Goal: Task Accomplishment & Management: Use online tool/utility

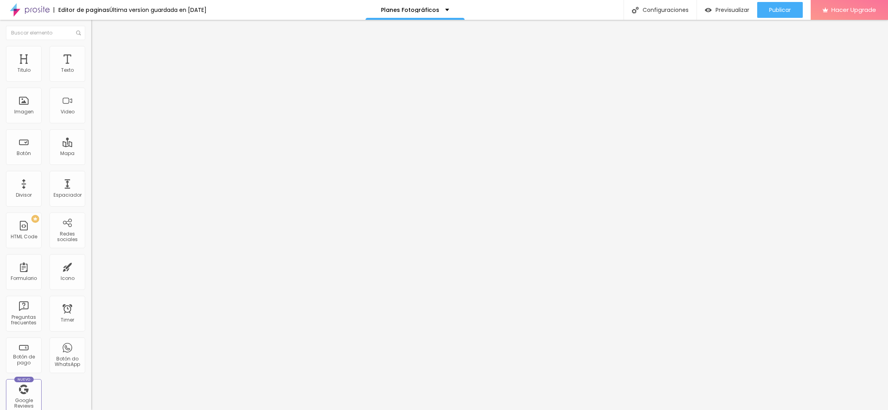
click at [91, 59] on li "Estilo" at bounding box center [136, 56] width 91 height 8
click at [91, 60] on li "Avanzado" at bounding box center [136, 64] width 91 height 8
click at [91, 52] on li "Contenido" at bounding box center [136, 48] width 91 height 8
click at [97, 28] on div "Editar Botón do WhatsApp" at bounding box center [136, 32] width 79 height 13
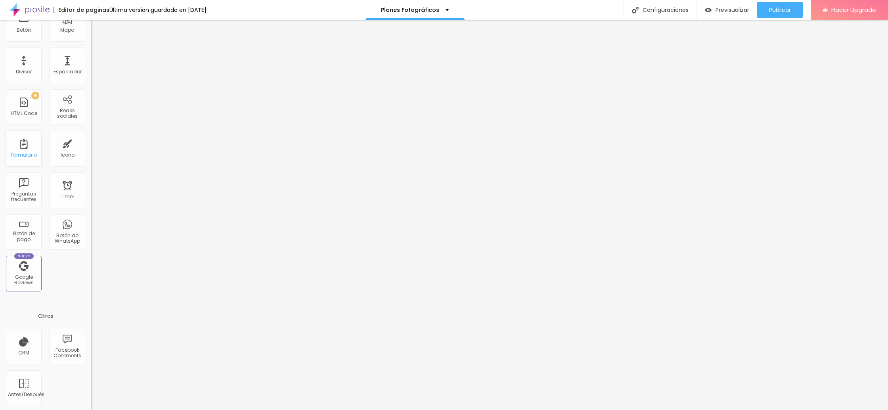
scroll to position [125, 0]
click at [25, 231] on div "Botón de pago" at bounding box center [23, 234] width 31 height 11
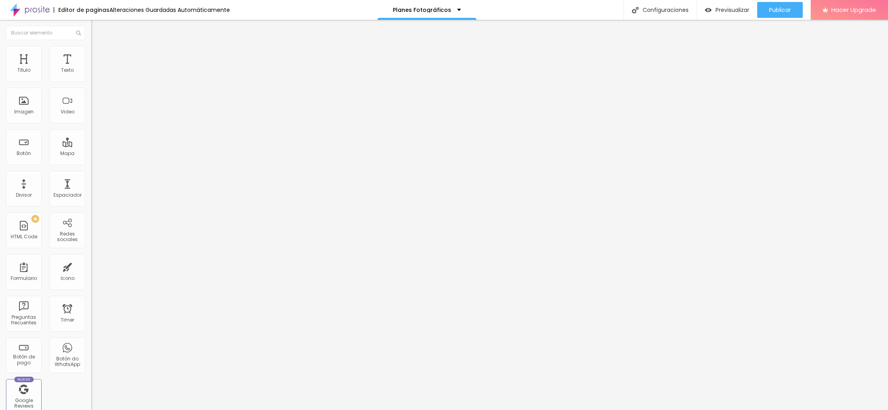
click at [91, 52] on li "Avanzado" at bounding box center [136, 50] width 91 height 8
click at [91, 46] on li "Contenido" at bounding box center [136, 42] width 91 height 8
click at [91, 64] on link "TBD" at bounding box center [97, 60] width 13 height 7
click at [91, 59] on p "TBD" at bounding box center [136, 56] width 91 height 5
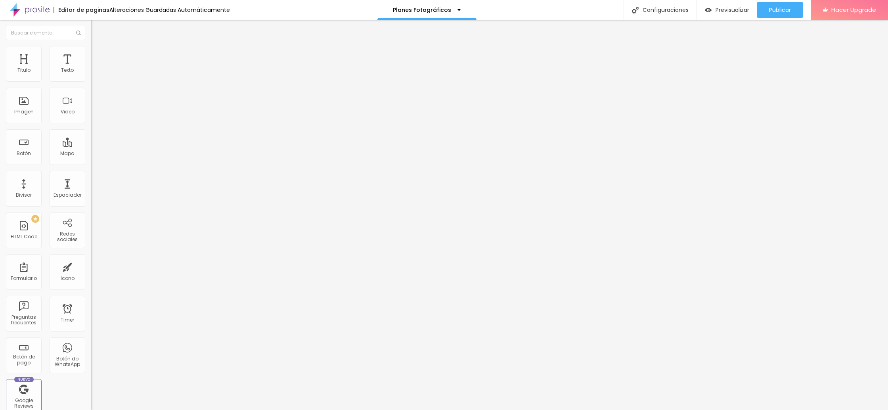
click at [97, 28] on img "button" at bounding box center [100, 29] width 6 height 6
click at [28, 237] on div "HTML Code" at bounding box center [24, 237] width 27 height 6
click at [26, 109] on div "Imagen" at bounding box center [23, 112] width 19 height 6
click at [97, 29] on div "Editar Botón do WhatsApp" at bounding box center [136, 32] width 79 height 13
click at [30, 101] on div "Imagen" at bounding box center [24, 106] width 36 height 36
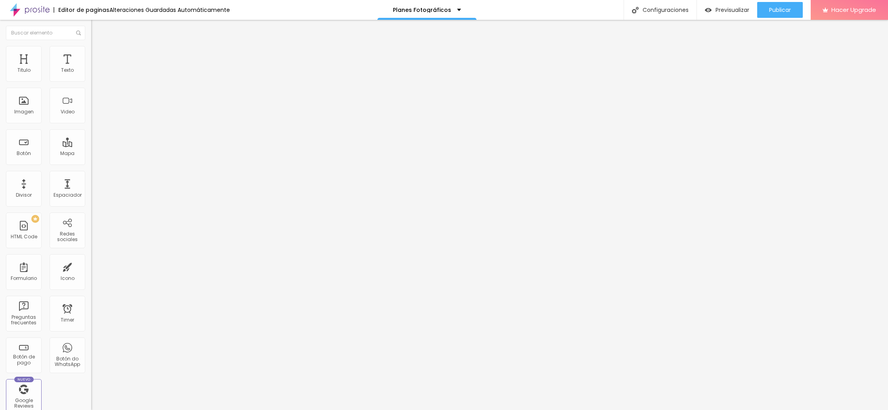
click at [91, 68] on span "Agregar image" at bounding box center [112, 64] width 42 height 7
click at [91, 124] on span "Original" at bounding box center [100, 120] width 19 height 7
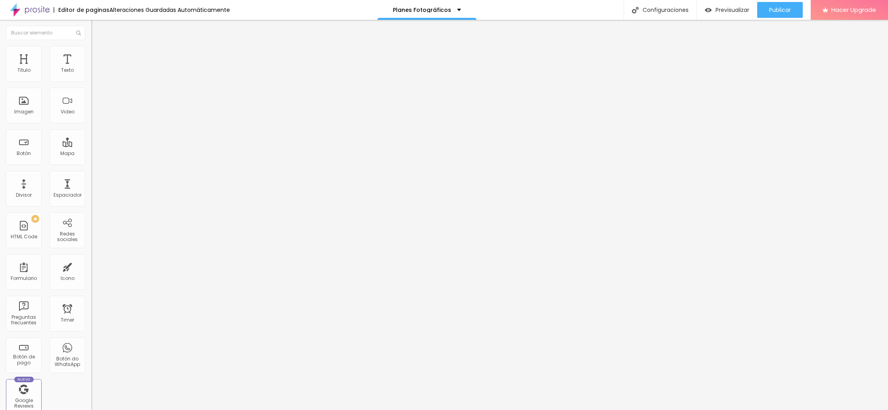
click at [91, 129] on span "Cinema" at bounding box center [101, 125] width 20 height 7
click at [91, 136] on span "Estándar" at bounding box center [102, 133] width 22 height 7
click at [91, 141] on span "Square" at bounding box center [100, 137] width 18 height 7
click at [91, 146] on span "Original" at bounding box center [100, 142] width 19 height 7
click at [91, 163] on input "https://" at bounding box center [138, 159] width 95 height 8
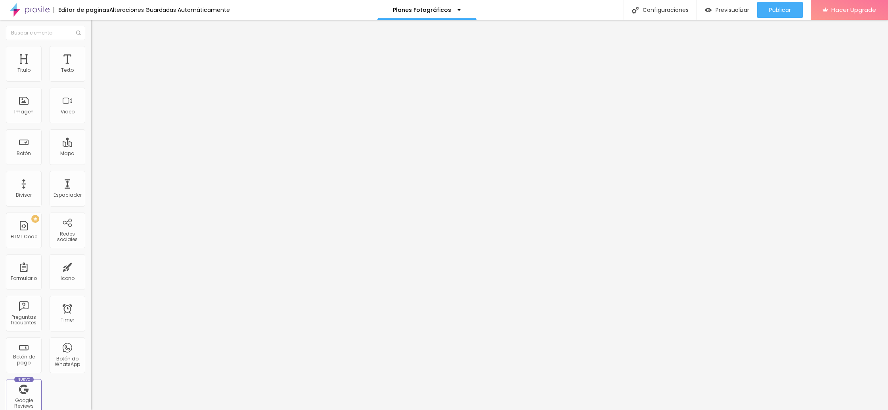
type input "https://vimeo.com/manage/videos/1027435768"
click at [727, 13] on span "Previsualizar" at bounding box center [733, 10] width 34 height 6
click at [778, 9] on span "Publicar" at bounding box center [780, 10] width 22 height 6
click at [91, 113] on img at bounding box center [94, 110] width 6 height 6
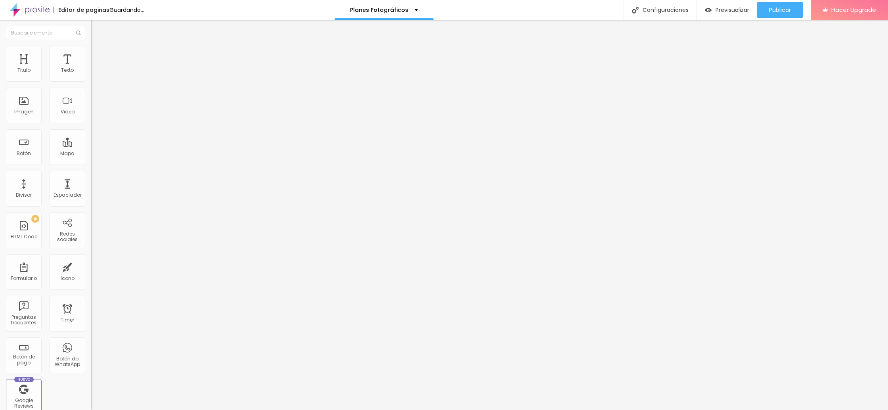
click at [91, 107] on img at bounding box center [94, 104] width 6 height 6
click at [91, 100] on img at bounding box center [94, 98] width 6 height 6
click at [91, 107] on img at bounding box center [94, 104] width 6 height 6
click at [91, 113] on img at bounding box center [94, 110] width 6 height 6
click at [91, 320] on img at bounding box center [94, 323] width 6 height 6
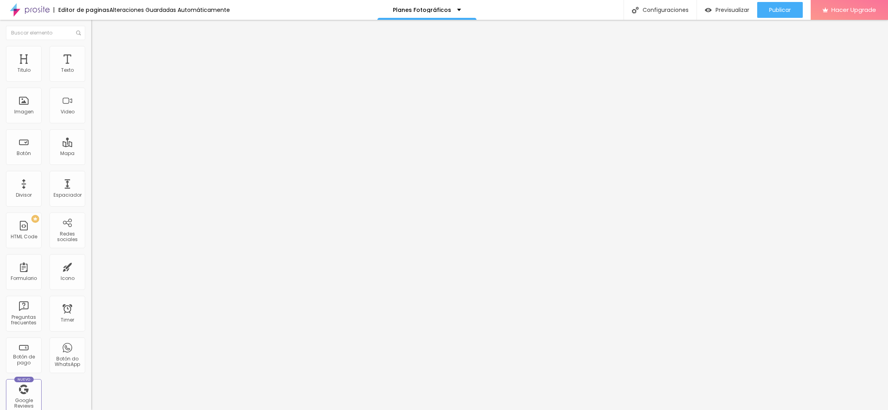
click at [91, 307] on img at bounding box center [94, 310] width 6 height 6
drag, startPoint x: 771, startPoint y: 13, endPoint x: 762, endPoint y: 16, distance: 9.3
click at [771, 13] on span "Publicar" at bounding box center [780, 10] width 22 height 6
click at [724, 7] on span "Previsualizar" at bounding box center [733, 10] width 34 height 6
click at [70, 347] on div "Botón do WhatsApp" at bounding box center [68, 355] width 36 height 36
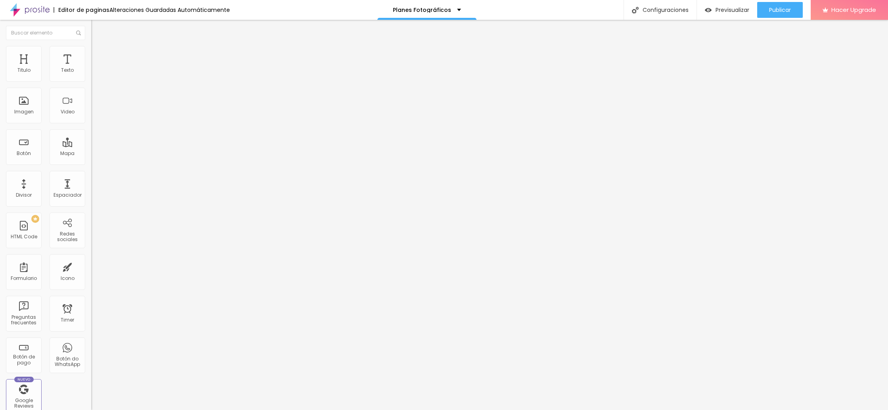
drag, startPoint x: 11, startPoint y: 29, endPoint x: 15, endPoint y: 34, distance: 6.8
click at [97, 29] on img "button" at bounding box center [100, 29] width 6 height 6
click at [91, 251] on input "Conversar no WhatsApp" at bounding box center [138, 255] width 95 height 8
drag, startPoint x: 72, startPoint y: 115, endPoint x: 0, endPoint y: 115, distance: 72.2
click at [91, 115] on div "Número de WhatsApp * (56)93652-3209 + 55 Texto del botón Conversar no WhatsApp …" at bounding box center [136, 200] width 91 height 264
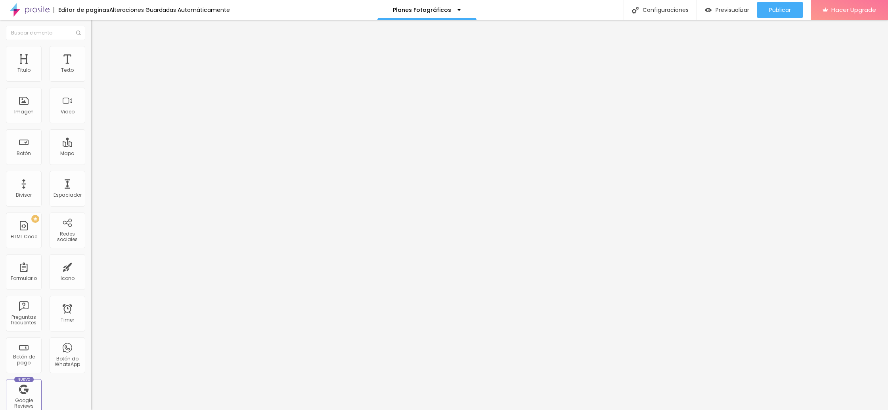
type input "Hablemos!"
drag, startPoint x: 43, startPoint y: 88, endPoint x: 34, endPoint y: 89, distance: 9.5
click at [91, 81] on input "(56)93652-3209" at bounding box center [138, 77] width 95 height 8
click at [91, 155] on img at bounding box center [136, 200] width 91 height 91
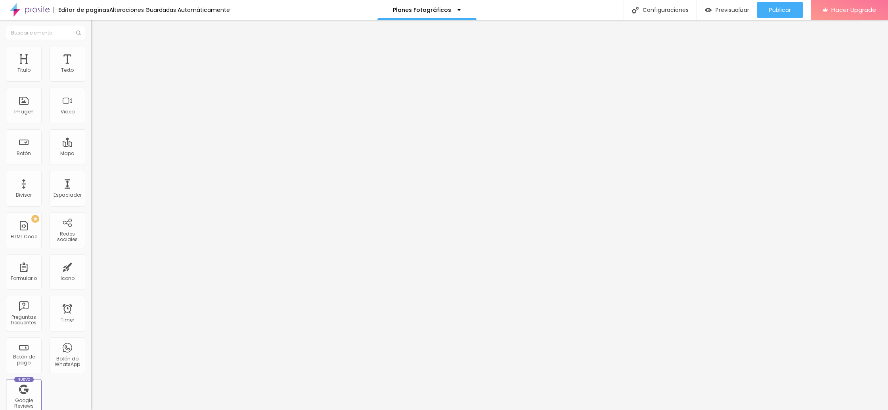
click at [91, 81] on input "(56)93652-3209" at bounding box center [138, 77] width 95 height 8
type input "936523209"
drag, startPoint x: 51, startPoint y: 161, endPoint x: 1, endPoint y: 132, distance: 57.8
click at [91, 132] on div "Número de WhatsApp * 936523209 + 56 Texto del botón Hablemos! Mensaje Hola, lle…" at bounding box center [136, 200] width 91 height 264
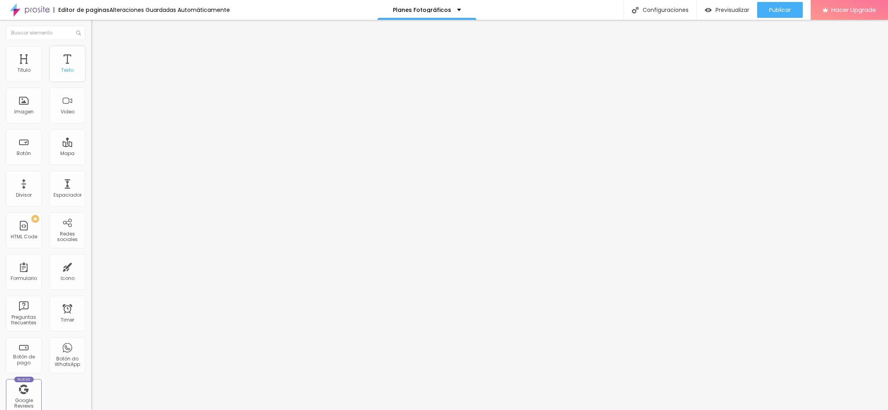
click at [75, 63] on div "Texto" at bounding box center [68, 64] width 36 height 36
click at [62, 70] on div "Texto" at bounding box center [67, 70] width 13 height 6
drag, startPoint x: 40, startPoint y: 114, endPoint x: 0, endPoint y: 111, distance: 39.8
click at [91, 111] on div "Número de WhatsApp * (93)6523-209 + 56 Texto del botón Contratar Mensaje Hola, …" at bounding box center [136, 200] width 91 height 264
type input "Hablemos!"
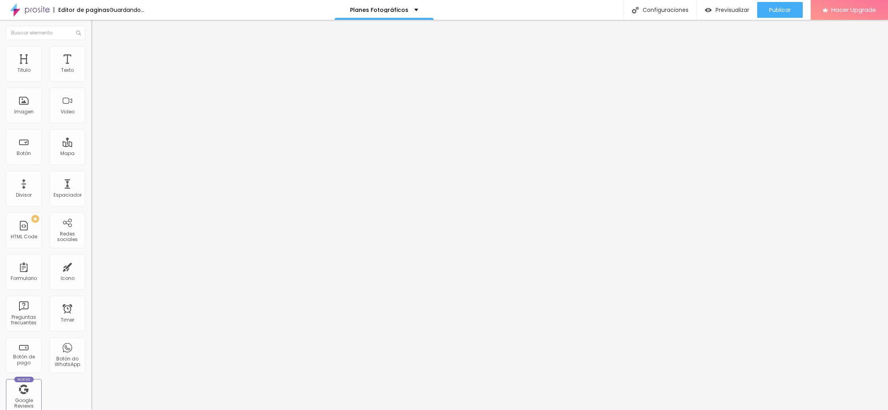
drag, startPoint x: 38, startPoint y: 168, endPoint x: 15, endPoint y: 143, distance: 34.2
click at [91, 274] on textarea "Hola, me interesa contratar un servicio fotográfico de 3 horas Gracias" at bounding box center [136, 280] width 90 height 13
click at [67, 61] on div "Texto" at bounding box center [68, 64] width 36 height 36
click at [91, 274] on textarea at bounding box center [136, 280] width 90 height 13
paste textarea "Hola, me interesa contratar un servicio fotográfico de 3 horas Gracias"
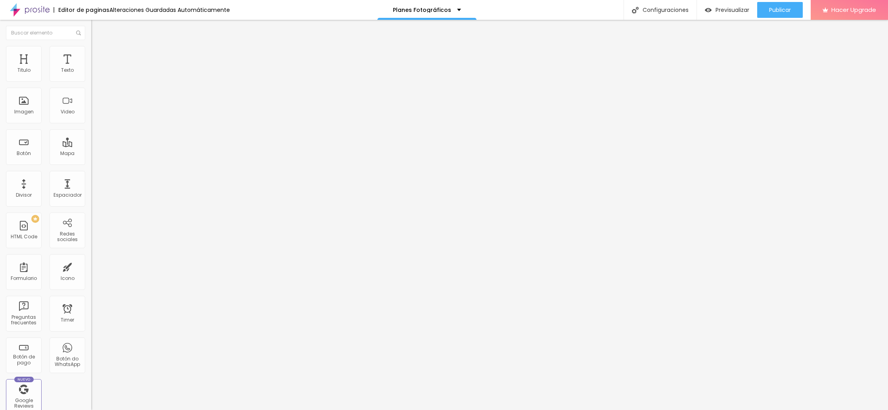
click at [91, 274] on textarea "Hola, me interesa contratar un servicio fotográfico de 3 horas Gracias" at bounding box center [136, 280] width 90 height 13
type textarea "Hola, me interesa contratar un servicio fotográfico de 5 horas Gracias"
drag, startPoint x: 44, startPoint y: 116, endPoint x: 0, endPoint y: 114, distance: 43.6
click at [91, 114] on div "Número de WhatsApp * (93)6523-209 + 56 Texto del botón Contratar Mensaje Hola, …" at bounding box center [136, 200] width 91 height 264
type input "Hablemos"
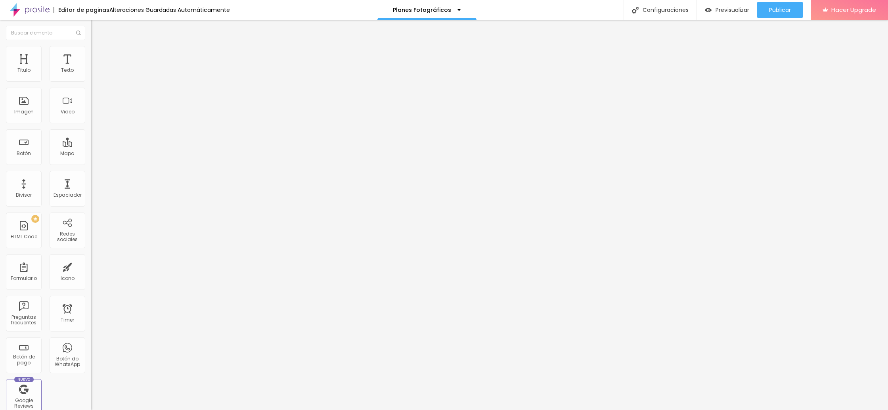
drag, startPoint x: 40, startPoint y: 146, endPoint x: 48, endPoint y: 160, distance: 15.4
click at [91, 274] on textarea "Hola, me interesa contratar un plan de 8 horas Gracias" at bounding box center [136, 280] width 90 height 13
click at [91, 274] on textarea "Hola, me interesa contratar un plan de 9 horas Gracias" at bounding box center [136, 280] width 90 height 13
type textarea "Hola, me interesa contratar un plan de 9 horas Gracias"
click at [91, 276] on div "Editar Botón do WhatsApp Contenido Estilo Avanzado Número de WhatsApp * (93)652…" at bounding box center [136, 215] width 91 height 390
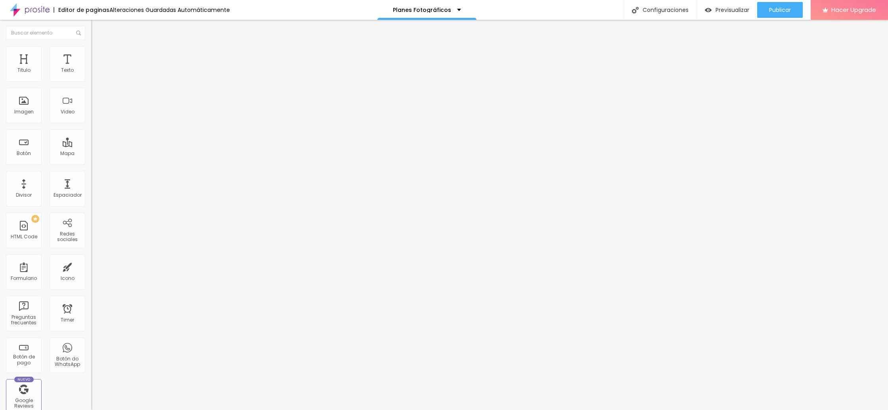
click at [97, 29] on div "Editar Botón do WhatsApp" at bounding box center [136, 32] width 79 height 13
click at [97, 27] on img "button" at bounding box center [100, 29] width 6 height 6
click at [97, 29] on img "button" at bounding box center [100, 29] width 6 height 6
click at [91, 75] on input "Click me" at bounding box center [138, 71] width 95 height 8
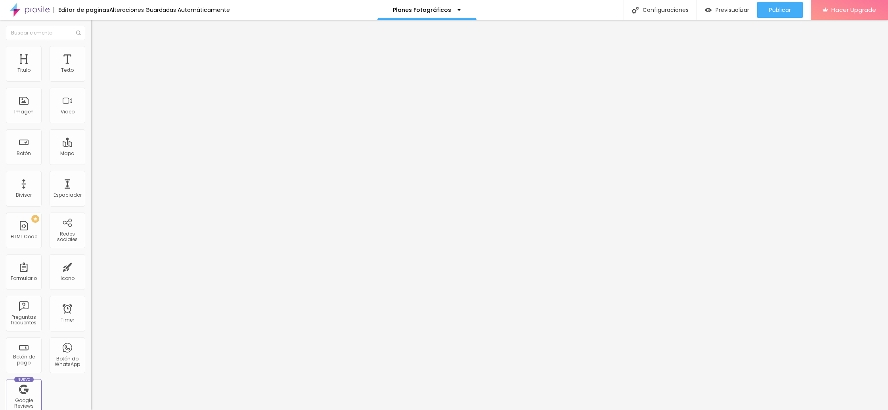
click at [91, 75] on input "Click me" at bounding box center [138, 71] width 95 height 8
drag, startPoint x: 38, startPoint y: 88, endPoint x: 2, endPoint y: 87, distance: 35.7
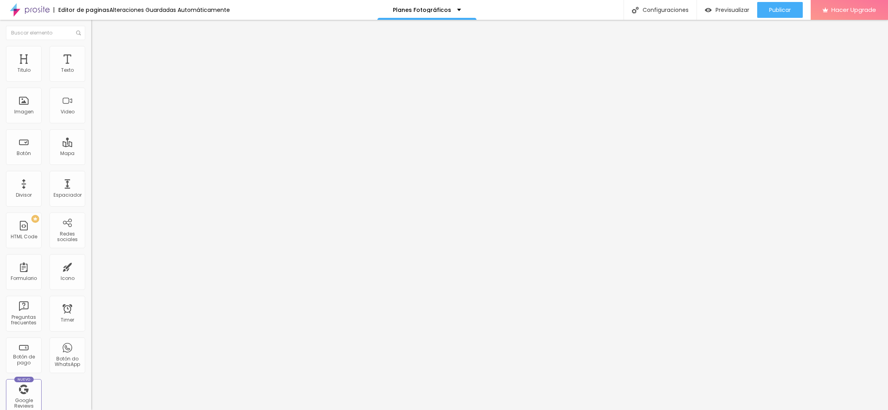
click at [91, 87] on div "Texto Contrata Alineación Tamaño Normal Pequeno Normal Grande Link URL https://…" at bounding box center [136, 119] width 91 height 115
type input "Contrata"
click at [91, 54] on li "Avanzado" at bounding box center [136, 58] width 91 height 8
click at [91, 52] on li "Estilo" at bounding box center [136, 50] width 91 height 8
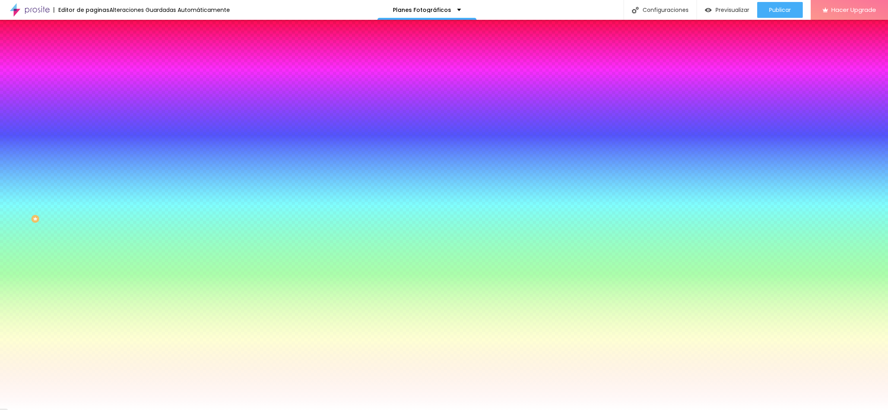
click at [91, 45] on img at bounding box center [94, 41] width 7 height 7
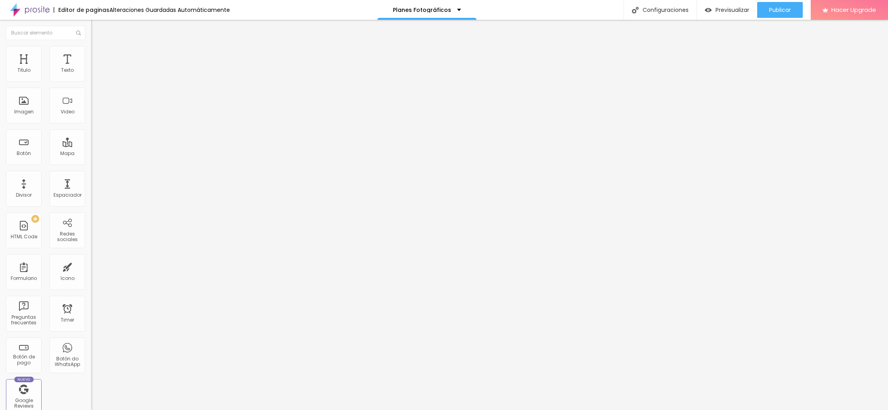
click at [97, 29] on img "button" at bounding box center [100, 29] width 6 height 6
click at [91, 51] on li "Avanzado" at bounding box center [136, 50] width 91 height 8
click at [91, 46] on li "Contenido" at bounding box center [136, 42] width 91 height 8
click at [91, 68] on span "Agregar image" at bounding box center [112, 64] width 42 height 7
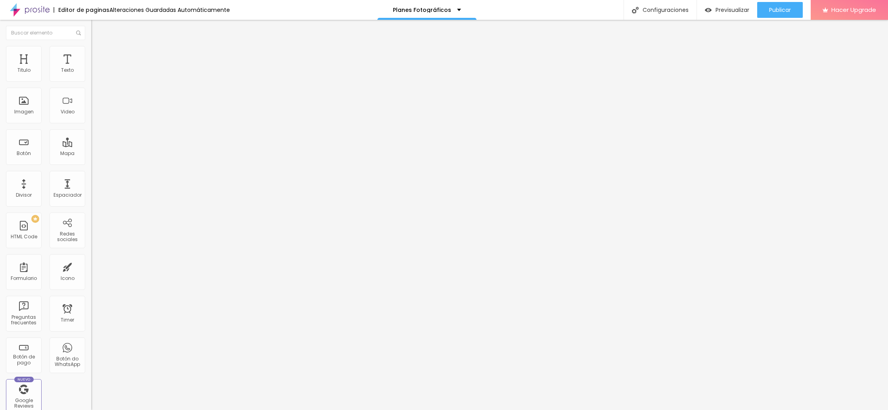
click at [91, 53] on li "Estilo" at bounding box center [136, 50] width 91 height 8
type input "95"
type input "90"
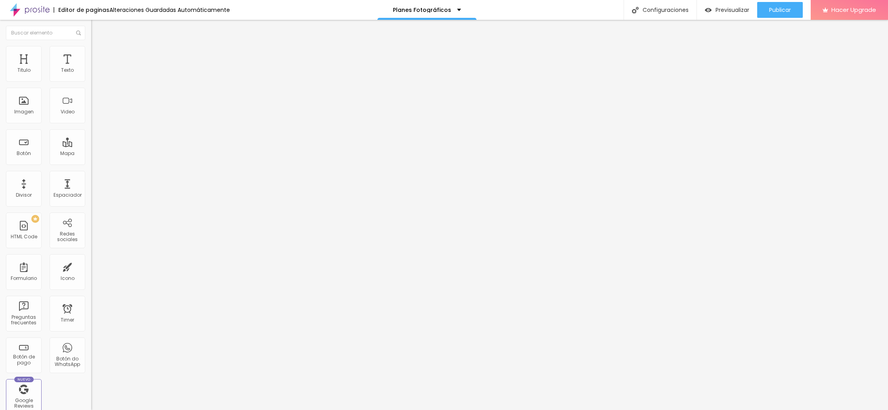
type input "90"
type input "85"
type input "80"
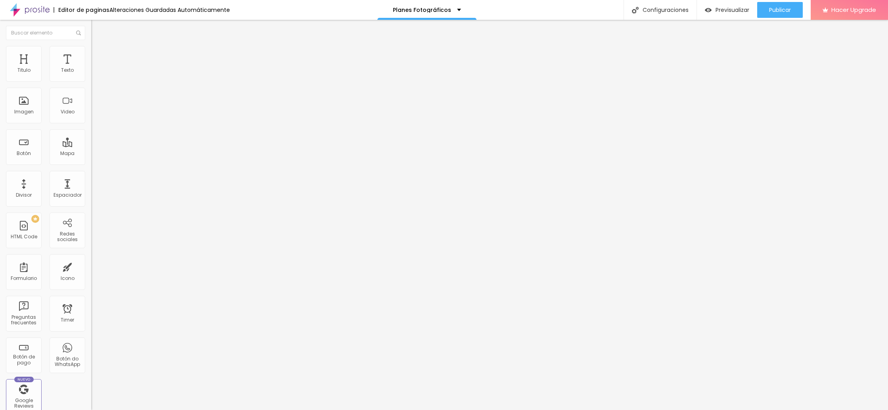
type input "75"
type input "70"
type input "65"
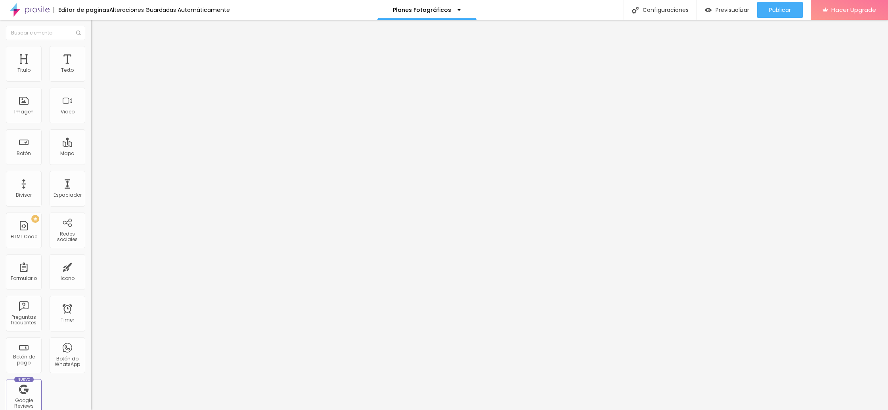
type input "65"
type input "60"
type input "55"
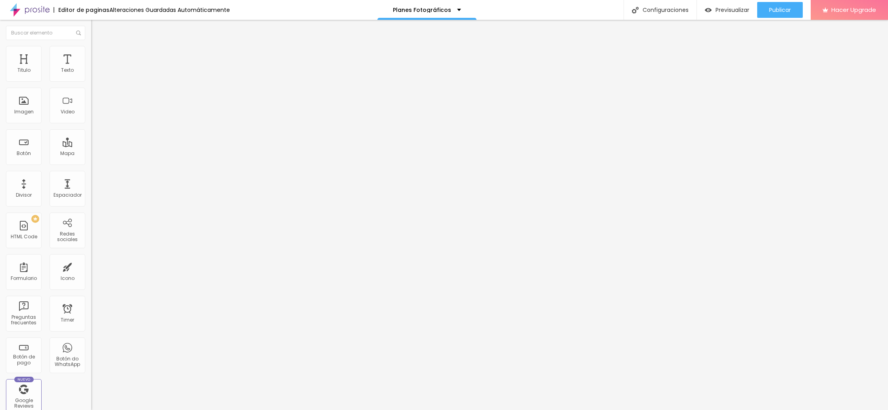
type input "50"
type input "45"
type input "40"
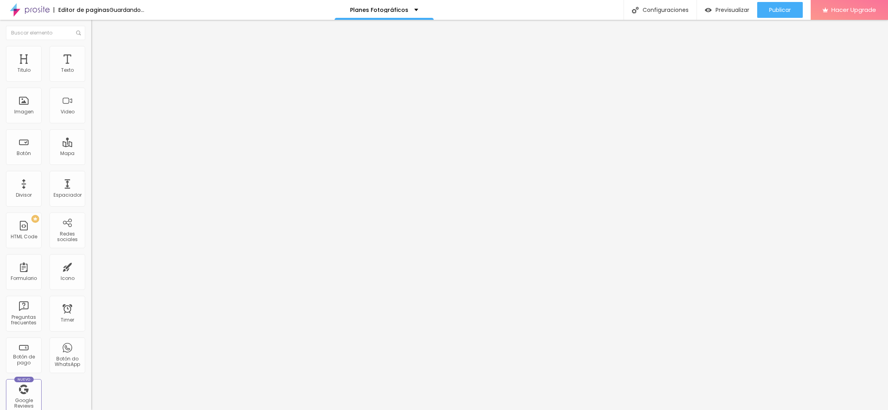
type input "40"
type input "35"
type input "30"
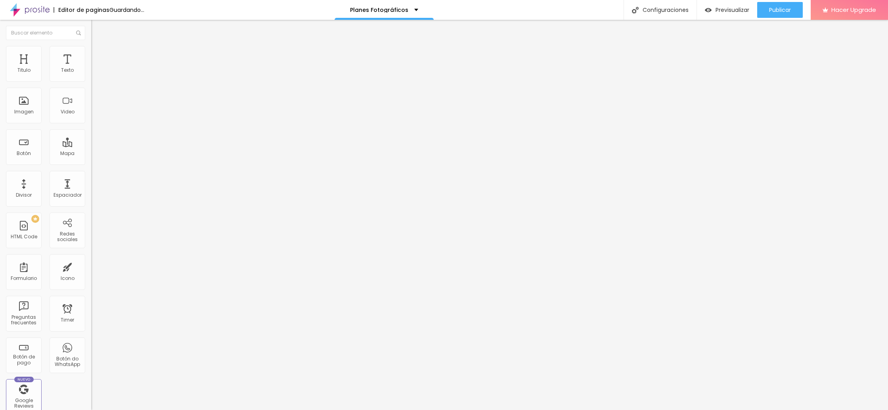
type input "25"
type input "20"
type input "15"
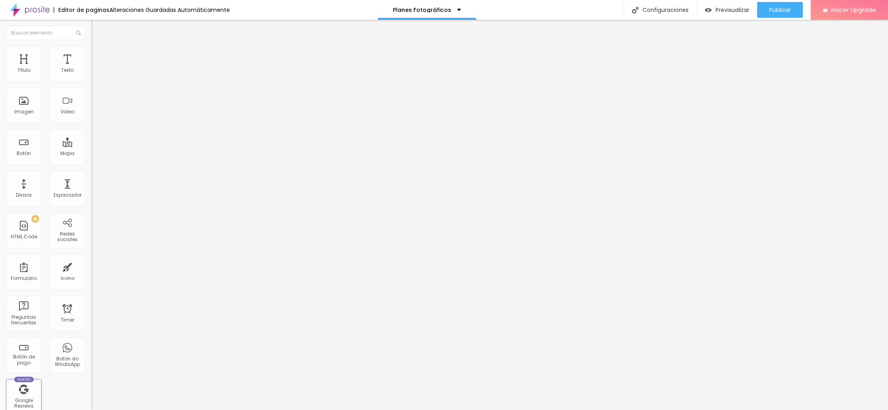
type input "15"
type input "10"
type input "15"
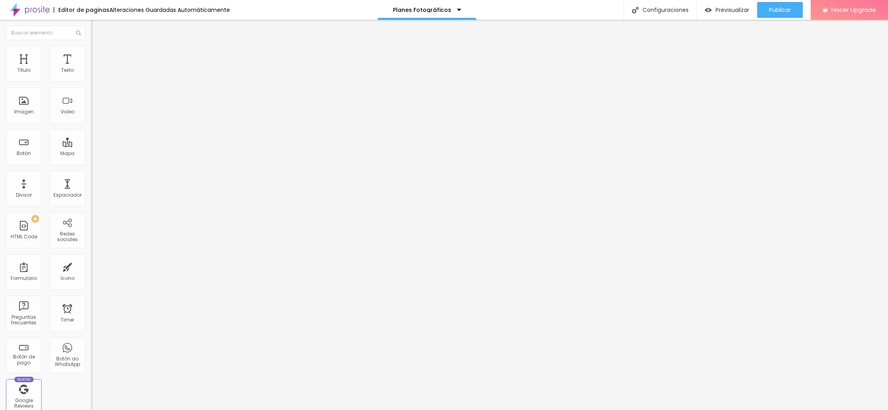
type input "20"
type input "25"
type input "30"
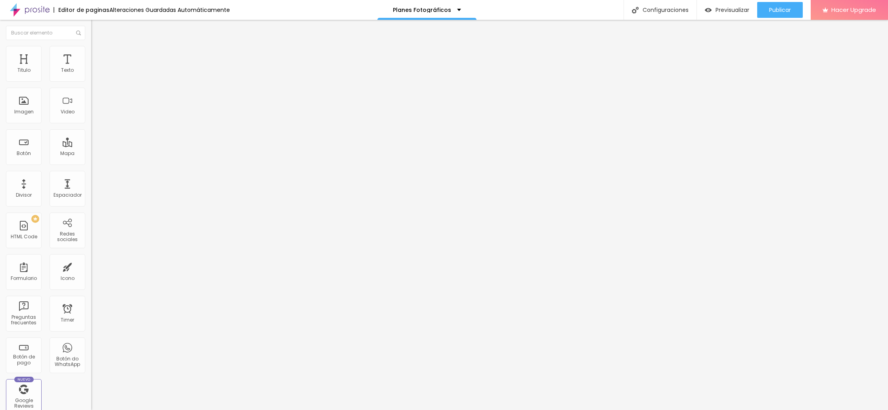
type input "30"
type input "25"
drag, startPoint x: 81, startPoint y: 84, endPoint x: 23, endPoint y: 83, distance: 58.7
type input "25"
click at [91, 81] on input "range" at bounding box center [116, 78] width 51 height 6
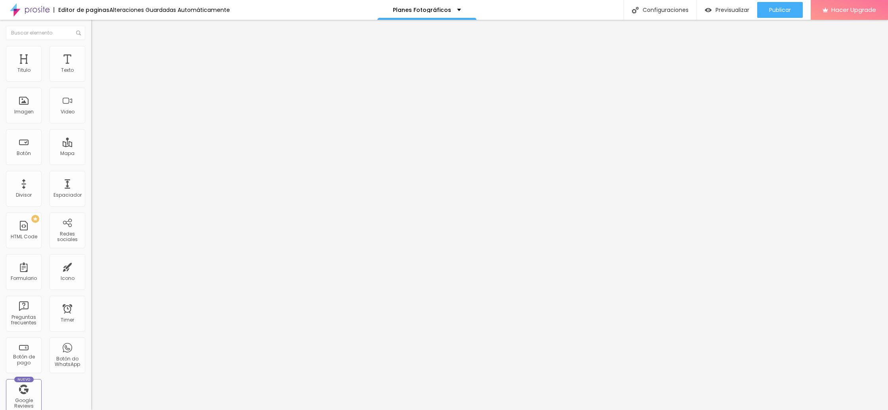
click at [98, 54] on span "Estilo" at bounding box center [104, 51] width 12 height 7
type input "95"
type input "90"
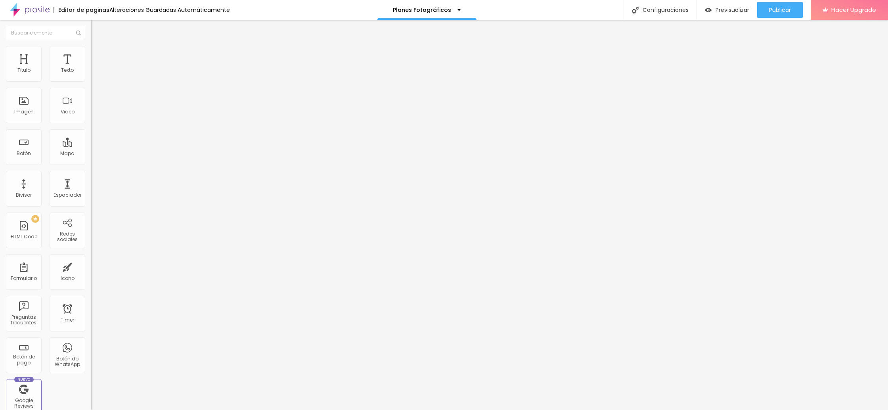
type input "85"
type input "80"
type input "75"
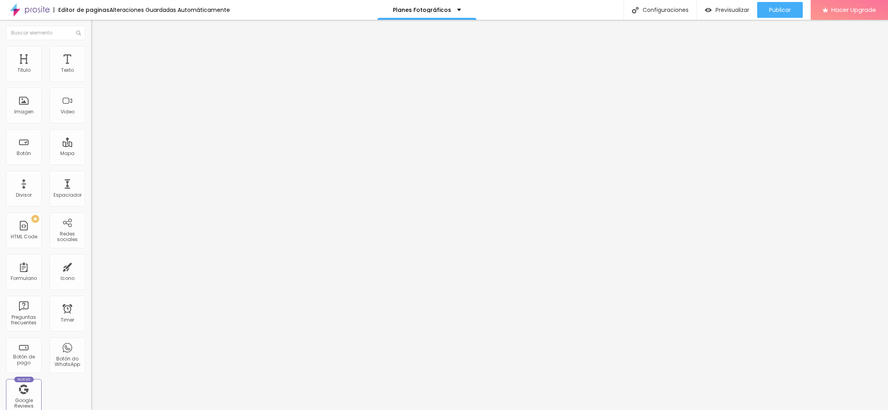
type input "75"
type input "70"
type input "65"
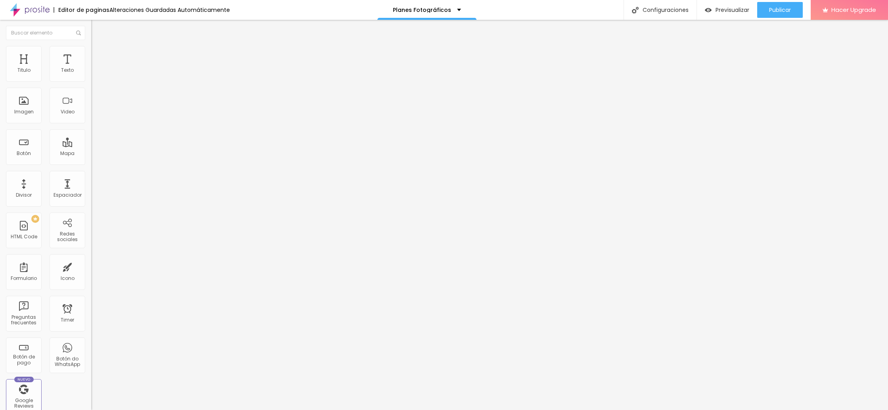
type input "60"
type input "55"
type input "50"
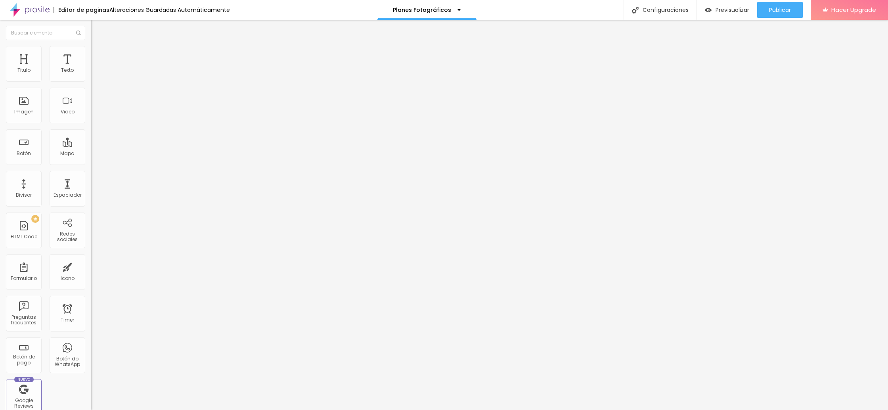
type input "50"
type input "45"
type input "40"
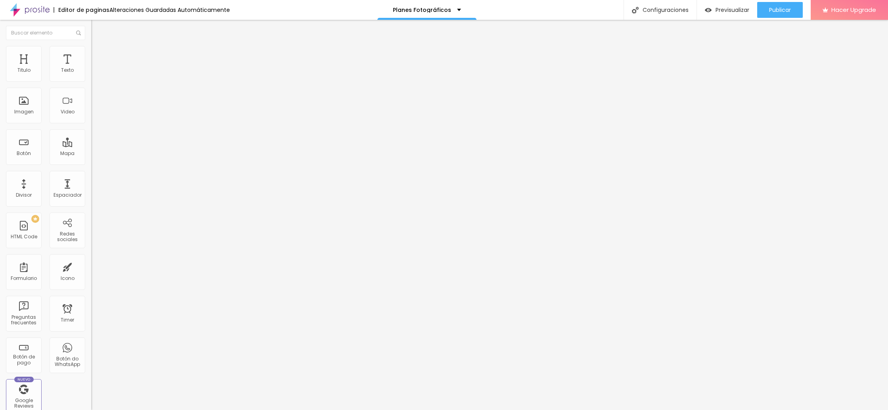
type input "35"
type input "30"
type input "25"
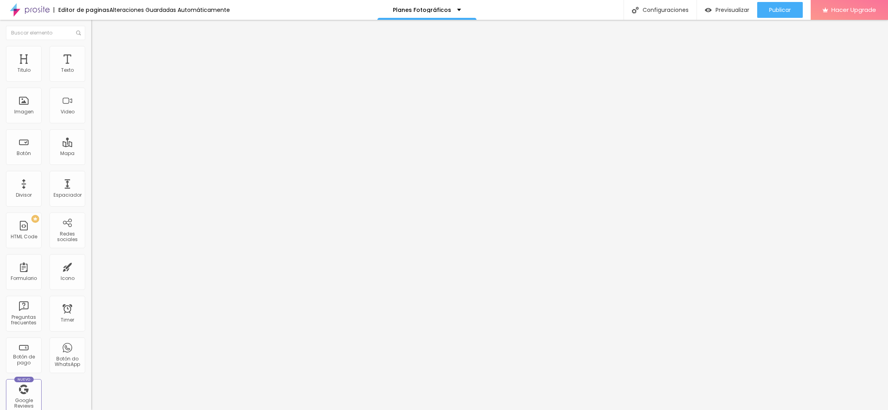
drag, startPoint x: 81, startPoint y: 86, endPoint x: 22, endPoint y: 85, distance: 58.7
type input "25"
click at [91, 81] on input "range" at bounding box center [116, 78] width 51 height 6
type input "16"
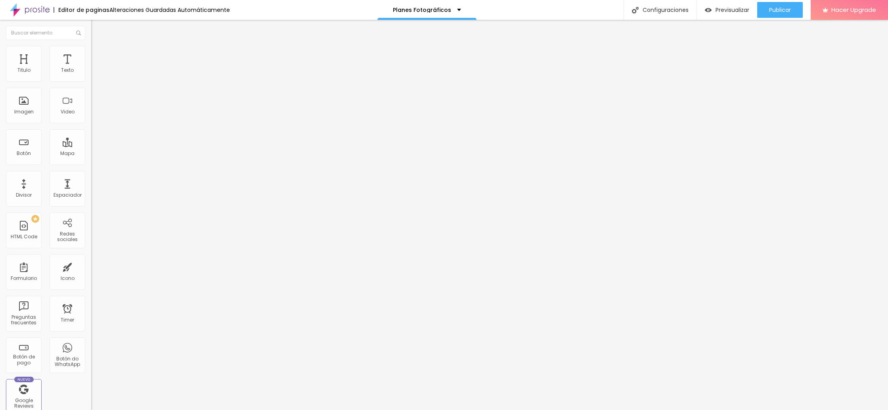
type input "15"
type input "20"
type input "22"
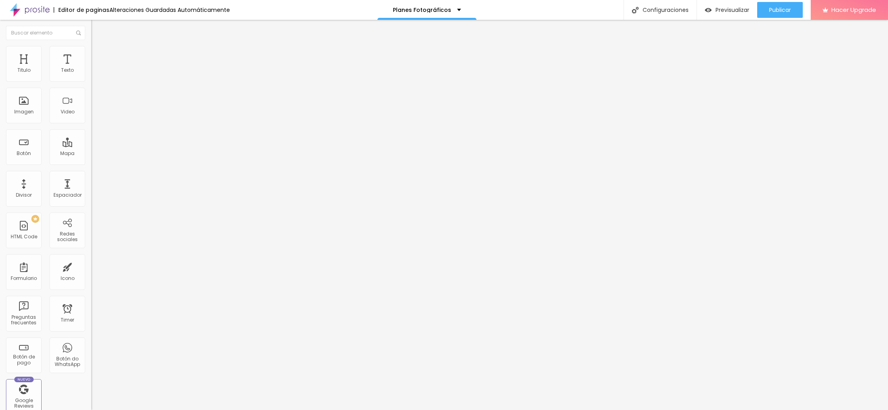
type input "22"
type input "23"
type input "25"
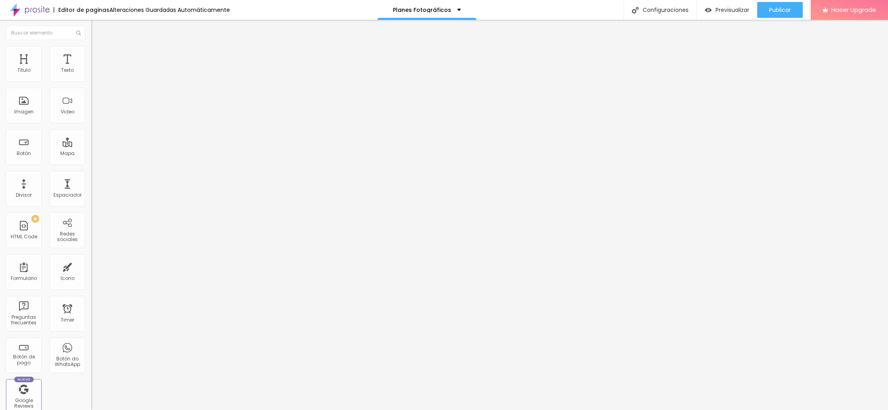
type input "27"
type input "28"
type input "29"
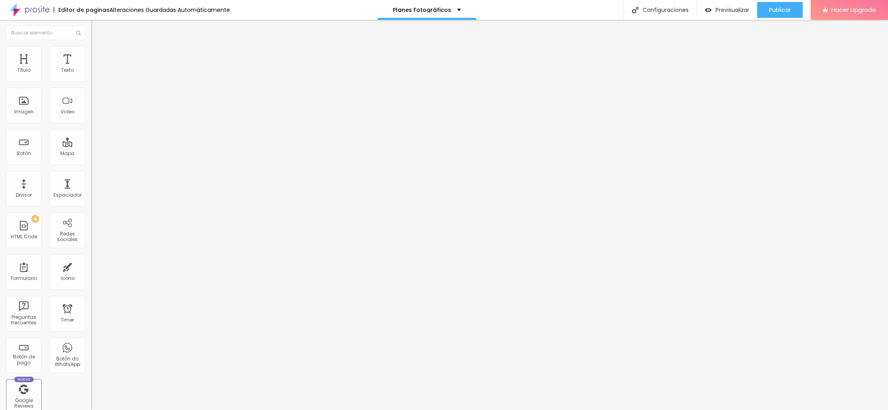
type input "29"
type input "30"
type input "31"
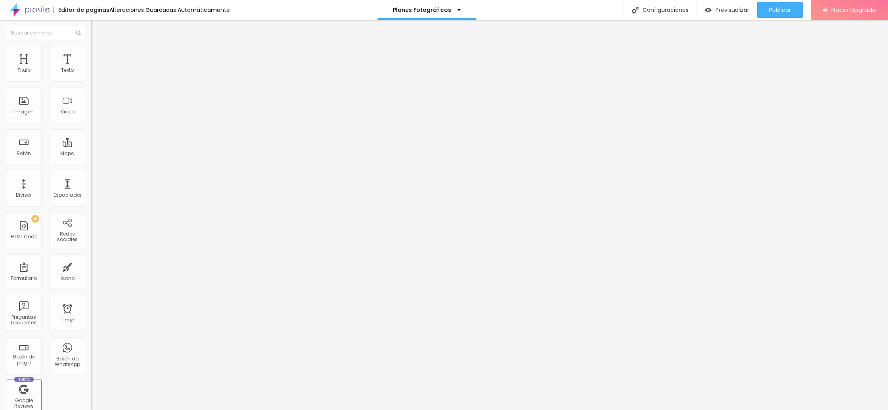
type input "32"
type input "33"
type input "34"
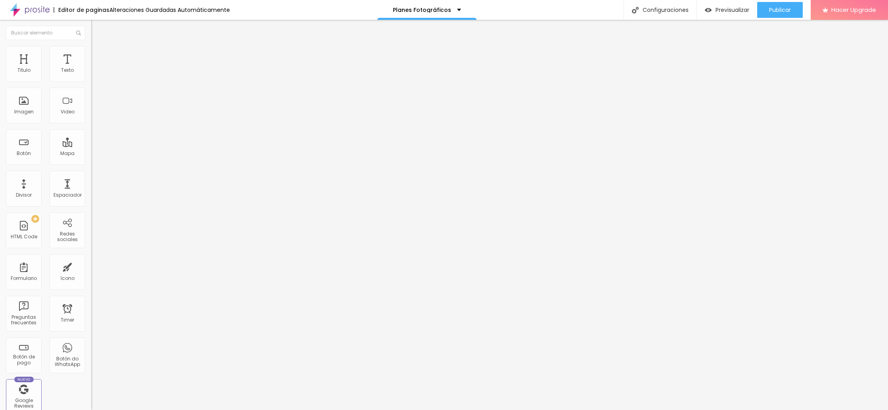
type input "34"
type input "35"
type input "36"
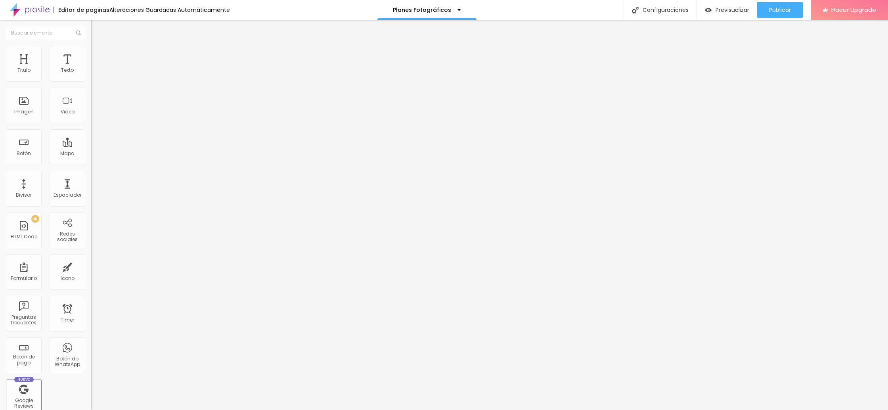
type input "37"
type input "38"
type input "39"
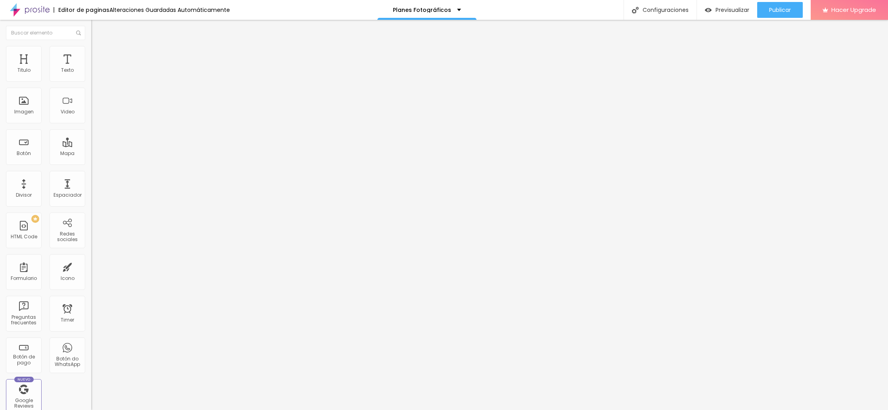
type input "39"
type input "40"
type input "41"
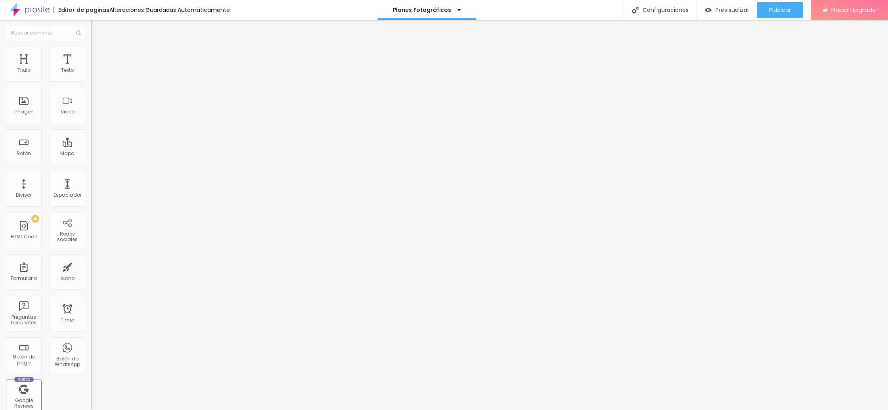
type input "42"
type input "43"
type input "45"
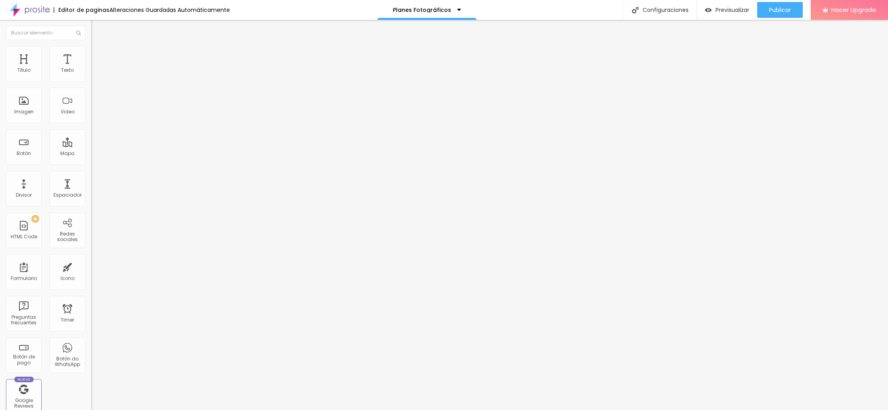
type input "45"
type input "47"
type input "49"
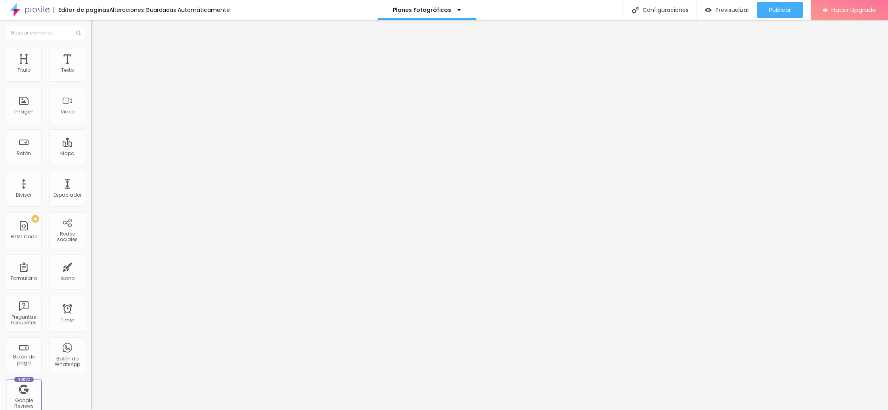
type input "51"
type input "53"
type input "57"
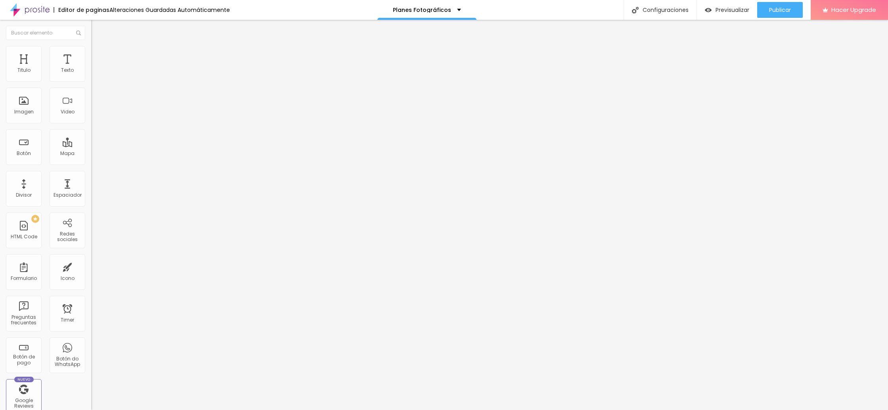
type input "57"
type input "61"
type input "65"
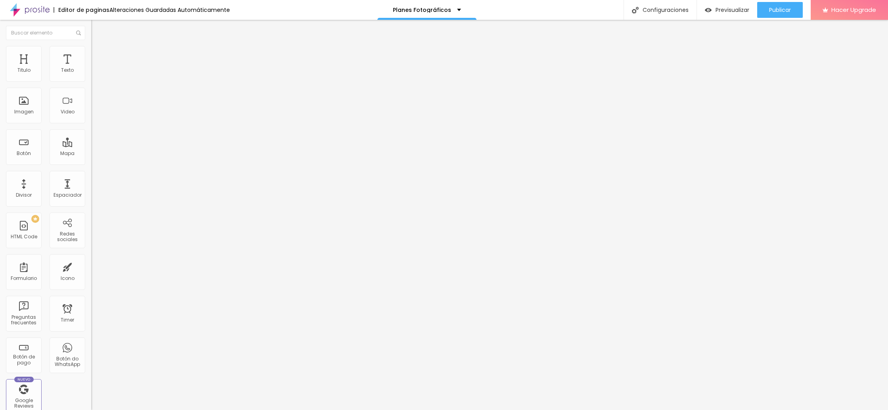
type input "71"
type input "78"
type input "85"
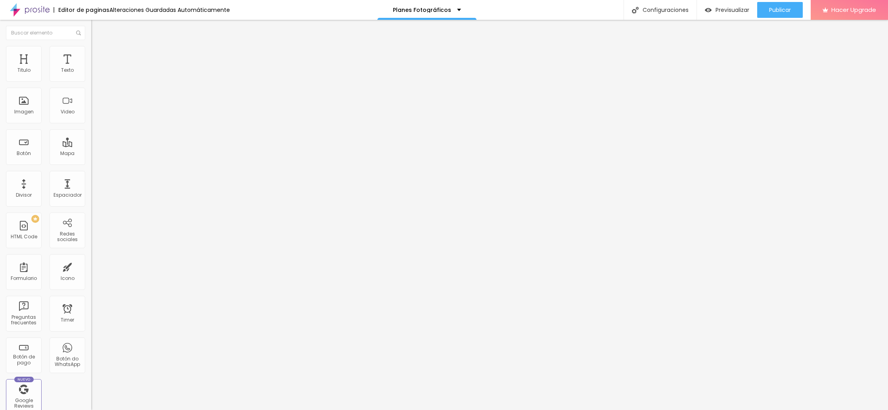
type input "85"
type input "91"
type input "96"
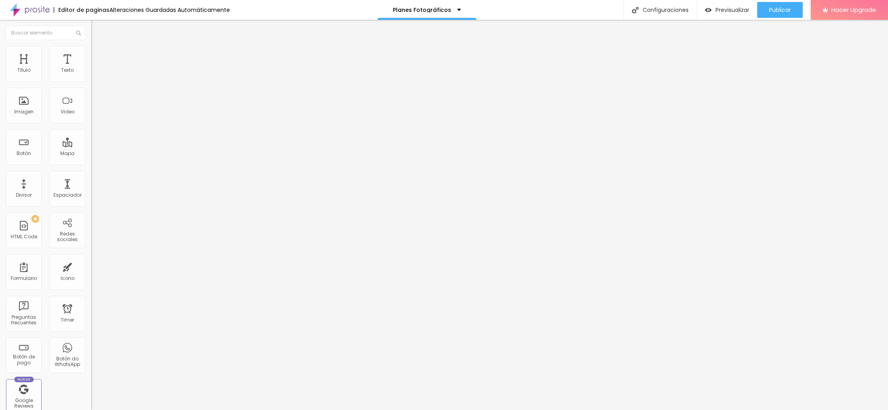
type input "101"
type input "105"
type input "110"
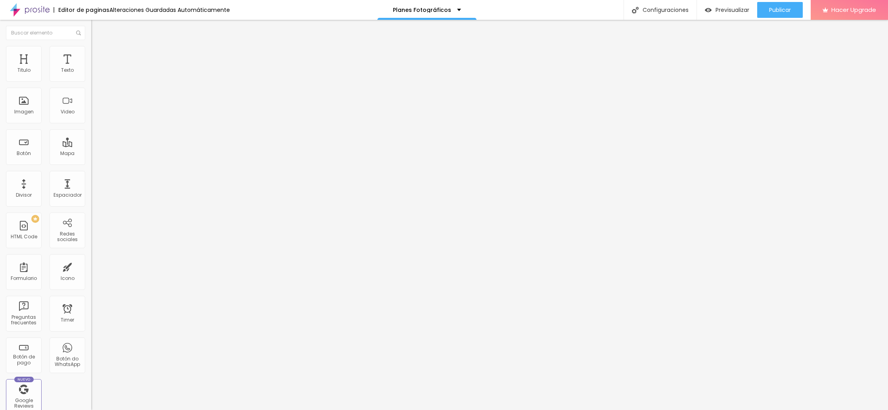
type input "110"
type input "115"
type input "121"
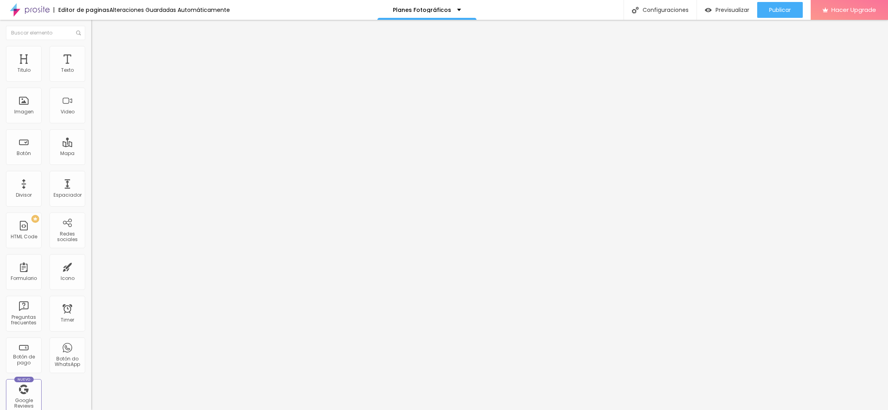
type input "128"
type input "134"
type input "138"
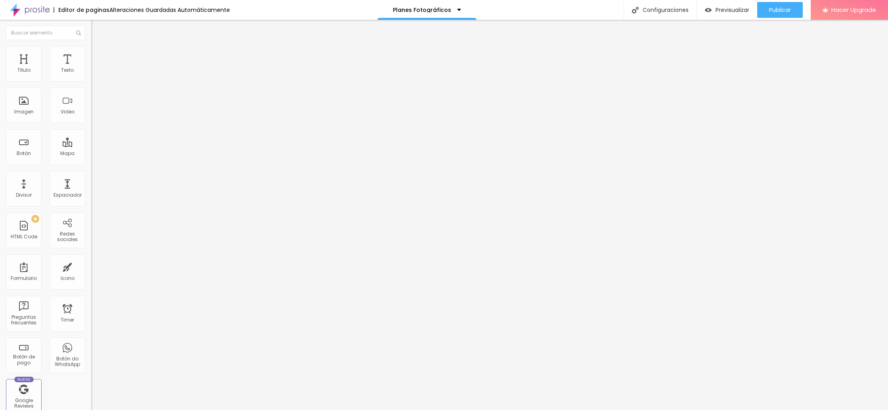
type input "138"
type input "140"
type input "141"
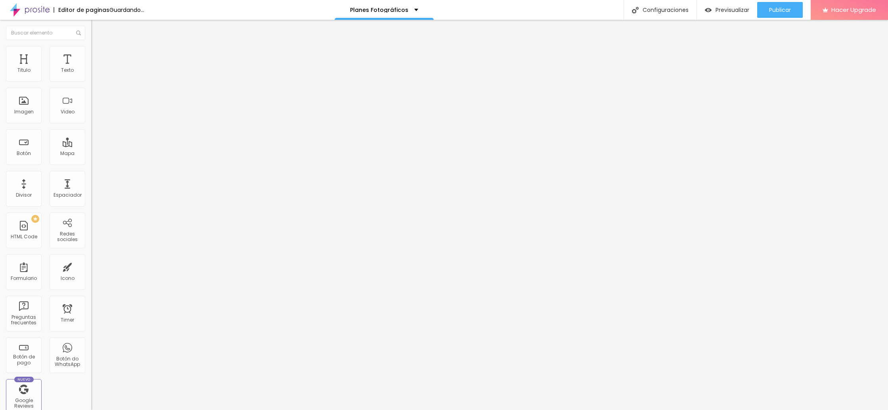
type input "155"
type input "163"
type input "187"
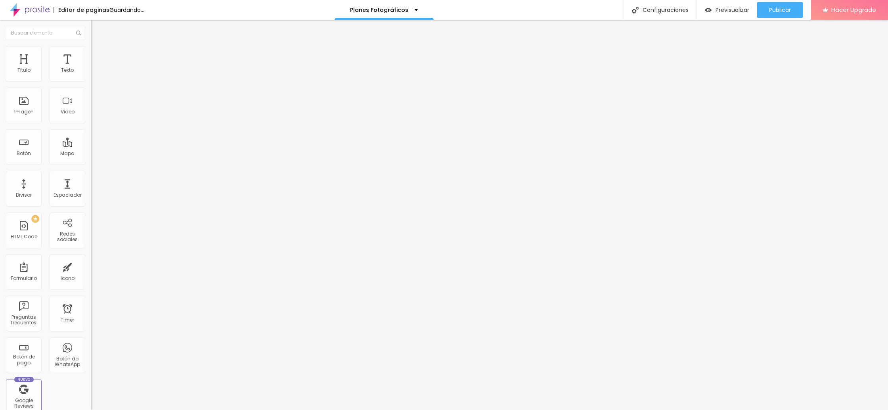
type input "187"
type input "200"
type input "12"
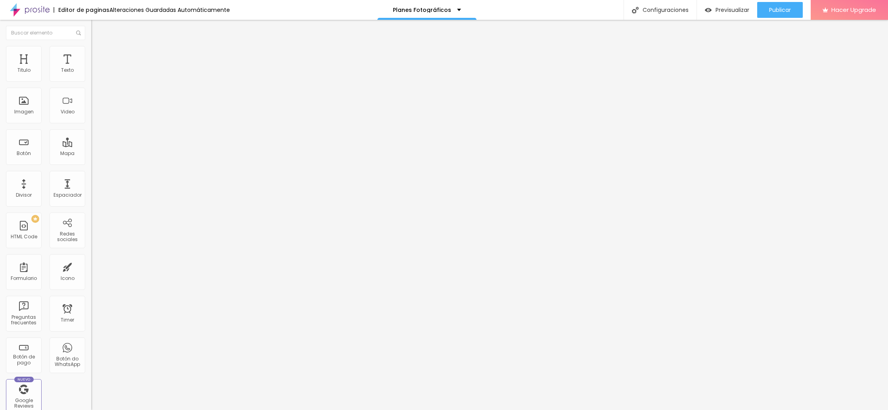
type input "0"
drag, startPoint x: 22, startPoint y: 101, endPoint x: 0, endPoint y: 101, distance: 21.8
click at [91, 174] on input "range" at bounding box center [116, 177] width 51 height 6
click at [98, 56] on span "Avanzado" at bounding box center [110, 59] width 25 height 7
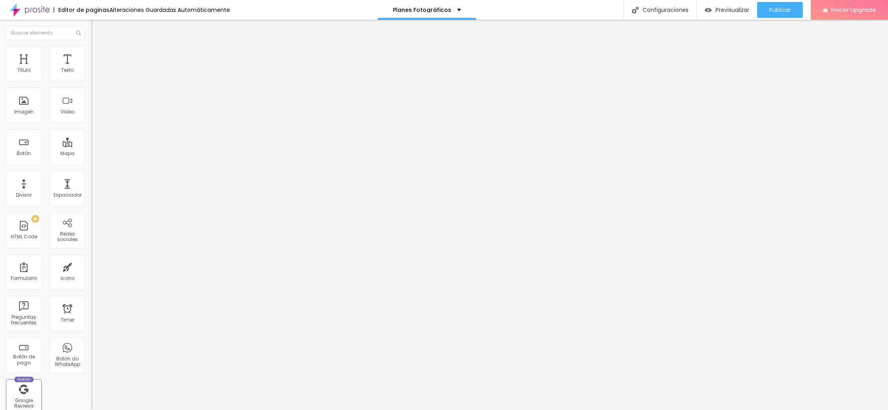
type input "9"
type input "10"
type input "11"
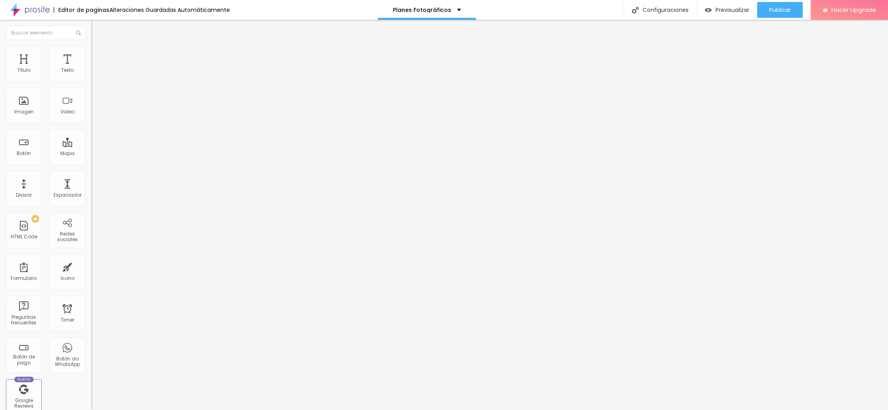
type input "11"
type input "12"
type input "13"
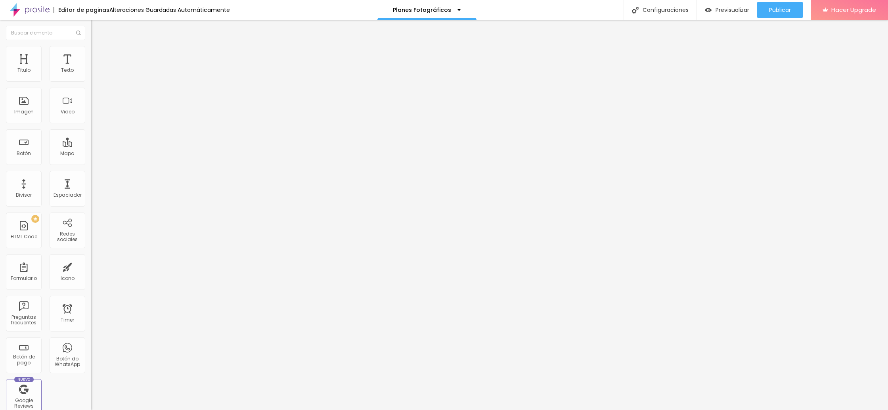
type input "14"
drag, startPoint x: 23, startPoint y: 77, endPoint x: 29, endPoint y: 77, distance: 6.4
click at [91, 154] on input "range" at bounding box center [116, 157] width 51 height 6
drag, startPoint x: 22, startPoint y: 92, endPoint x: 28, endPoint y: 93, distance: 6.0
click at [91, 266] on input "range" at bounding box center [116, 269] width 51 height 6
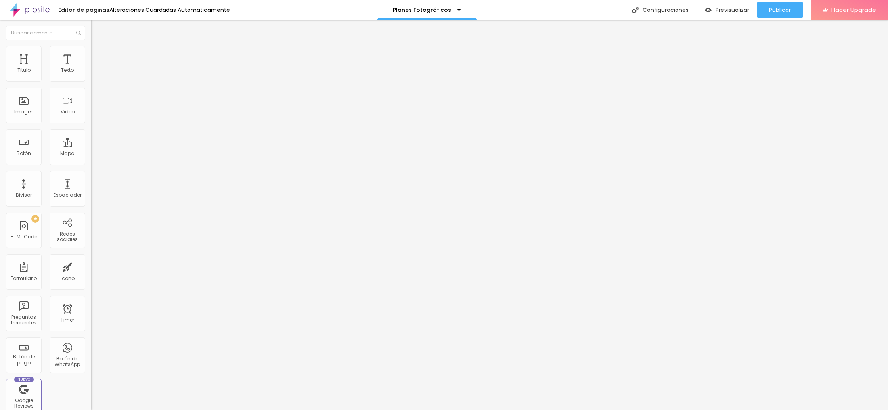
click at [91, 52] on li "Estilo" at bounding box center [136, 50] width 91 height 8
click at [91, 46] on li "Contenido" at bounding box center [136, 42] width 91 height 8
click at [91, 107] on img at bounding box center [94, 104] width 6 height 6
click at [91, 124] on span "Original" at bounding box center [100, 120] width 19 height 7
click at [91, 128] on div "Cinema 16:9" at bounding box center [136, 125] width 91 height 5
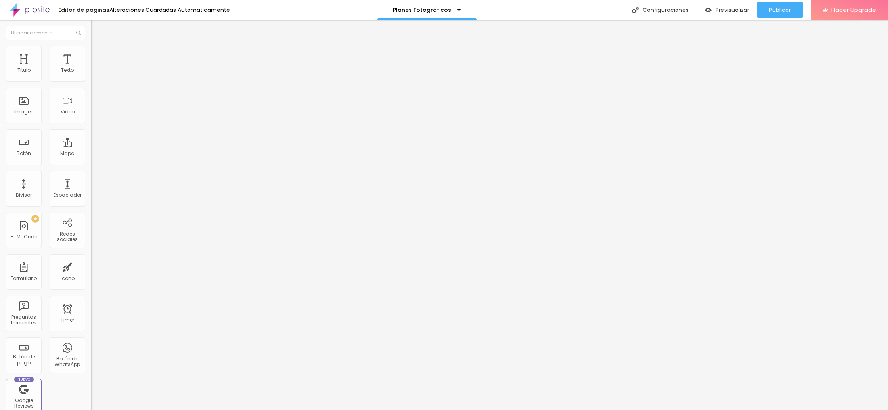
click at [91, 146] on span "Original" at bounding box center [100, 142] width 19 height 7
click at [91, 49] on img at bounding box center [94, 49] width 7 height 7
click at [91, 54] on img at bounding box center [94, 57] width 7 height 7
click at [91, 46] on li "Contenido" at bounding box center [136, 42] width 91 height 8
click at [98, 56] on span "Avanzado" at bounding box center [110, 59] width 25 height 7
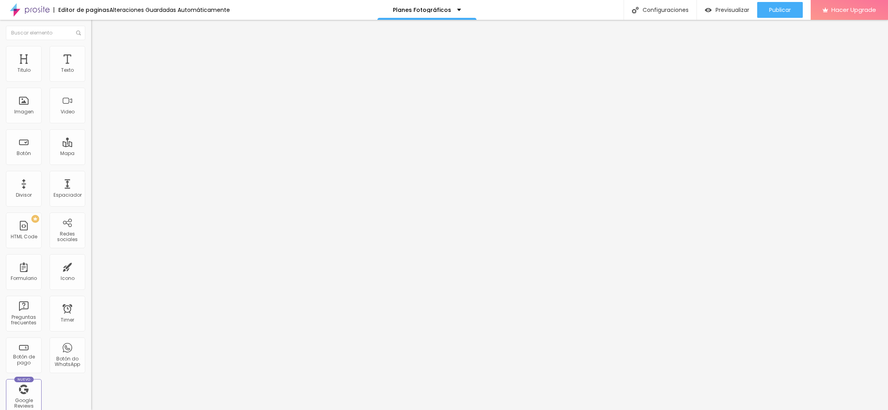
click at [97, 26] on img "button" at bounding box center [100, 29] width 6 height 6
click at [91, 48] on li "Estilo" at bounding box center [136, 50] width 91 height 8
click at [91, 54] on img at bounding box center [94, 57] width 7 height 7
drag, startPoint x: 23, startPoint y: 77, endPoint x: 30, endPoint y: 79, distance: 8.0
click at [91, 154] on input "range" at bounding box center [116, 157] width 51 height 6
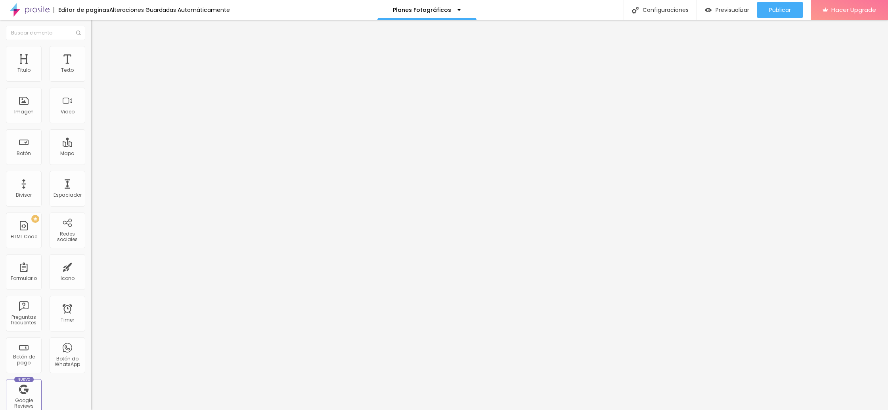
click at [91, 266] on input "range" at bounding box center [116, 269] width 51 height 6
click at [91, 49] on img at bounding box center [94, 49] width 7 height 7
click at [91, 45] on img at bounding box center [94, 41] width 7 height 7
click at [98, 56] on span "Avanzado" at bounding box center [110, 59] width 25 height 7
drag, startPoint x: 30, startPoint y: 76, endPoint x: 42, endPoint y: 78, distance: 12.0
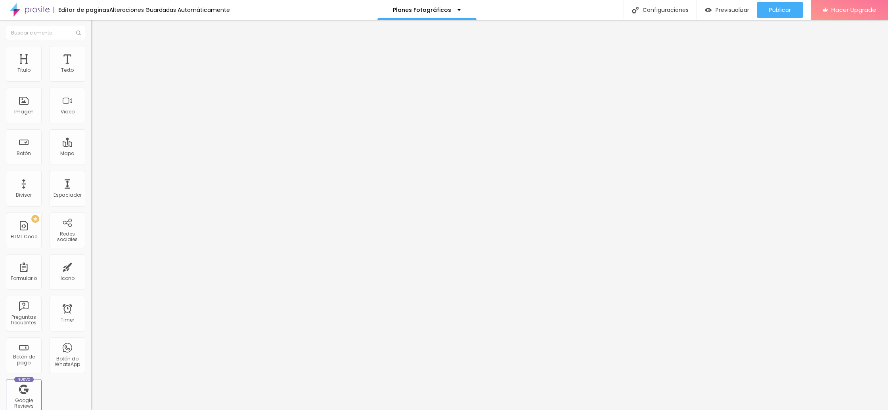
click at [91, 154] on input "range" at bounding box center [116, 157] width 51 height 6
click at [91, 58] on li "Estilo" at bounding box center [136, 56] width 91 height 8
click at [96, 138] on input "radio" at bounding box center [98, 140] width 5 height 5
click at [101, 138] on input "radio" at bounding box center [103, 140] width 5 height 5
click at [96, 138] on input "radio" at bounding box center [98, 140] width 5 height 5
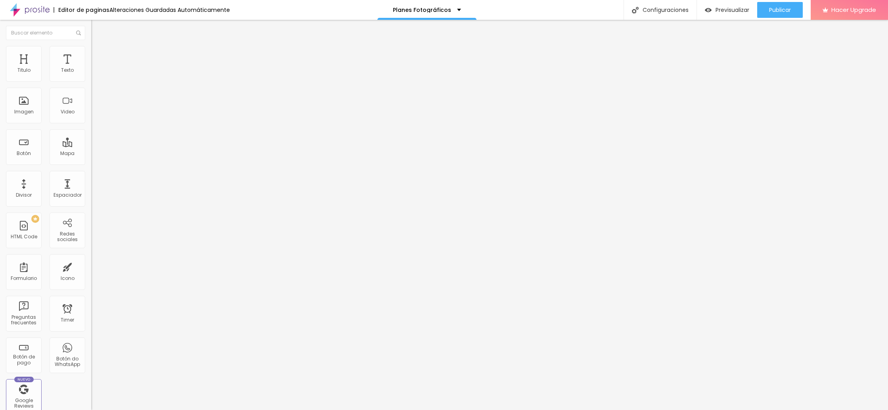
click at [91, 138] on input "radio" at bounding box center [93, 140] width 5 height 5
click at [96, 138] on input "radio" at bounding box center [98, 140] width 5 height 5
click at [91, 60] on img at bounding box center [94, 63] width 7 height 7
click at [91, 160] on input "range" at bounding box center [116, 163] width 51 height 6
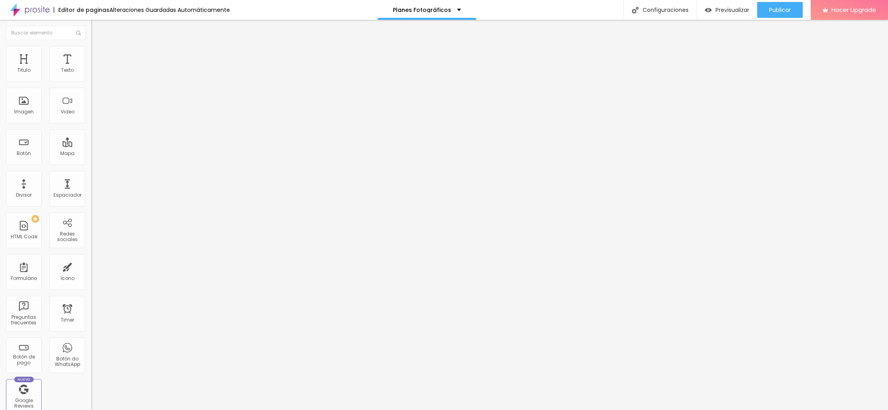
click at [91, 54] on img at bounding box center [94, 55] width 7 height 7
click at [91, 52] on li "Contenido" at bounding box center [136, 48] width 91 height 8
click at [91, 314] on img at bounding box center [94, 317] width 6 height 6
click at [91, 55] on img at bounding box center [94, 55] width 7 height 7
click at [96, 138] on input "radio" at bounding box center [98, 140] width 5 height 5
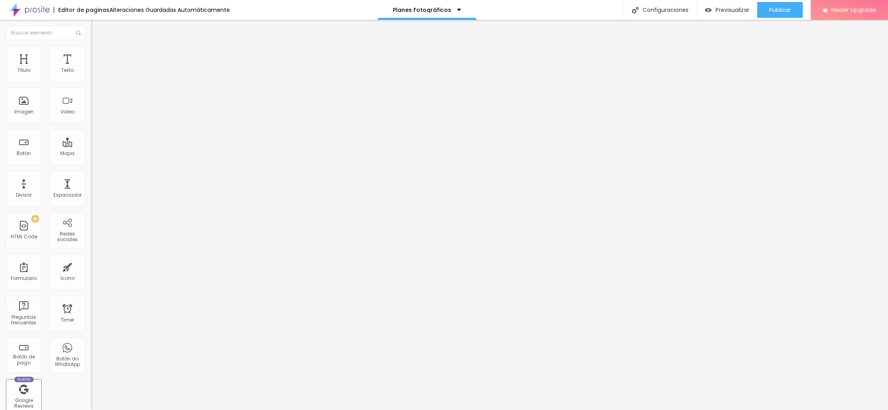
click at [91, 138] on input "radio" at bounding box center [93, 140] width 5 height 5
click at [91, 138] on div at bounding box center [136, 141] width 91 height 6
click at [91, 56] on img at bounding box center [94, 55] width 7 height 7
click at [91, 138] on input "radio" at bounding box center [93, 140] width 5 height 5
click at [91, 60] on li "Avanzado" at bounding box center [136, 64] width 91 height 8
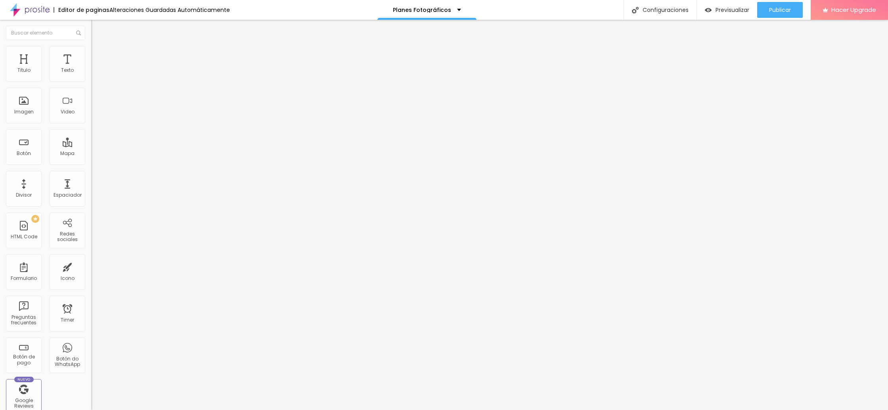
click at [91, 52] on img at bounding box center [94, 47] width 7 height 7
click at [91, 54] on img at bounding box center [94, 55] width 7 height 7
click at [91, 60] on img at bounding box center [94, 63] width 7 height 7
click at [97, 31] on div "Editar Botón do WhatsApp" at bounding box center [136, 32] width 79 height 13
click at [91, 68] on span "Agregar image" at bounding box center [112, 64] width 42 height 7
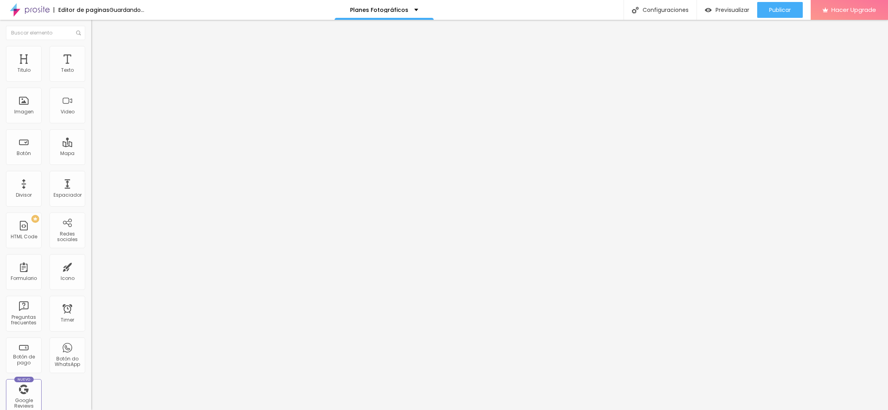
click at [91, 49] on img at bounding box center [94, 49] width 7 height 7
drag, startPoint x: 82, startPoint y: 86, endPoint x: 19, endPoint y: 86, distance: 63.0
click at [91, 81] on input "range" at bounding box center [116, 78] width 51 height 6
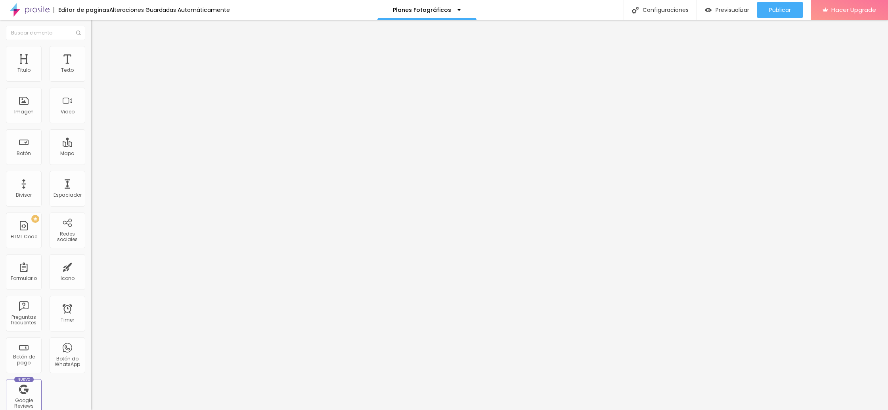
click at [91, 54] on li "Avanzado" at bounding box center [136, 58] width 91 height 8
click at [91, 49] on img at bounding box center [94, 49] width 7 height 7
click at [91, 54] on li "Avanzado" at bounding box center [136, 58] width 91 height 8
drag, startPoint x: 23, startPoint y: 78, endPoint x: 31, endPoint y: 79, distance: 8.0
click at [91, 154] on input "range" at bounding box center [116, 157] width 51 height 6
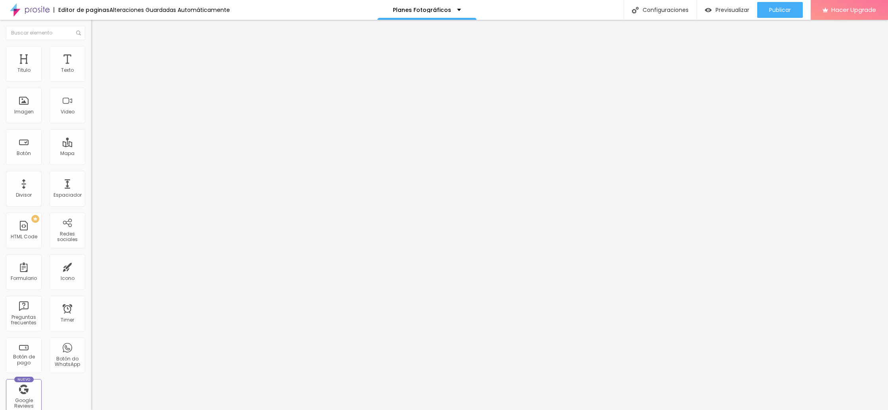
click at [91, 154] on input "range" at bounding box center [116, 157] width 51 height 6
drag, startPoint x: 23, startPoint y: 92, endPoint x: 28, endPoint y: 93, distance: 5.7
click at [91, 266] on input "range" at bounding box center [116, 269] width 51 height 6
click at [91, 51] on img at bounding box center [94, 49] width 7 height 7
click at [91, 54] on img at bounding box center [94, 57] width 7 height 7
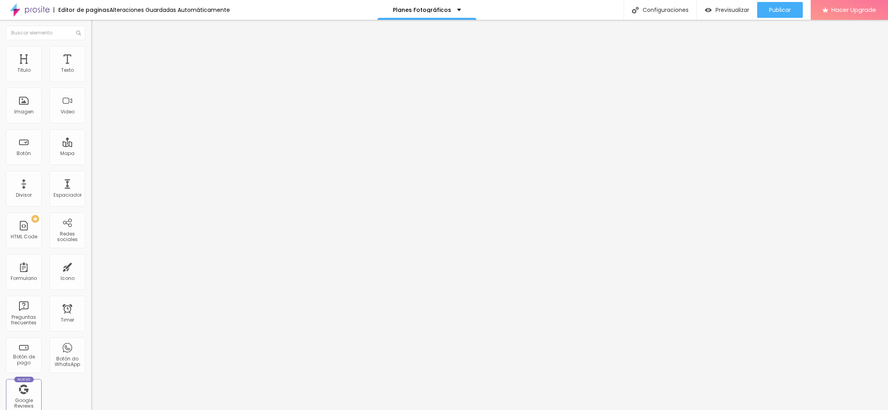
click at [91, 60] on li "Avanzado" at bounding box center [136, 64] width 91 height 8
drag, startPoint x: 24, startPoint y: 82, endPoint x: 25, endPoint y: 90, distance: 7.2
click at [91, 160] on input "range" at bounding box center [116, 163] width 51 height 6
drag, startPoint x: 23, startPoint y: 98, endPoint x: 27, endPoint y: 99, distance: 4.0
click at [91, 272] on input "range" at bounding box center [116, 275] width 51 height 6
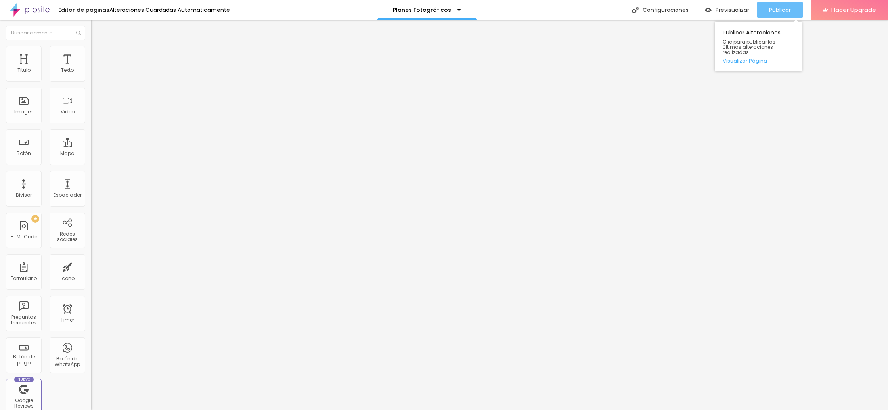
click at [781, 7] on span "Publicar" at bounding box center [780, 10] width 22 height 6
click at [727, 10] on span "Previsualizar" at bounding box center [725, 10] width 34 height 6
click at [91, 56] on img at bounding box center [94, 55] width 7 height 7
click at [91, 60] on img at bounding box center [94, 63] width 7 height 7
click at [91, 53] on img at bounding box center [94, 55] width 7 height 7
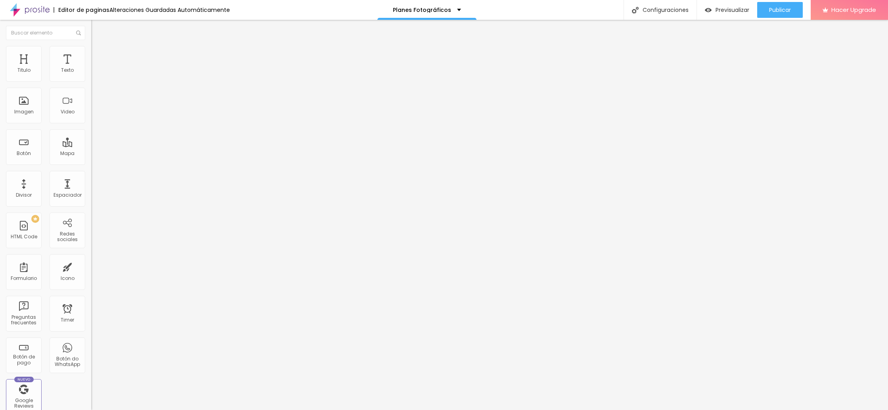
click at [91, 52] on img at bounding box center [94, 47] width 7 height 7
drag, startPoint x: 42, startPoint y: 116, endPoint x: 0, endPoint y: 111, distance: 42.6
click at [91, 111] on div "Número de WhatsApp * (56)93652-3209 + 56 Texto del botón Contactar Mensaje Hola…" at bounding box center [136, 200] width 91 height 264
click at [91, 251] on input "Hablemos!" at bounding box center [138, 255] width 95 height 8
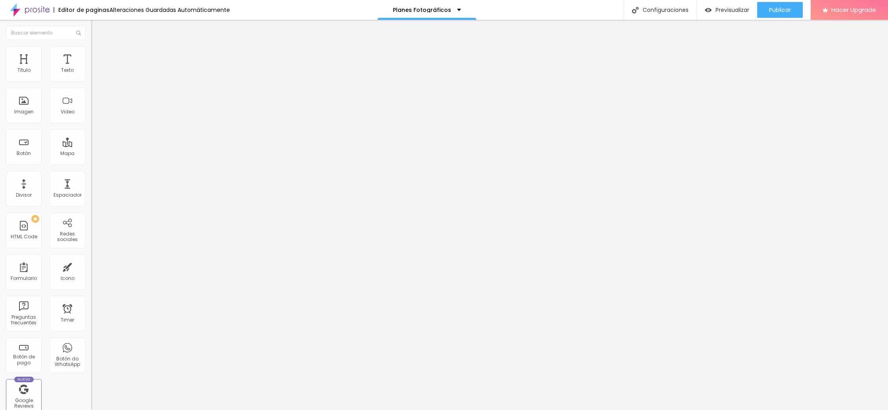
click at [91, 251] on input "Hablemos!" at bounding box center [138, 255] width 95 height 8
click at [91, 50] on img at bounding box center [94, 49] width 7 height 7
click at [91, 54] on li "Avanzado" at bounding box center [136, 58] width 91 height 8
click at [91, 45] on img at bounding box center [94, 41] width 7 height 7
click at [91, 68] on span "Cambiar image" at bounding box center [113, 64] width 44 height 7
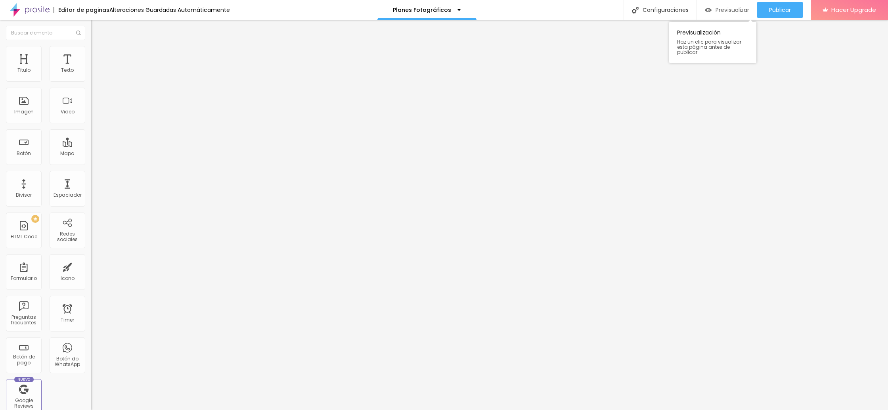
click at [730, 10] on span "Previsualizar" at bounding box center [733, 10] width 34 height 6
click at [91, 52] on li "Estilo" at bounding box center [136, 50] width 91 height 8
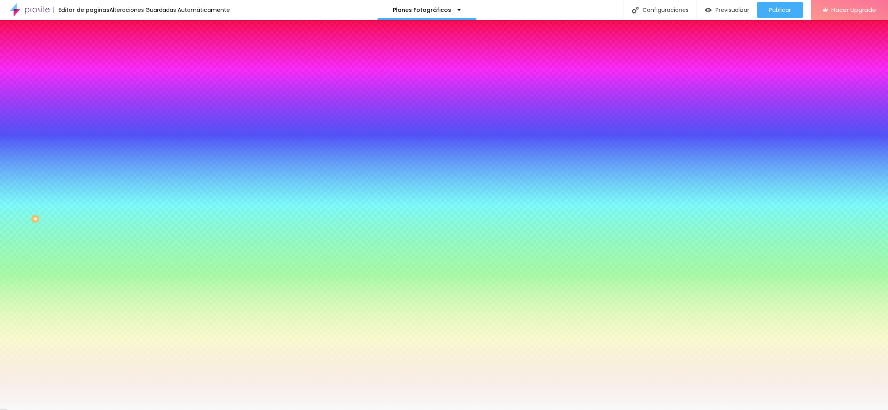
click at [91, 54] on li "Avanzado" at bounding box center [136, 58] width 91 height 8
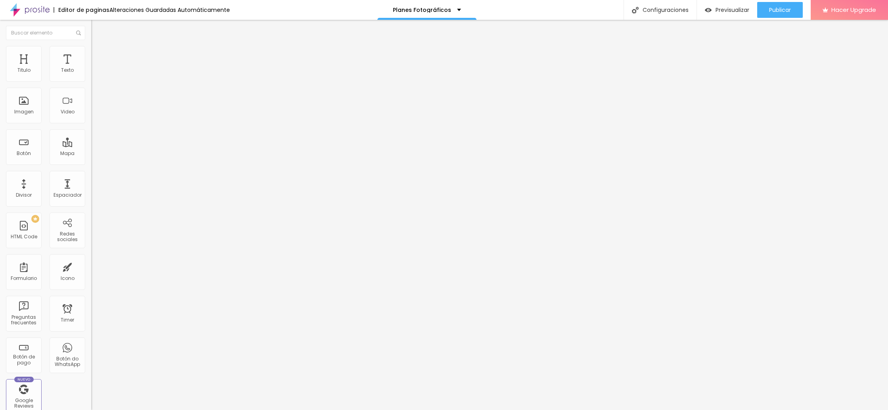
click at [91, 45] on img at bounding box center [94, 41] width 7 height 7
click at [779, 14] on div "Publicar" at bounding box center [780, 10] width 22 height 16
click at [787, 11] on span "Publicar" at bounding box center [780, 10] width 22 height 6
click at [91, 50] on img at bounding box center [94, 49] width 7 height 7
drag, startPoint x: 27, startPoint y: 94, endPoint x: 12, endPoint y: 91, distance: 14.9
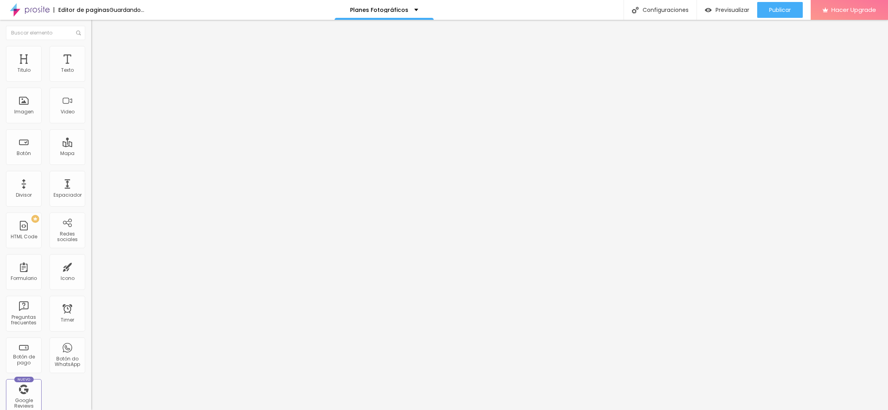
click at [91, 258] on input "range" at bounding box center [116, 261] width 51 height 6
drag, startPoint x: 21, startPoint y: 77, endPoint x: 13, endPoint y: 79, distance: 8.1
click at [91, 146] on input "range" at bounding box center [116, 149] width 51 height 6
click at [98, 47] on span "Estilo" at bounding box center [104, 43] width 12 height 7
click at [94, 74] on icon "button" at bounding box center [96, 71] width 5 height 5
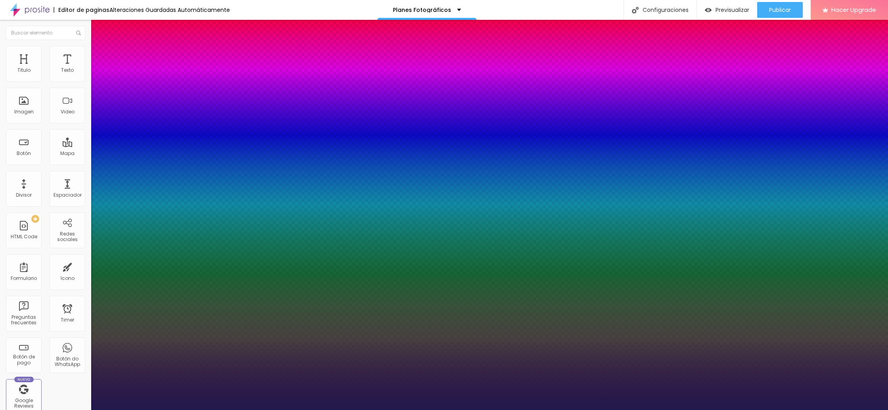
drag, startPoint x: 124, startPoint y: 136, endPoint x: 115, endPoint y: 136, distance: 9.5
drag, startPoint x: 103, startPoint y: 155, endPoint x: 111, endPoint y: 156, distance: 8.4
drag, startPoint x: 105, startPoint y: 172, endPoint x: 112, endPoint y: 173, distance: 7.2
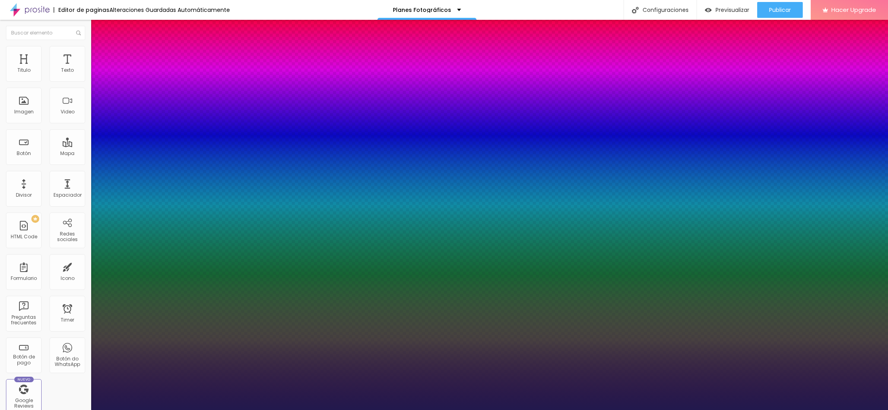
drag, startPoint x: 132, startPoint y: 190, endPoint x: 137, endPoint y: 191, distance: 5.2
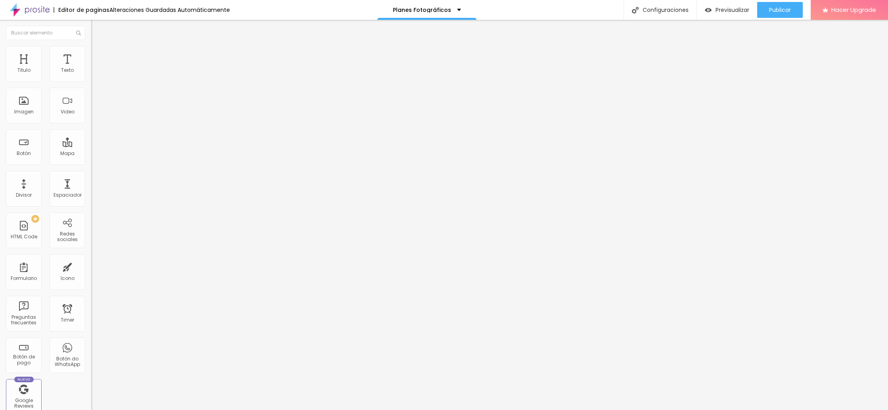
click at [91, 76] on button "button" at bounding box center [96, 72] width 11 height 8
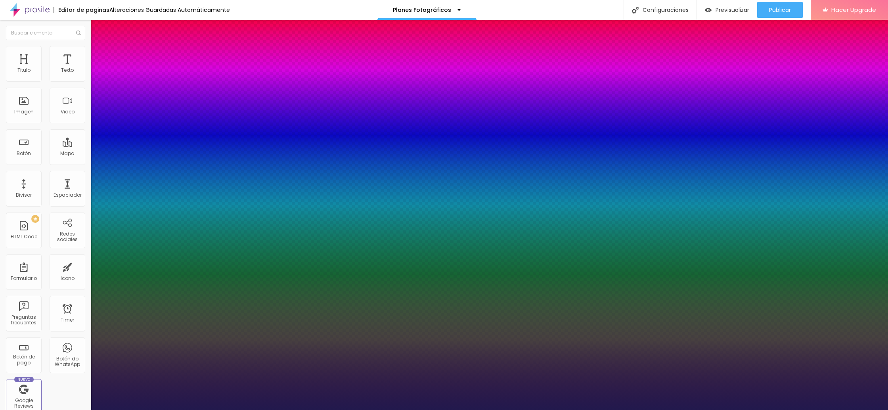
select select "LatoLight"
type input "32"
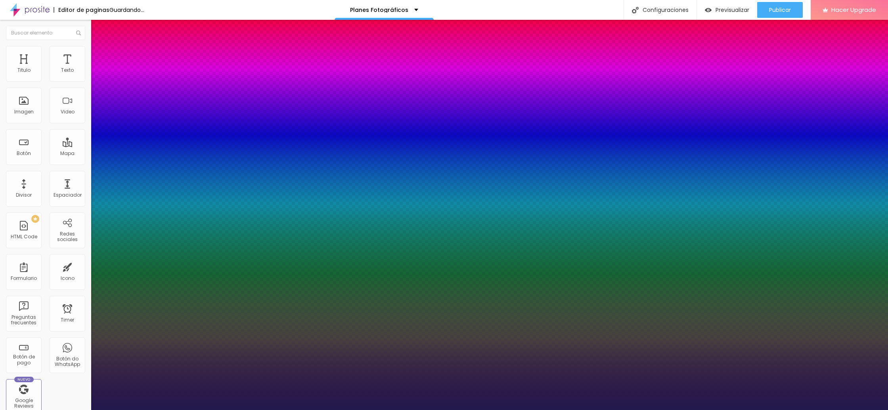
type input "32"
type input "33"
type input "32"
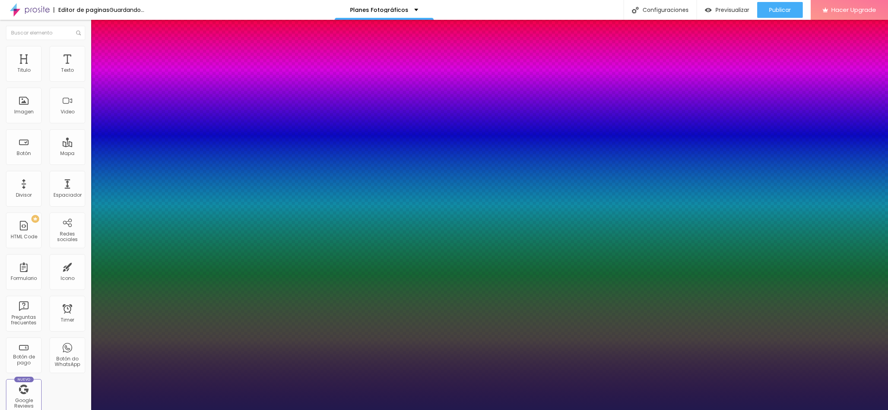
type input "31"
type input "32"
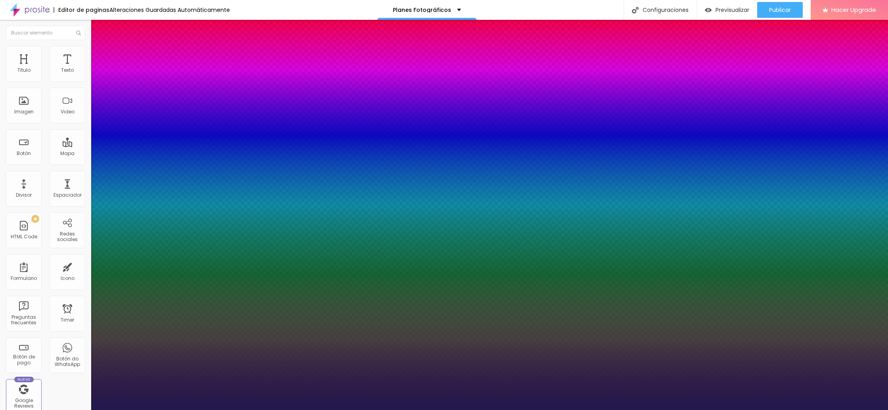
click at [294, 410] on div at bounding box center [444, 410] width 888 height 0
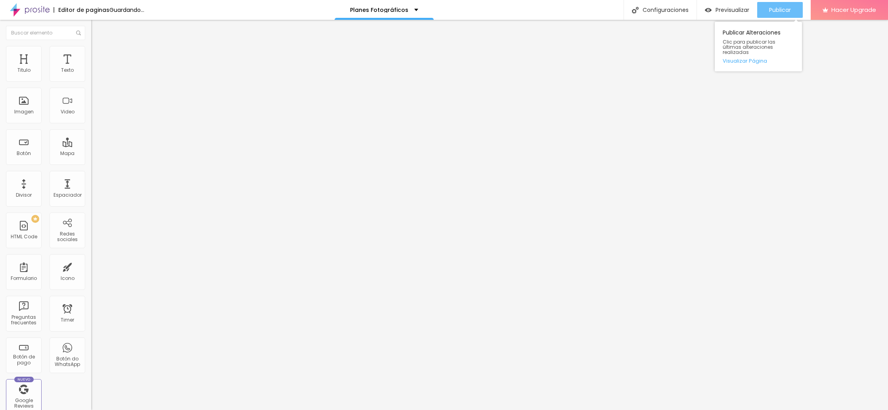
click at [779, 14] on div "Publicar" at bounding box center [780, 10] width 22 height 16
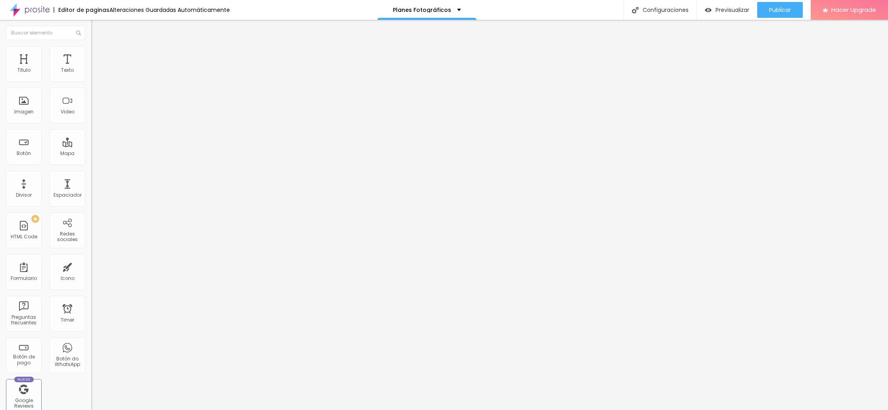
click at [91, 76] on button "button" at bounding box center [96, 72] width 11 height 8
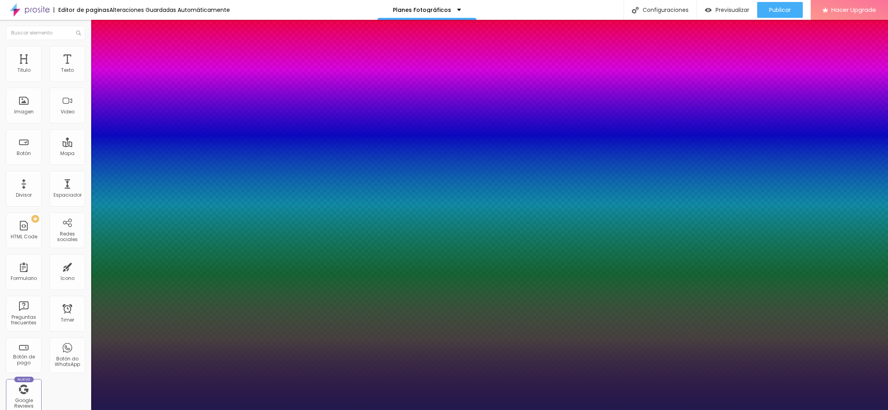
type input "32"
type input "33"
type input "34"
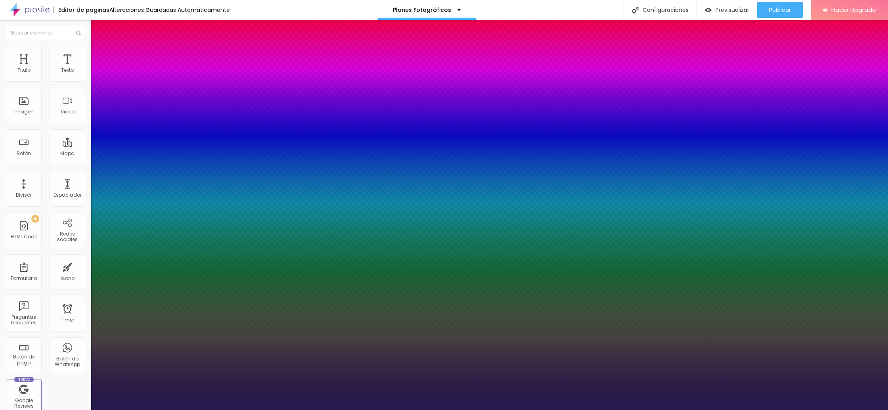
type input "35"
type input "34"
type input "33"
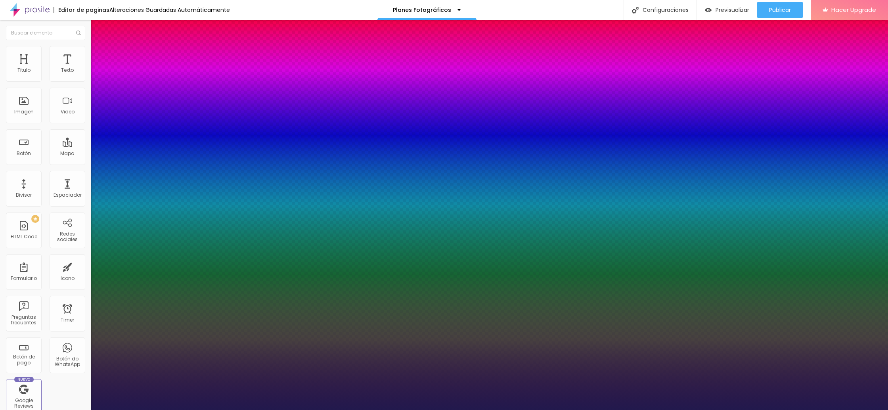
type input "33"
type input "29"
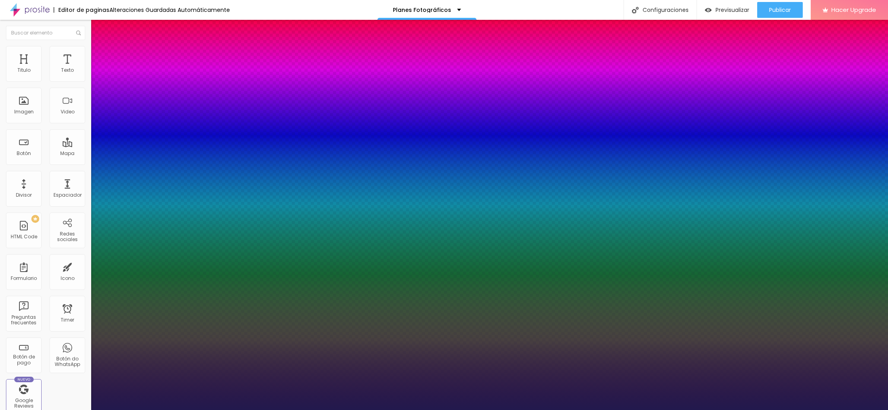
type input "29"
type input "28"
type input "29"
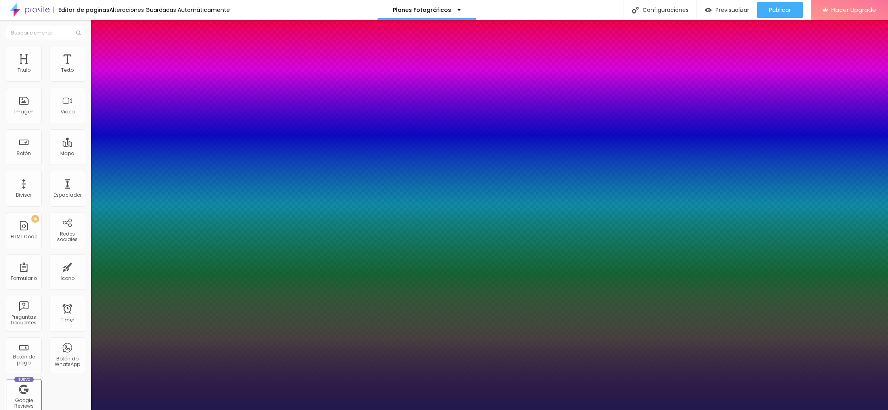
type input "30"
type input "1.3"
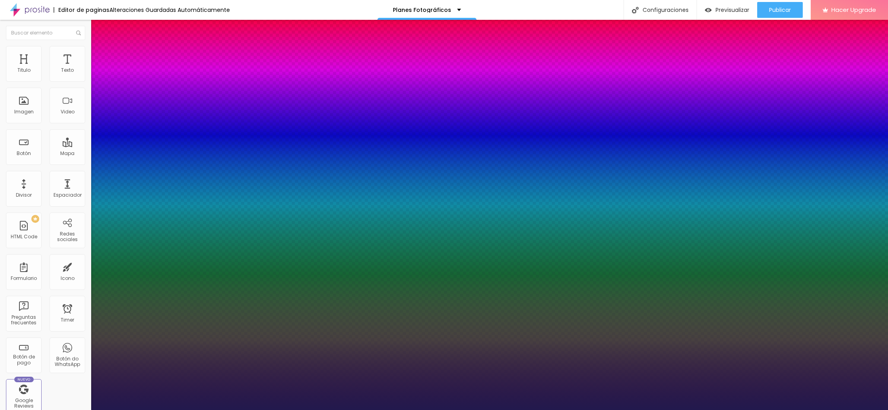
type input "1.3"
type input "1.2"
type input "1.3"
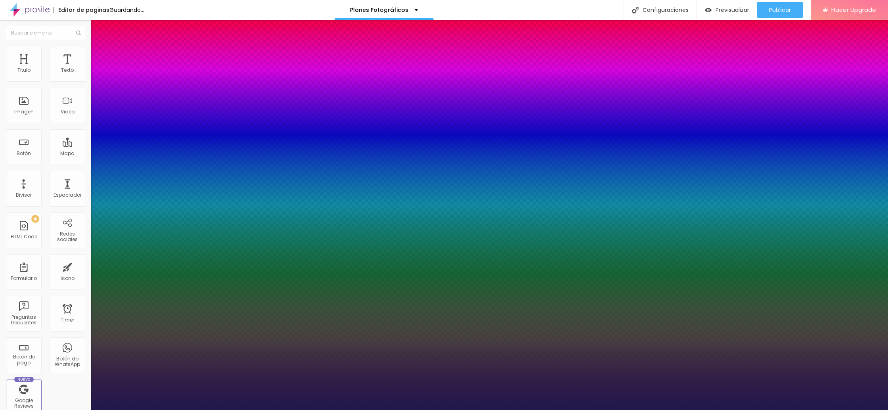
type input "1.4"
type input "17"
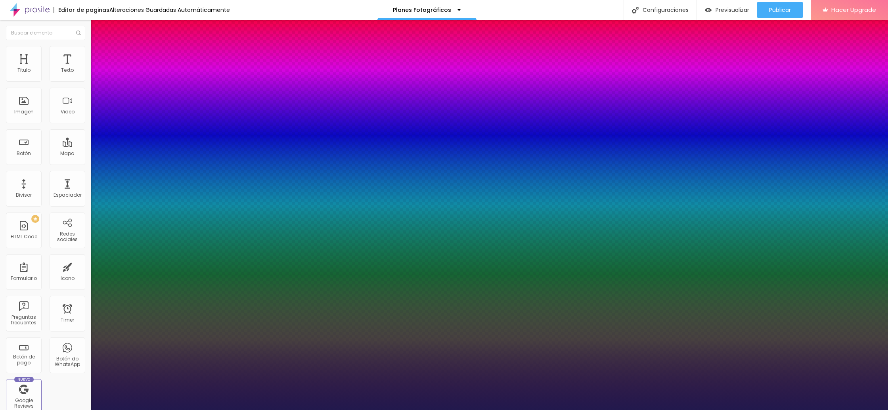
type input "16"
type input "15"
type input "14"
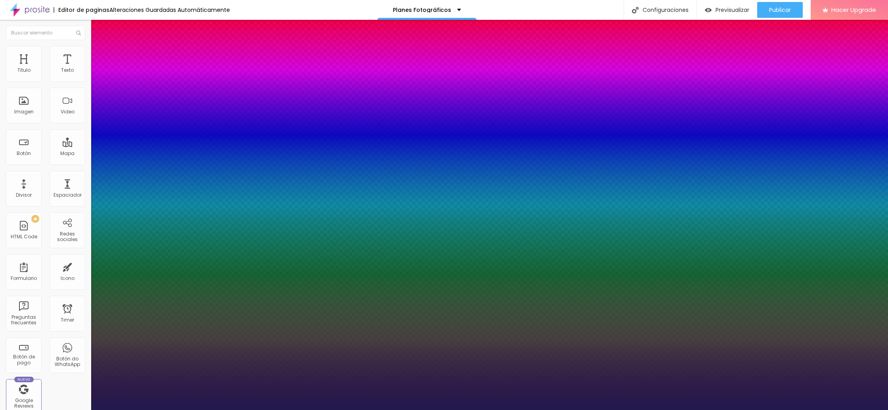
type input "14"
type input "13"
type input "12"
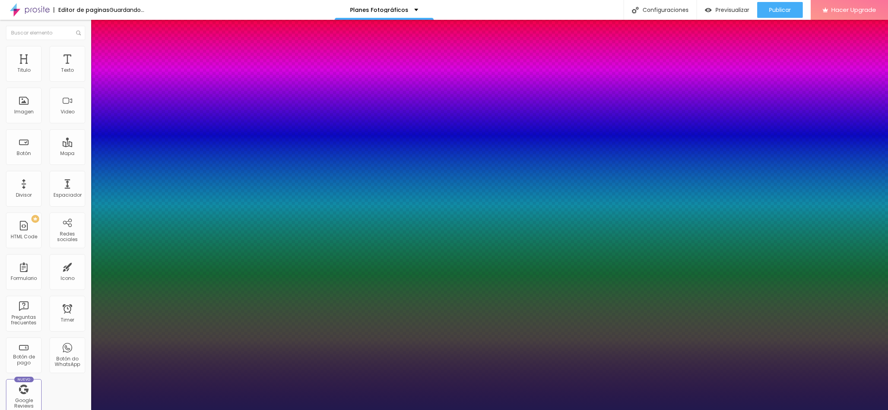
type input "11"
type input "10"
type input "9"
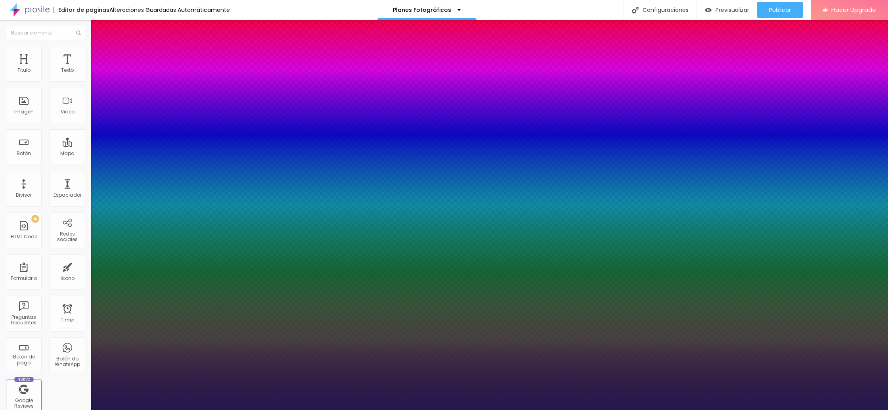
type input "9"
type input "8"
type input "7"
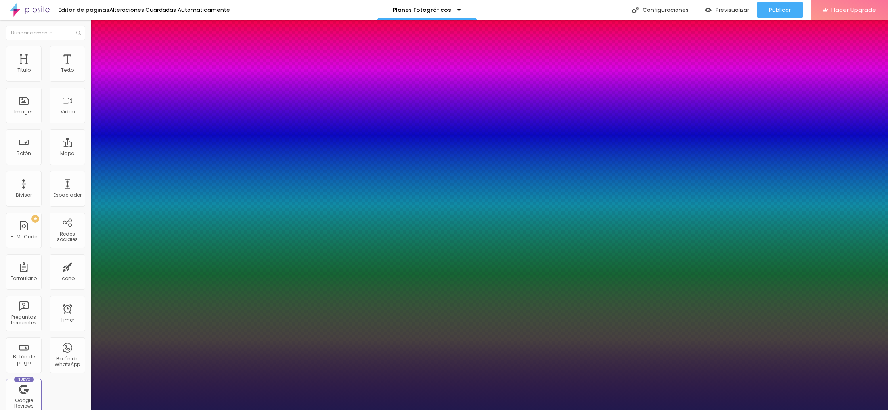
drag, startPoint x: 112, startPoint y: 171, endPoint x: 106, endPoint y: 169, distance: 5.8
type input "7"
click at [782, 410] on div at bounding box center [444, 410] width 888 height 0
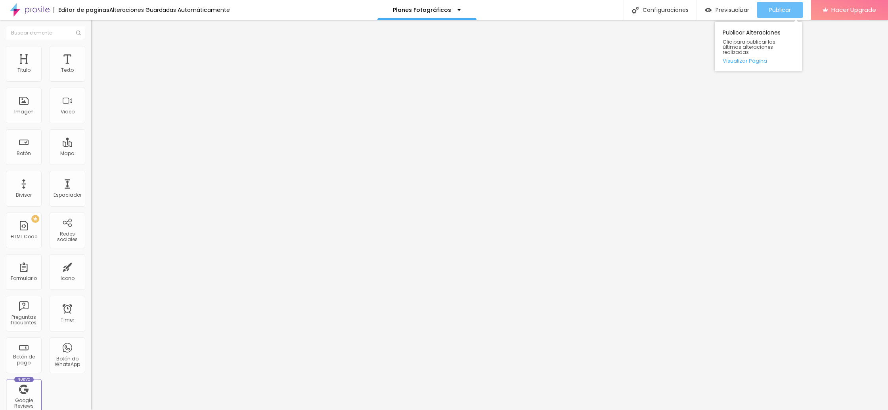
click at [781, 10] on span "Publicar" at bounding box center [780, 10] width 22 height 6
click at [723, 6] on div "Previsualizar" at bounding box center [720, 10] width 44 height 16
click at [91, 68] on span "Cambiar image" at bounding box center [113, 64] width 44 height 7
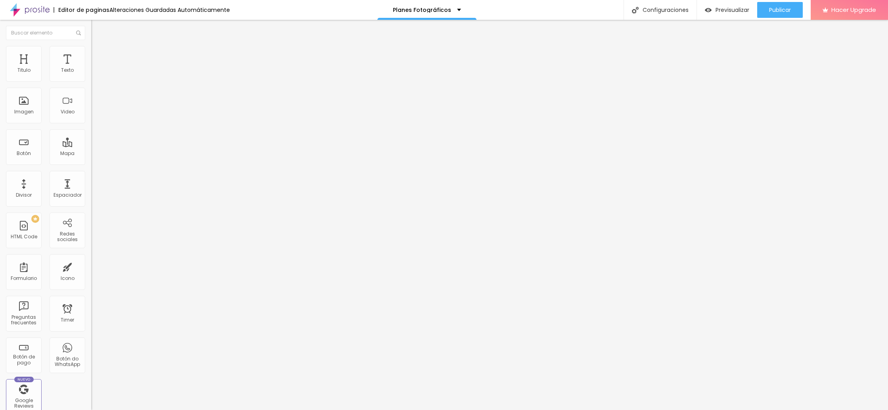
click at [726, 10] on span "Previsualizar" at bounding box center [733, 10] width 34 height 6
click at [91, 50] on img at bounding box center [94, 49] width 7 height 7
type input "40"
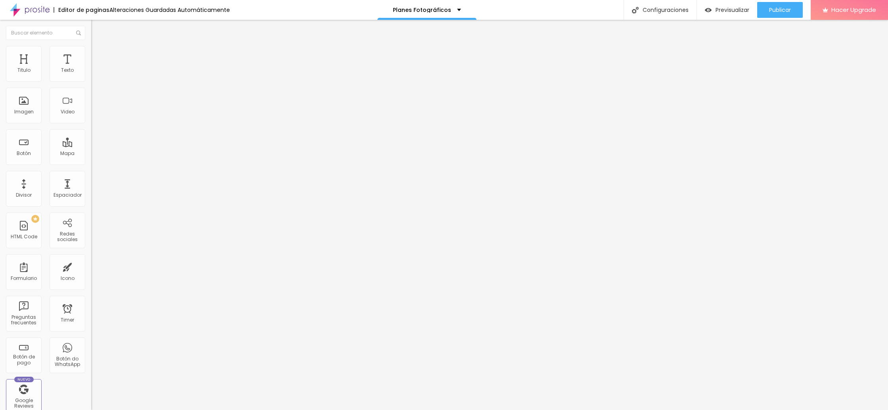
type input "45"
type input "40"
drag, startPoint x: 31, startPoint y: 85, endPoint x: 34, endPoint y: 86, distance: 4.0
type input "40"
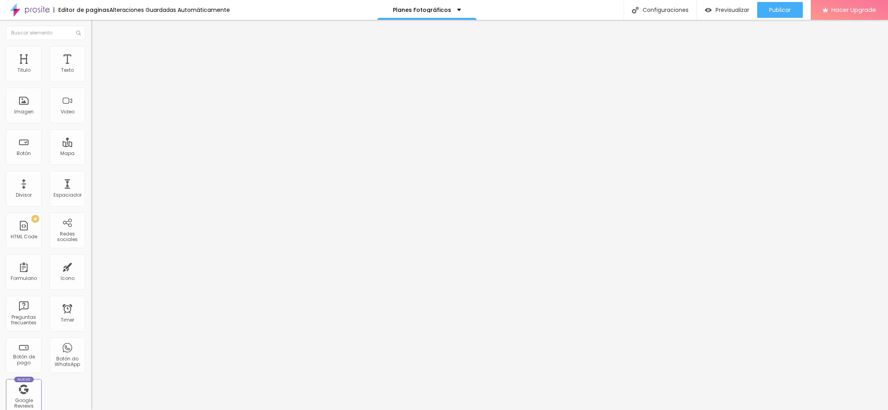
click at [91, 81] on input "range" at bounding box center [116, 78] width 51 height 6
type input "194"
type input "192"
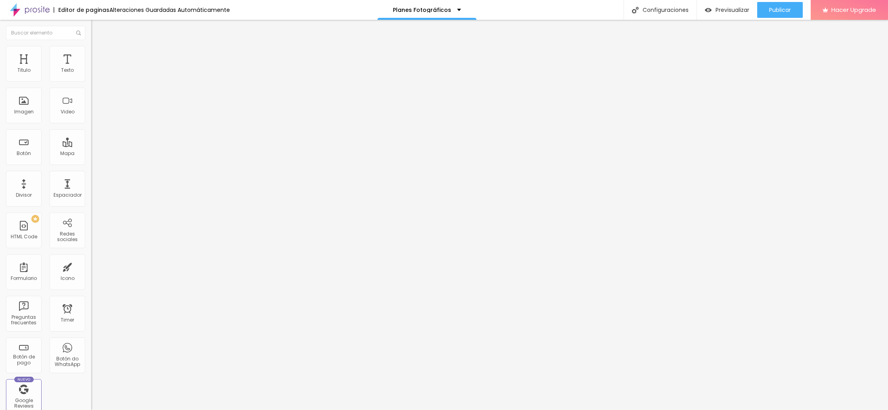
type input "189"
type input "187"
type input "184"
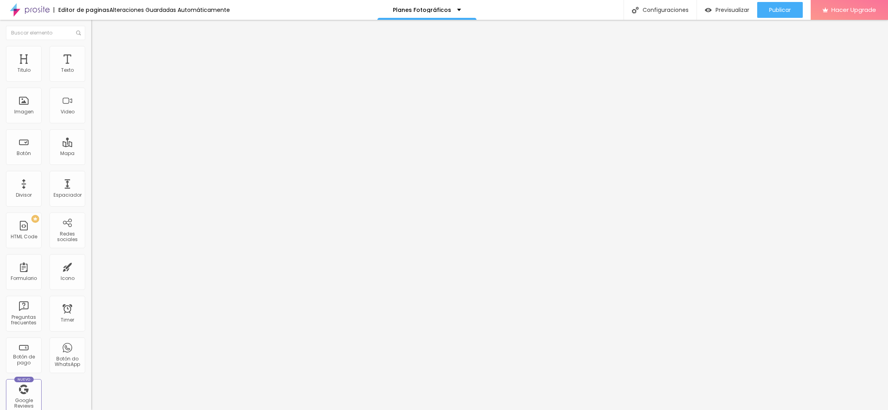
type input "184"
type input "182"
type input "179"
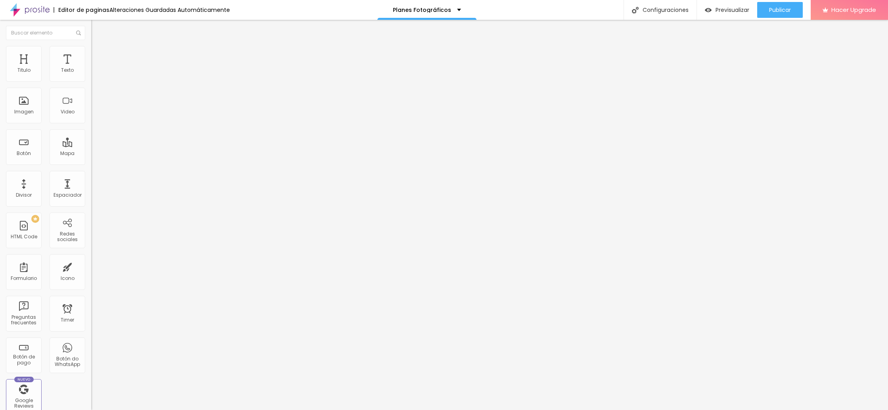
type input "177"
type input "175"
type input "173"
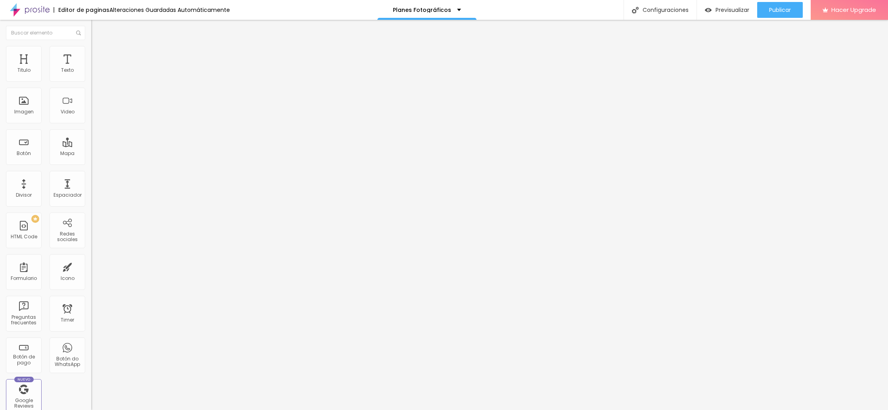
type input "173"
type input "171"
type input "170"
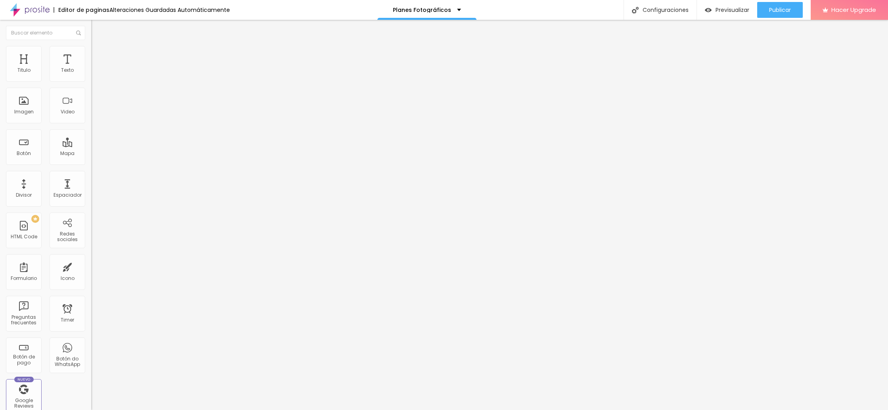
type input "168"
type input "166"
type input "164"
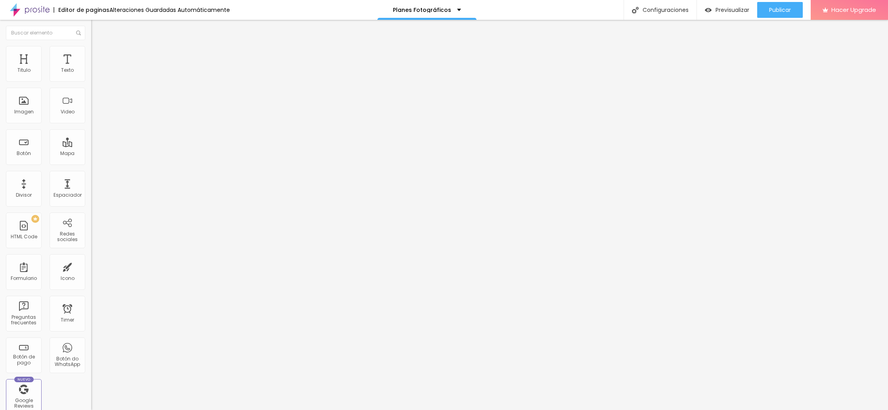
type input "164"
type input "161"
type input "158"
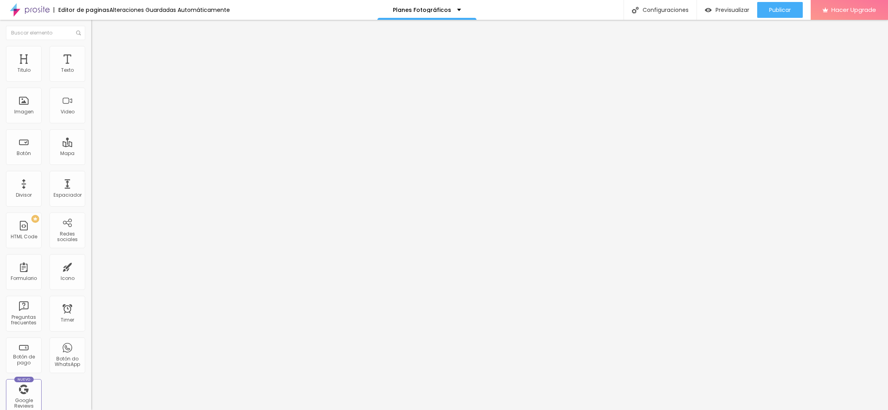
type input "154"
type input "151"
type input "147"
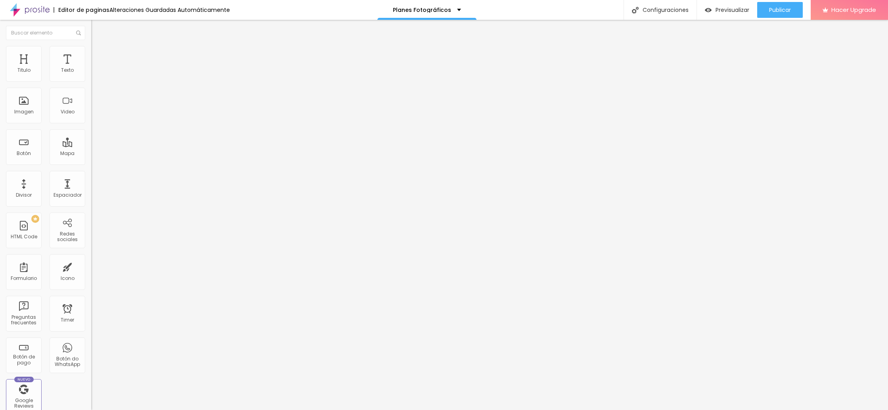
type input "147"
type input "144"
type input "140"
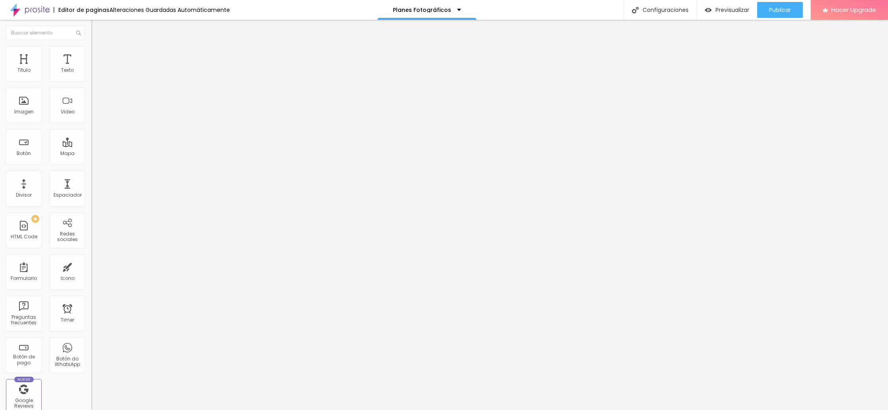
type input "138"
type input "136"
type input "135"
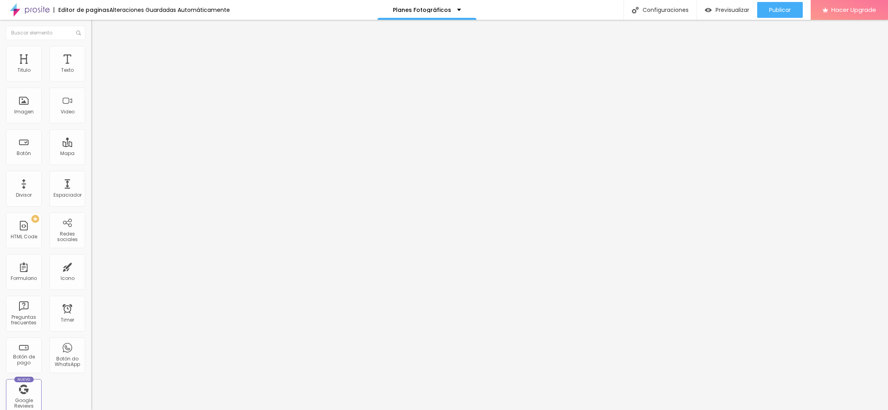
type input "135"
type input "133"
type input "132"
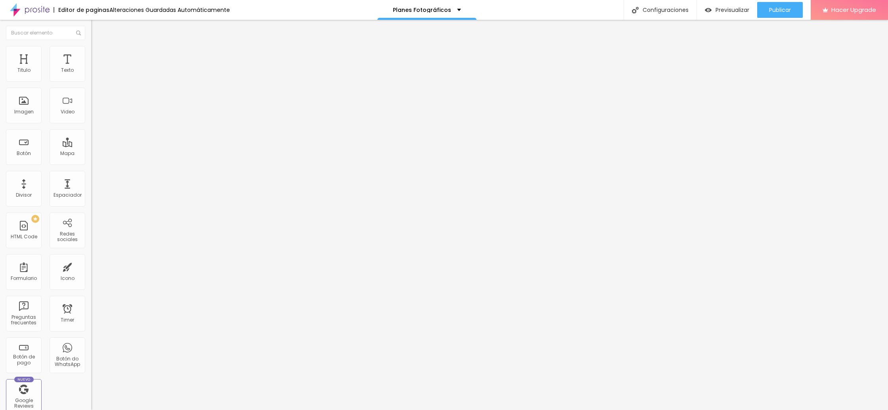
type input "131"
type input "129"
type input "100"
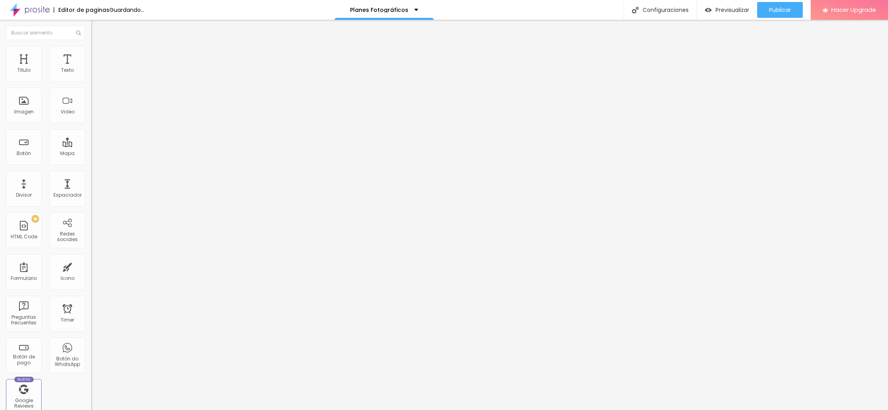
type input "100"
type input "95"
type input "92"
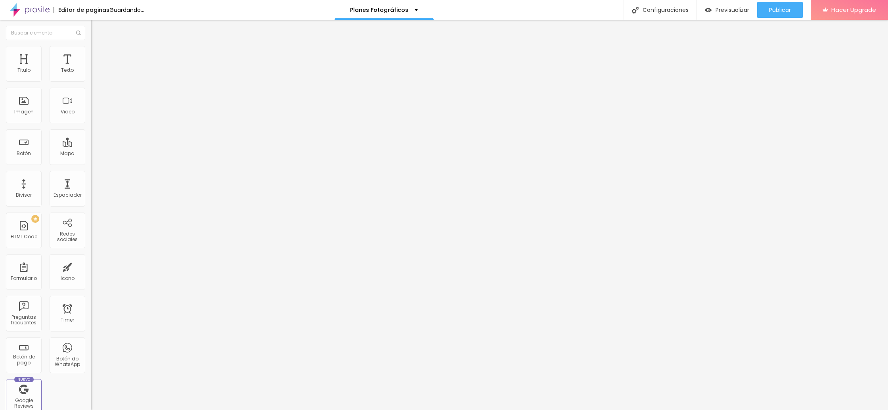
type input "88"
type input "81"
type input "76"
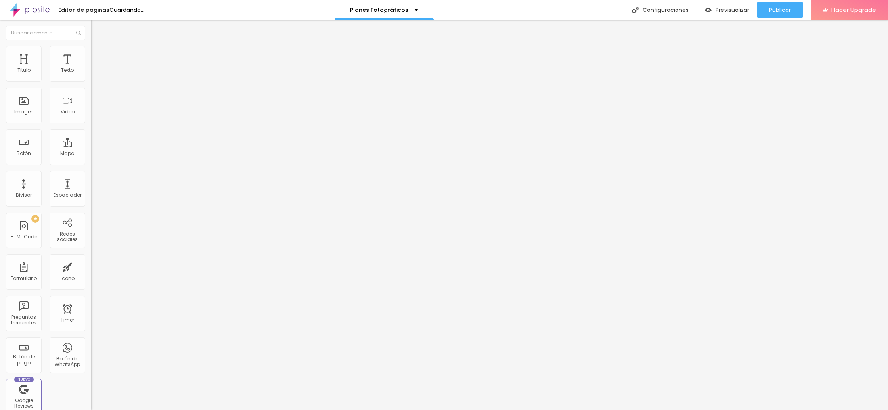
type input "76"
type input "72"
type input "68"
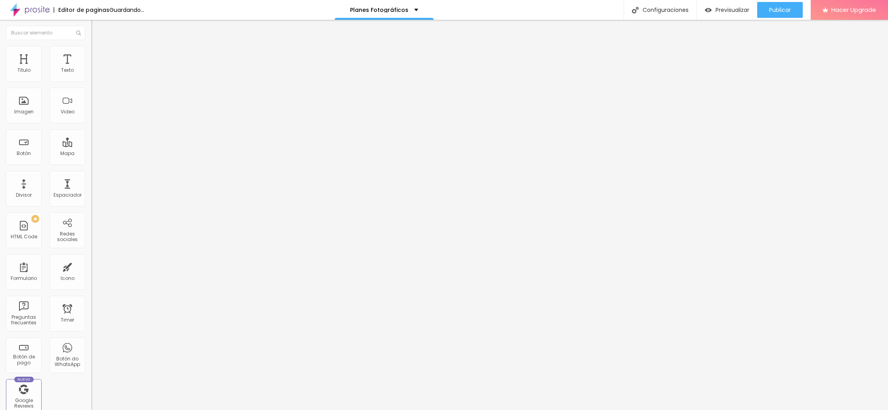
type input "62"
type input "55"
type input "45"
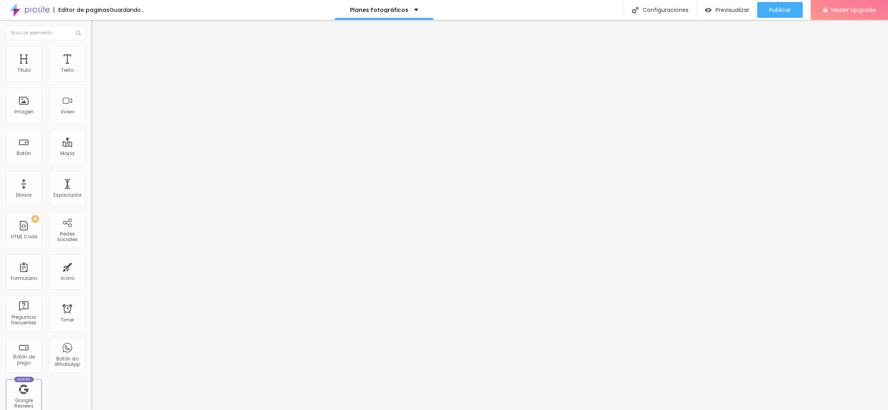
type input "45"
type input "36"
type input "30"
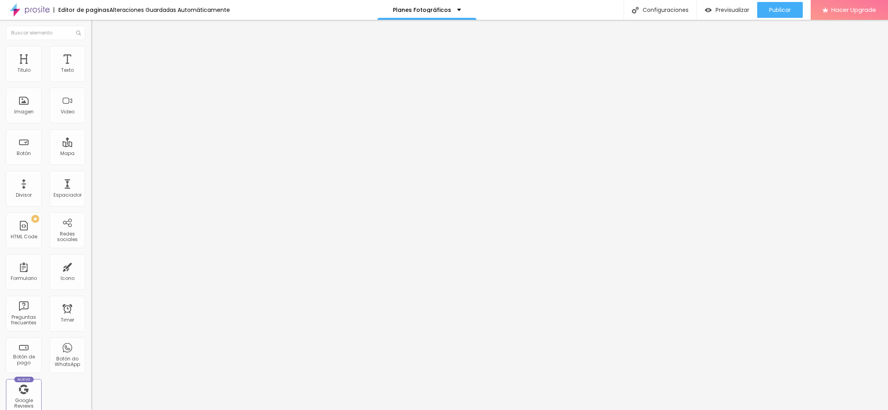
type input "28"
type input "30"
type input "35"
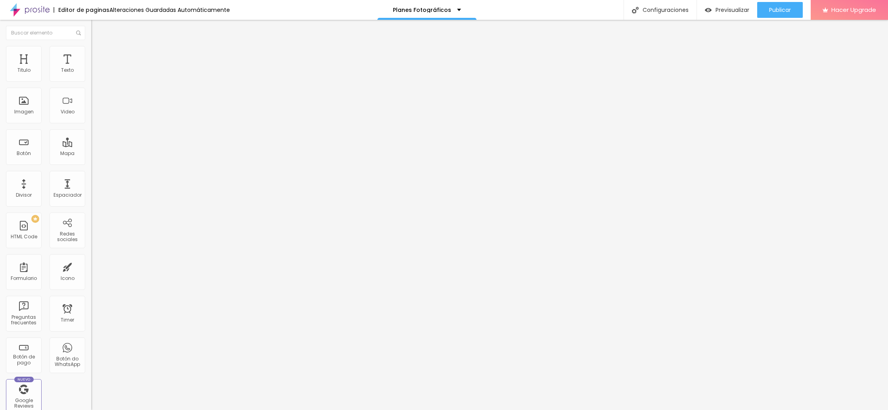
type input "35"
type input "37"
type input "40"
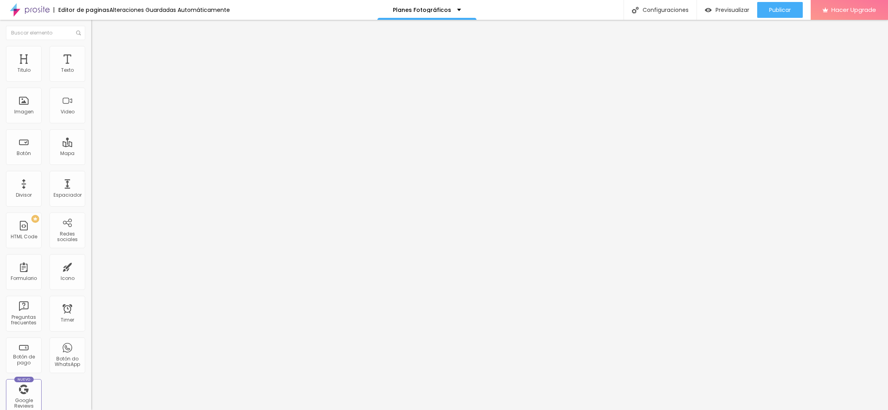
type input "42"
type input "46"
type input "49"
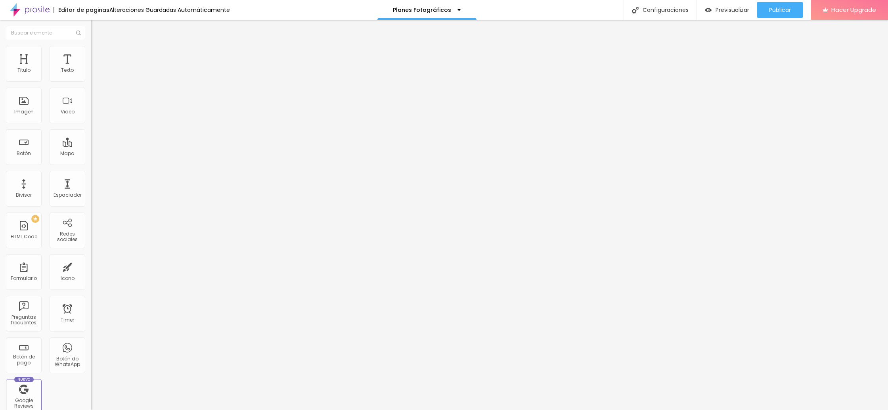
type input "49"
type input "53"
type input "57"
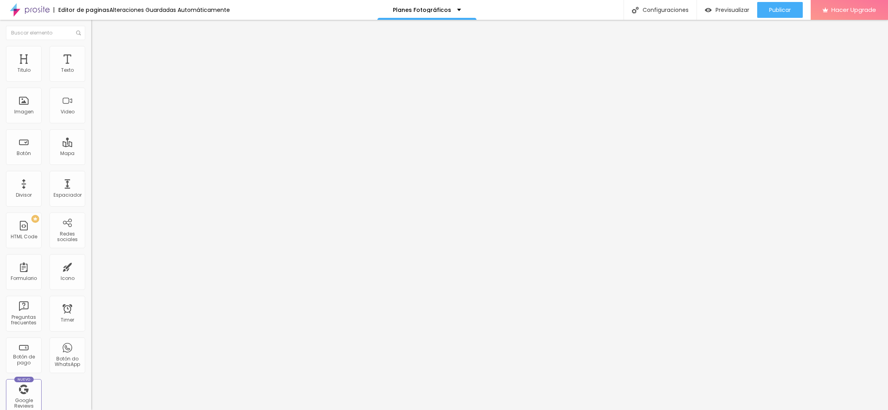
type input "61"
type input "63"
type input "65"
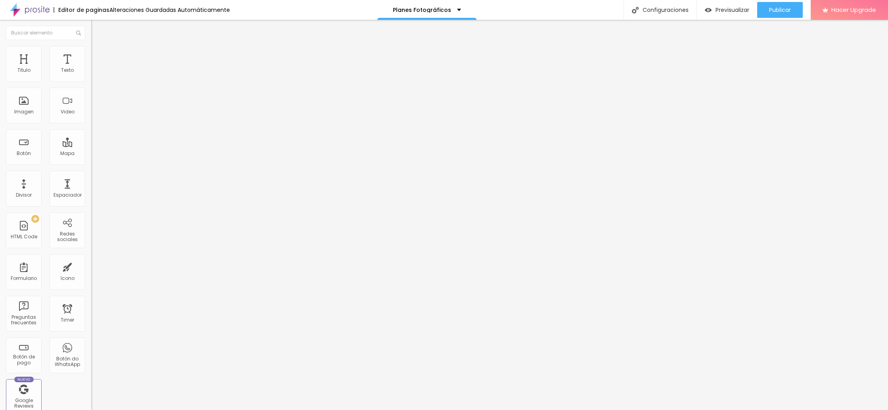
type input "65"
type input "67"
type input "68"
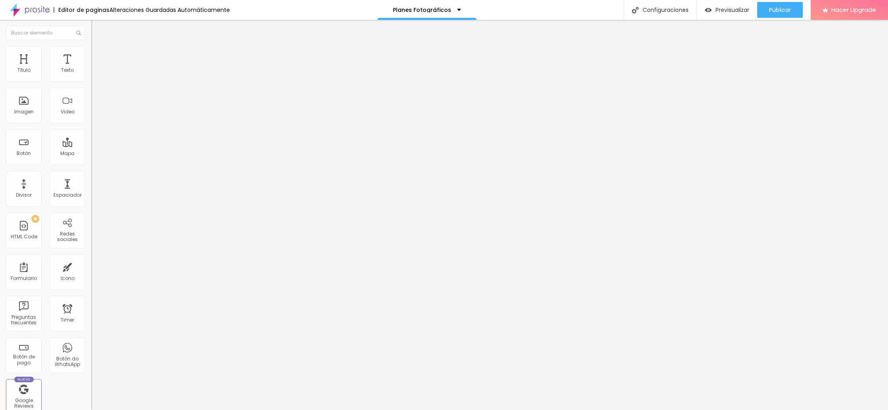
type input "69"
type input "70"
type input "73"
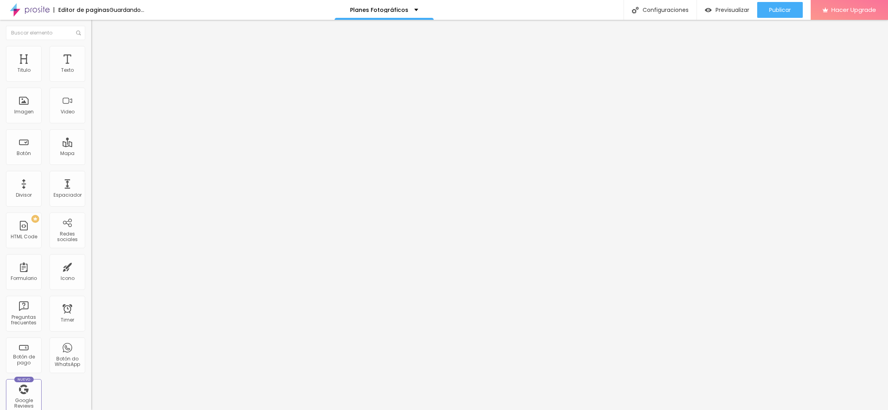
type input "73"
type input "75"
type input "76"
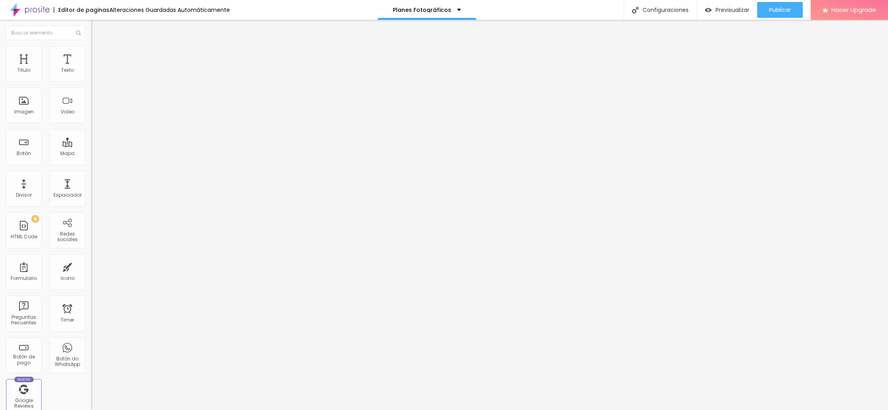
type input "77"
type input "82"
type input "81"
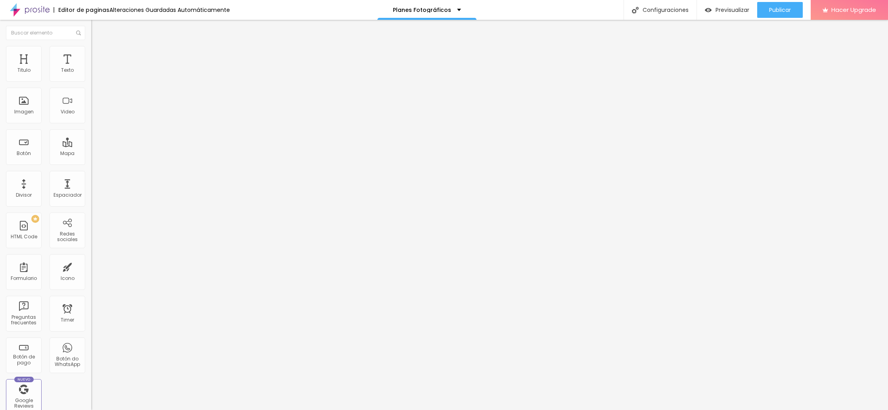
type input "81"
type input "79"
drag, startPoint x: 65, startPoint y: 100, endPoint x: 36, endPoint y: 96, distance: 28.8
click at [91, 174] on input "range" at bounding box center [116, 177] width 51 height 6
click at [91, 54] on li "Avanzado" at bounding box center [136, 58] width 91 height 8
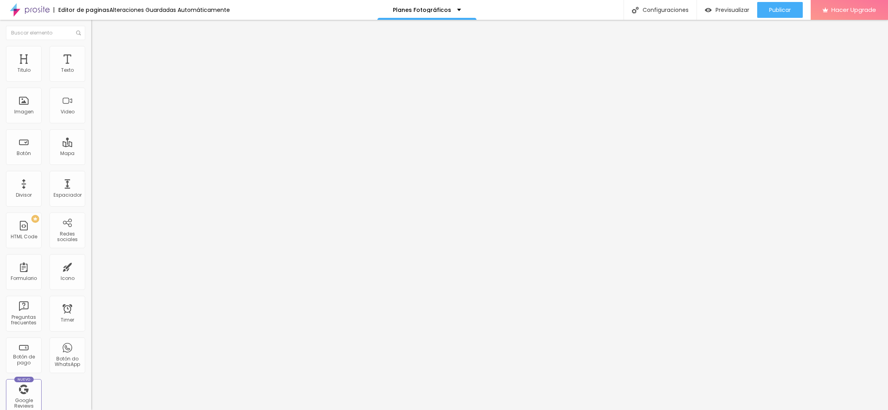
click at [91, 154] on input "range" at bounding box center [116, 157] width 51 height 6
click at [785, 11] on span "Publicar" at bounding box center [780, 10] width 22 height 6
click at [776, 8] on span "Publicar" at bounding box center [780, 10] width 22 height 6
click at [91, 51] on li "Avanzado" at bounding box center [136, 50] width 91 height 8
click at [91, 52] on li "Avanzado" at bounding box center [136, 50] width 91 height 8
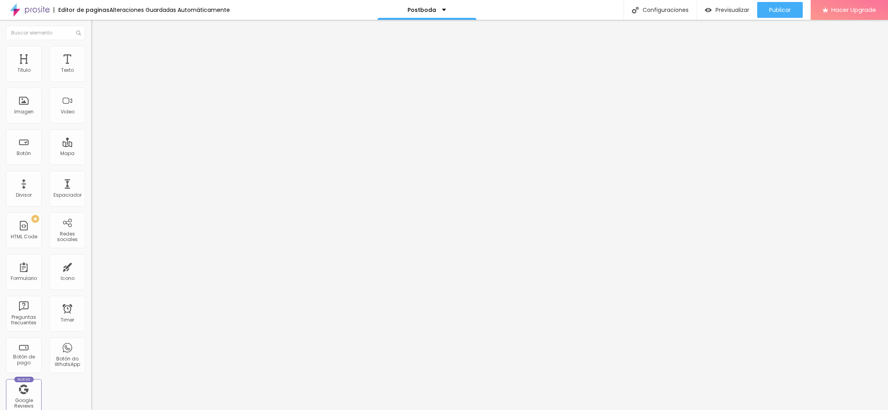
type input "6"
type input "7"
type input "8"
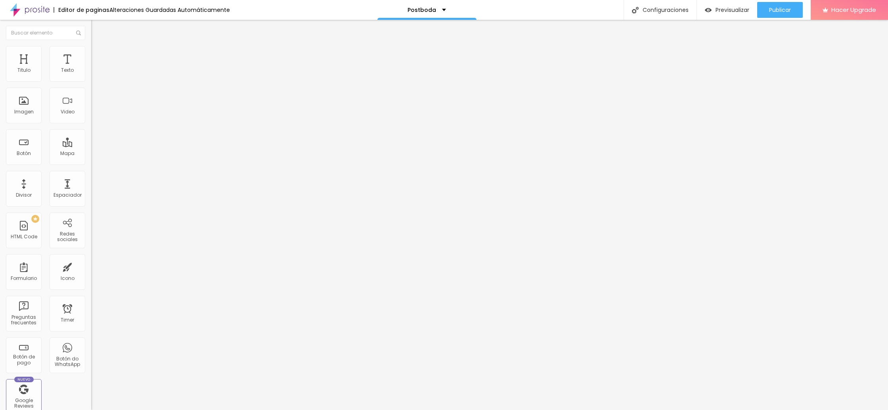
type input "8"
type input "9"
type input "10"
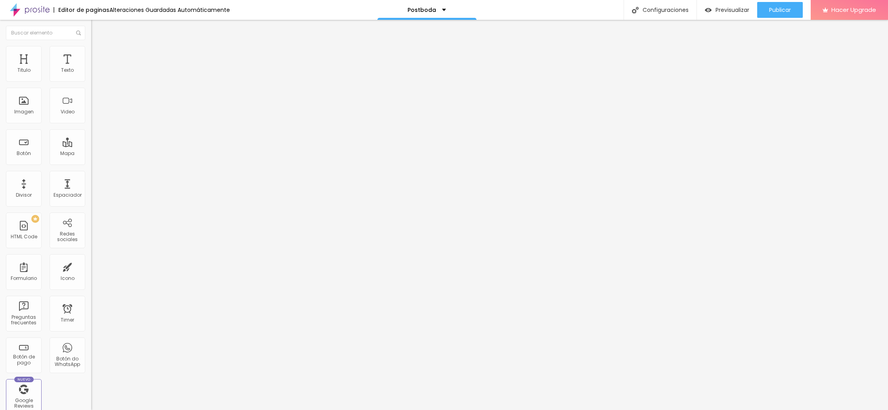
type input "11"
type input "12"
type input "13"
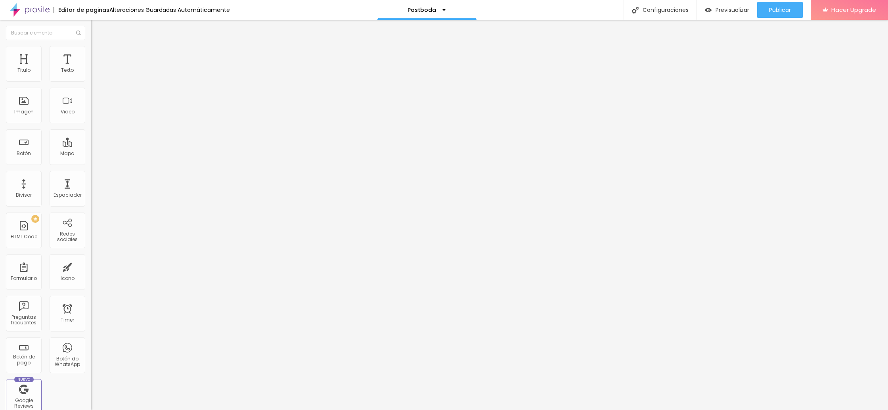
type input "13"
type input "12"
type input "11"
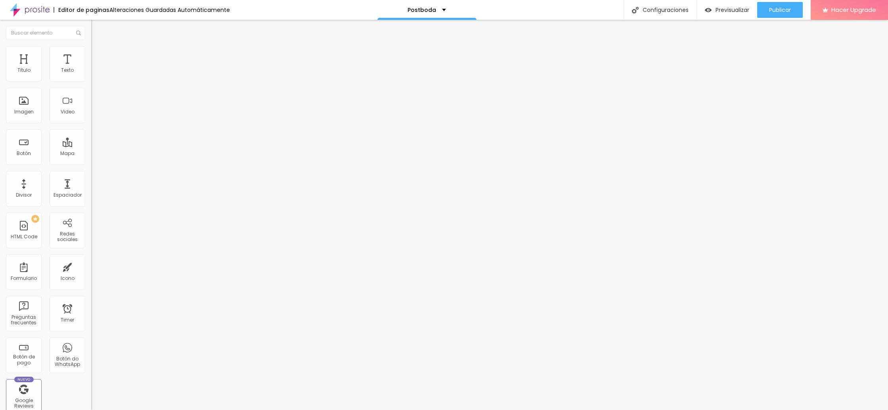
type input "10"
drag, startPoint x: 21, startPoint y: 77, endPoint x: 27, endPoint y: 72, distance: 7.6
click at [91, 146] on input "range" at bounding box center [116, 149] width 51 height 6
click at [91, 46] on li "Estilo" at bounding box center [136, 42] width 91 height 8
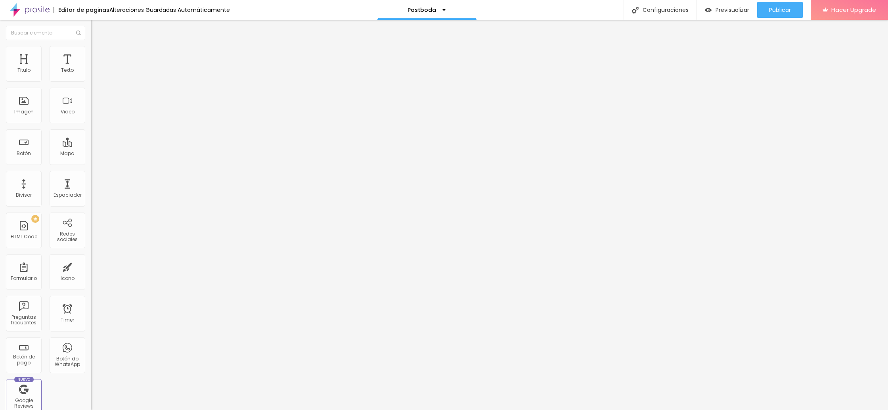
type input "0.3"
type input "0.4"
type input "0.6"
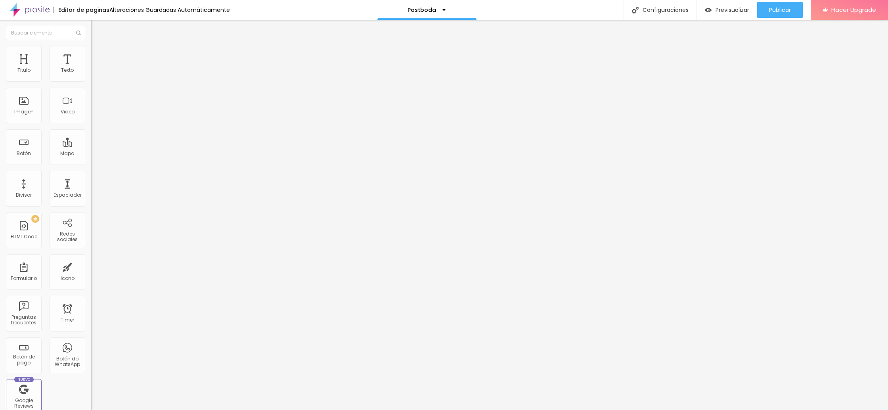
type input "0.6"
type input "0.7"
type input "0.9"
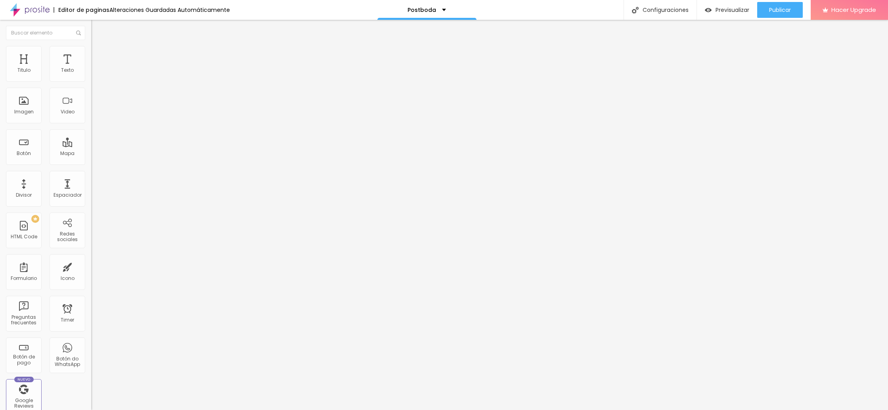
type input "1.1"
type input "1.2"
type input "1.3"
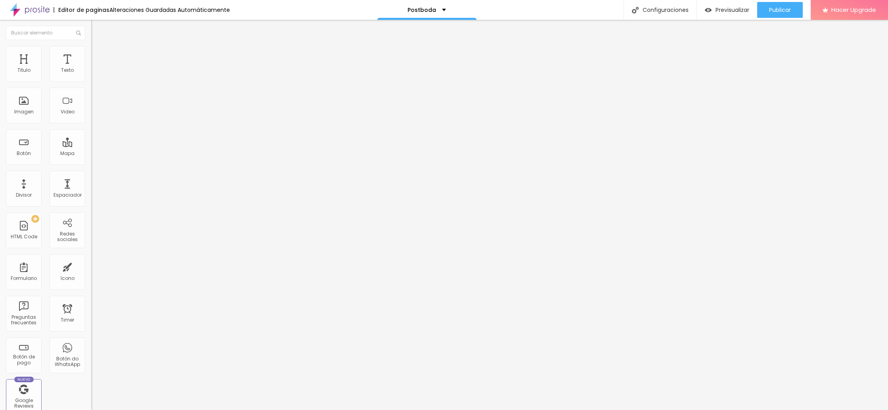
type input "1.3"
type input "1.4"
type input "1.5"
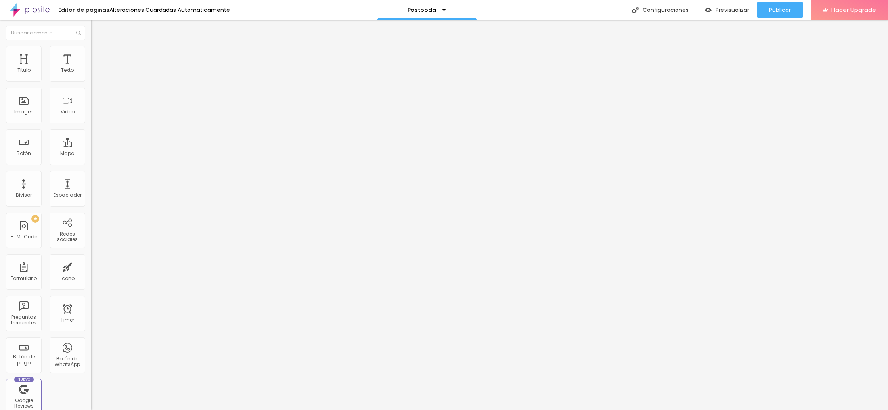
type input "1.6"
type input "1.7"
type input "1.8"
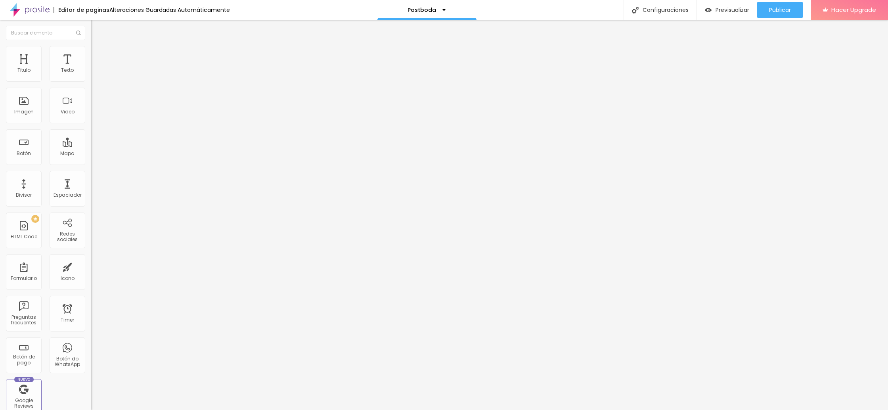
type input "1.8"
type input "1.9"
type input "2"
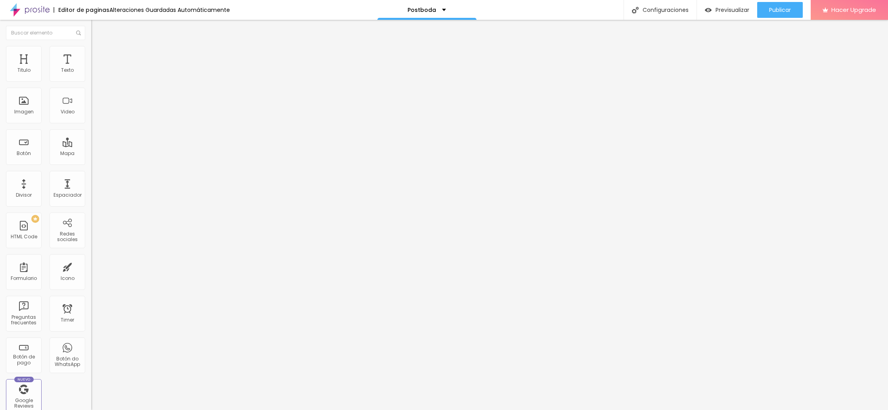
type input "2.1"
type input "2.2"
type input "2.3"
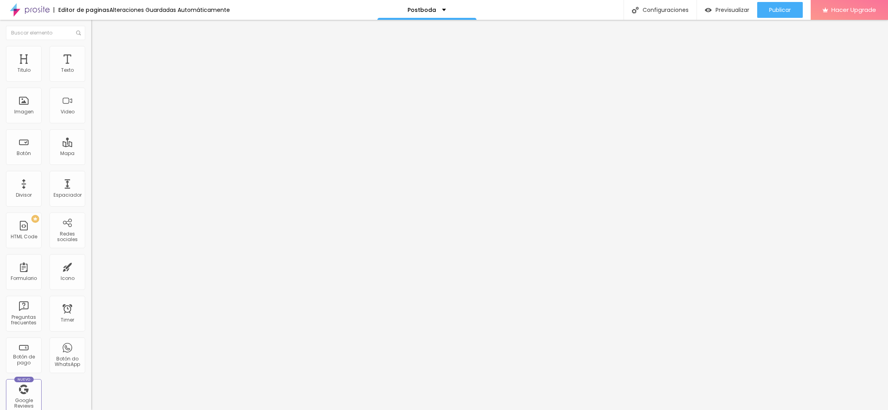
type input "2.3"
type input "2.5"
type input "2.9"
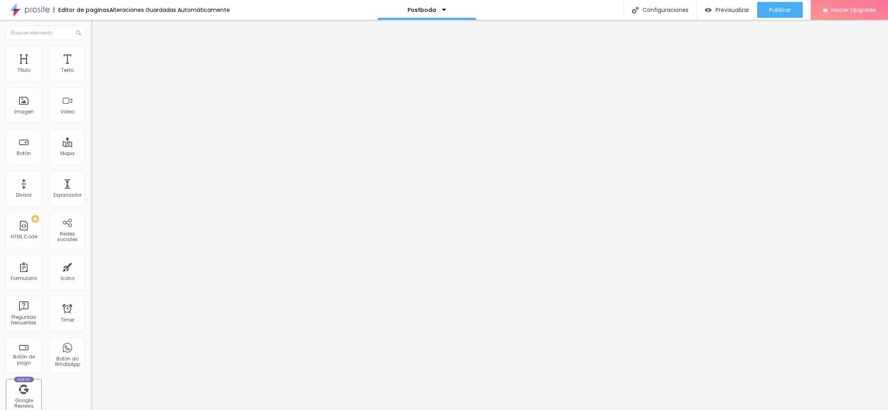
type input "3.1"
type input "3.2"
type input "3.3"
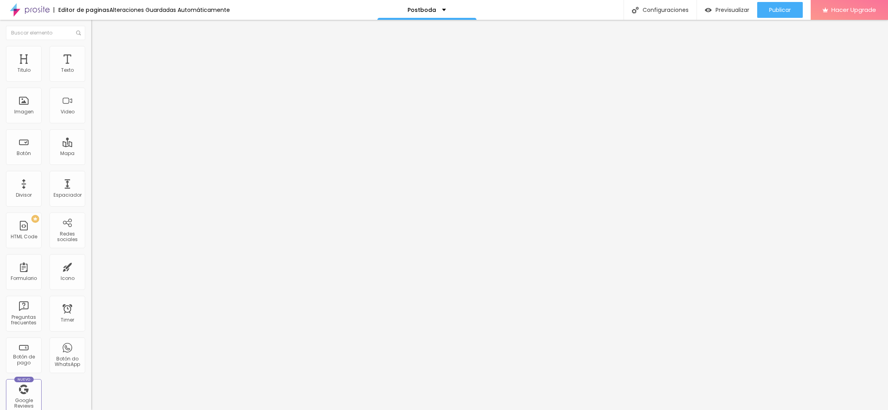
type input "3.3"
type input "3.4"
type input "3.5"
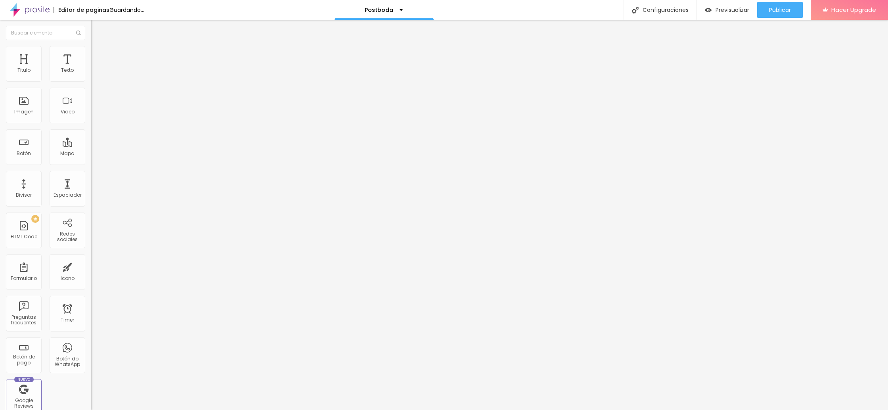
type input "3.6"
type input "3.7"
type input "3.9"
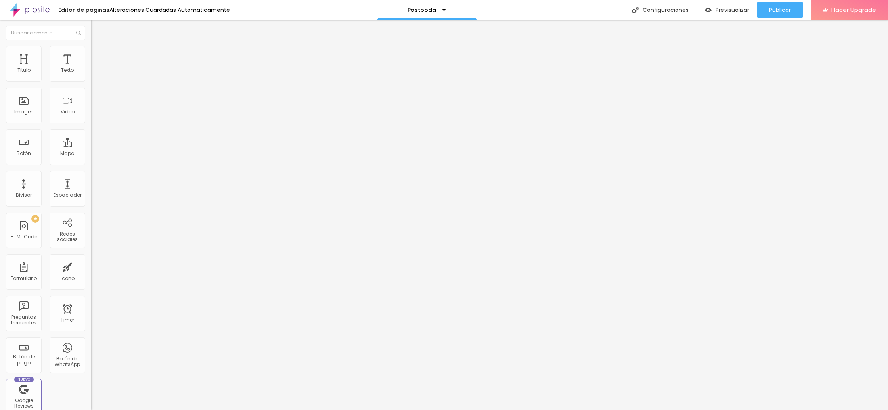
type input "3.9"
type input "4"
drag, startPoint x: 23, startPoint y: 93, endPoint x: 38, endPoint y: 95, distance: 14.4
type input "4"
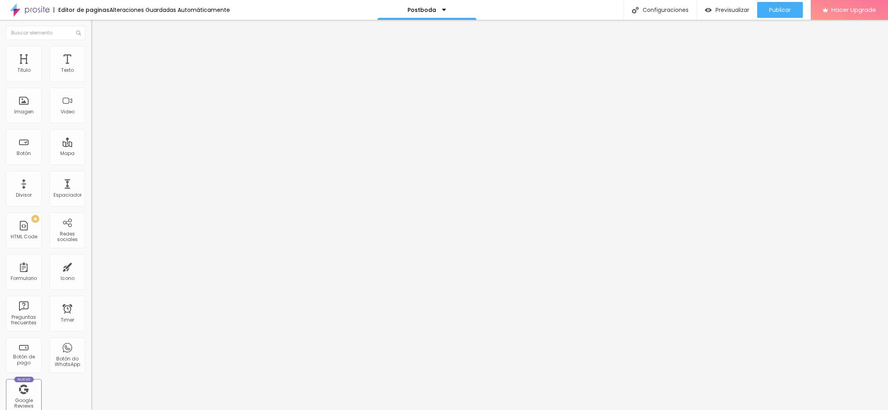
click at [91, 258] on input "range" at bounding box center [116, 261] width 51 height 6
type input "1.1"
type input "1.2"
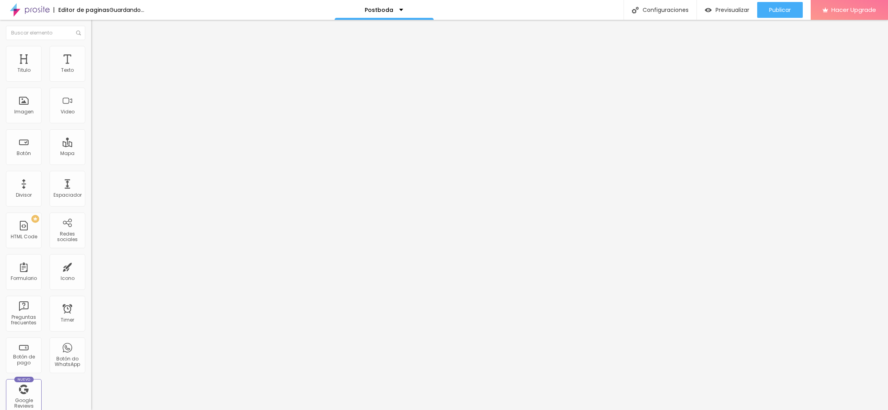
type input "1.3"
type input "1.2"
type input "1.1"
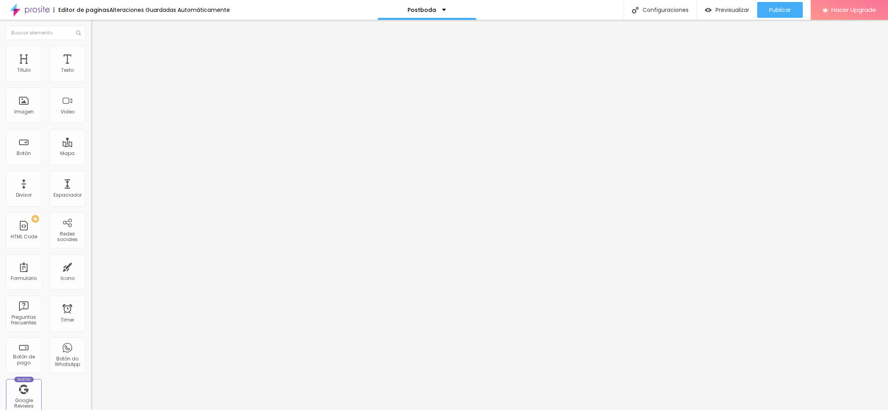
type input "1.1"
click at [91, 370] on input "range" at bounding box center [116, 373] width 51 height 6
type input "4"
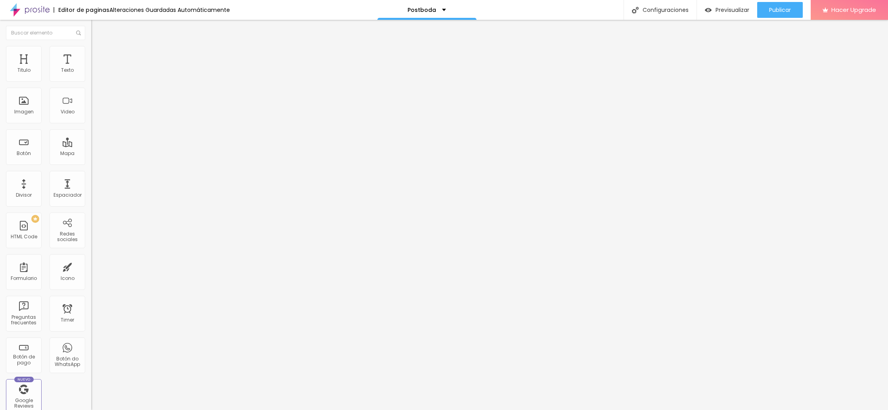
type input "5"
click at [91, 48] on li "Estilo" at bounding box center [136, 50] width 91 height 8
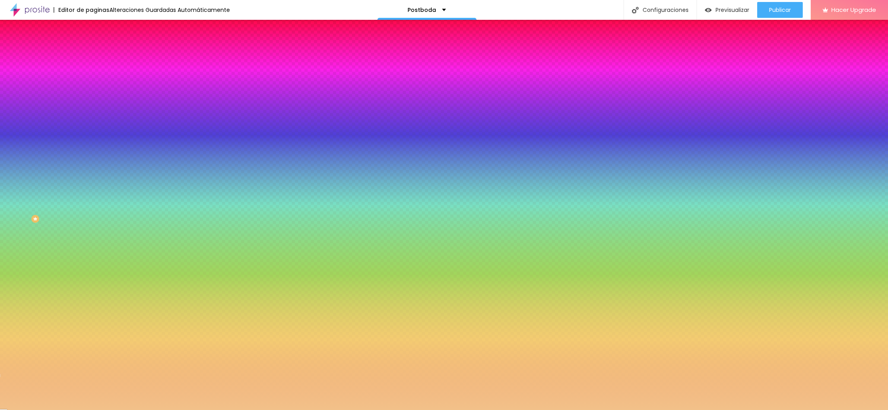
click at [91, 108] on div at bounding box center [136, 108] width 91 height 0
click at [78, 161] on div at bounding box center [444, 205] width 888 height 410
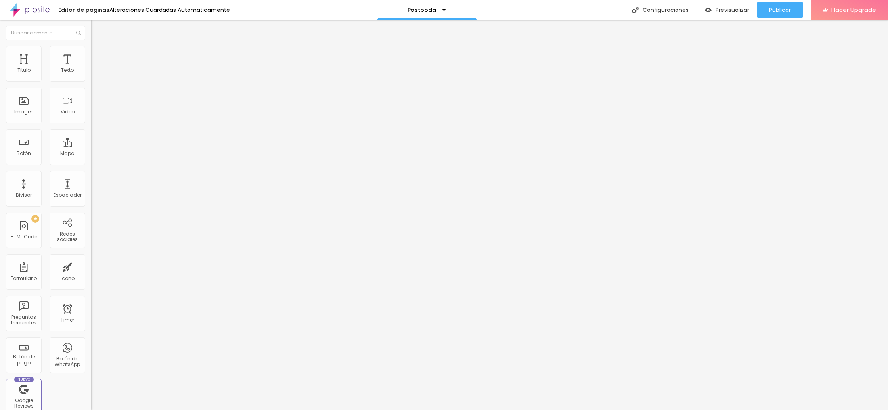
click at [91, 72] on span "Boxed" at bounding box center [98, 68] width 15 height 7
click at [91, 54] on li "Avanzado" at bounding box center [136, 58] width 91 height 8
click at [91, 50] on ul "Contenido Estilo Avanzado" at bounding box center [136, 50] width 91 height 24
click at [91, 50] on img at bounding box center [94, 49] width 7 height 7
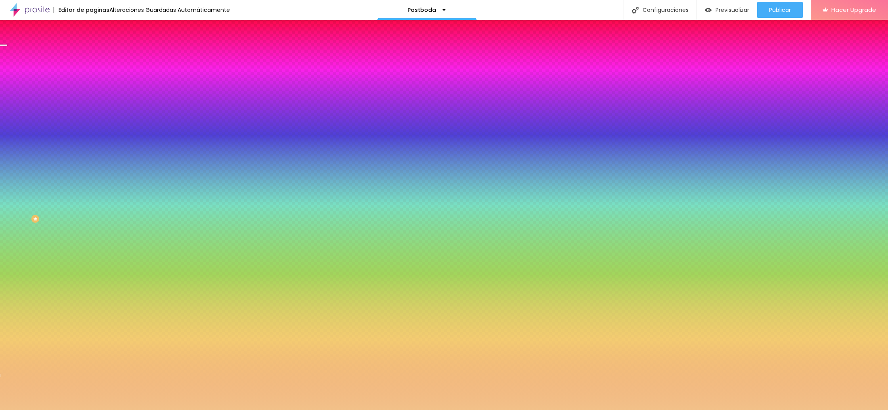
click at [91, 108] on div at bounding box center [136, 108] width 91 height 0
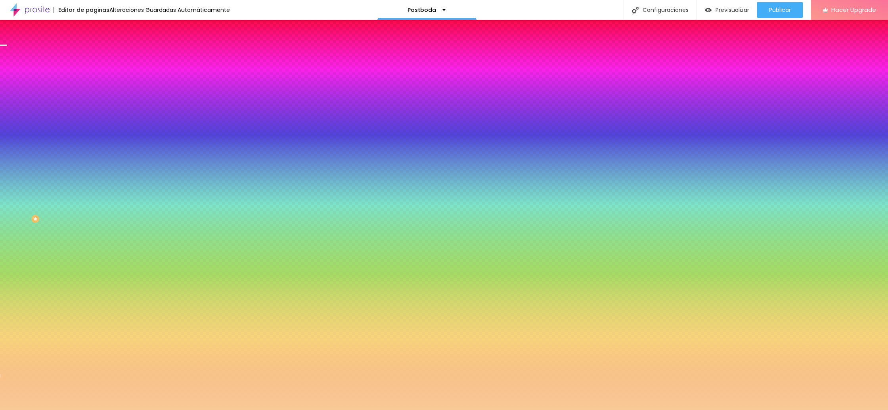
type input "#FCFCFC"
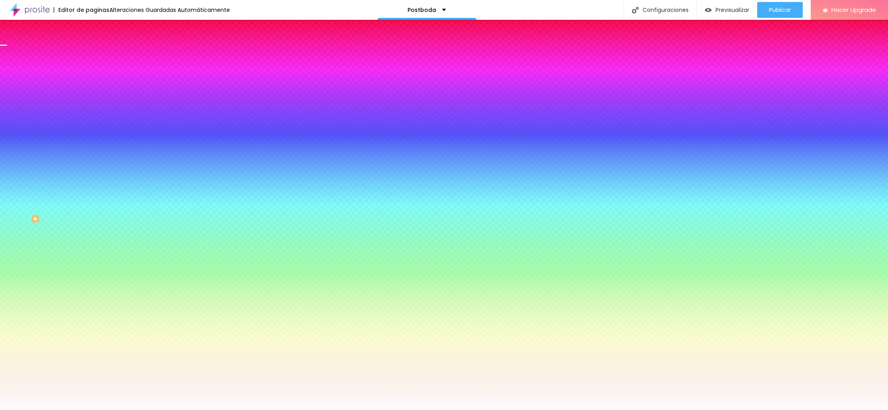
drag, startPoint x: 33, startPoint y: 155, endPoint x: 8, endPoint y: 155, distance: 25.0
click at [91, 155] on div "Imagen de fondo Agregar image Efecto de imagen Ninguno Ninguno Parallax Color d…" at bounding box center [136, 113] width 91 height 103
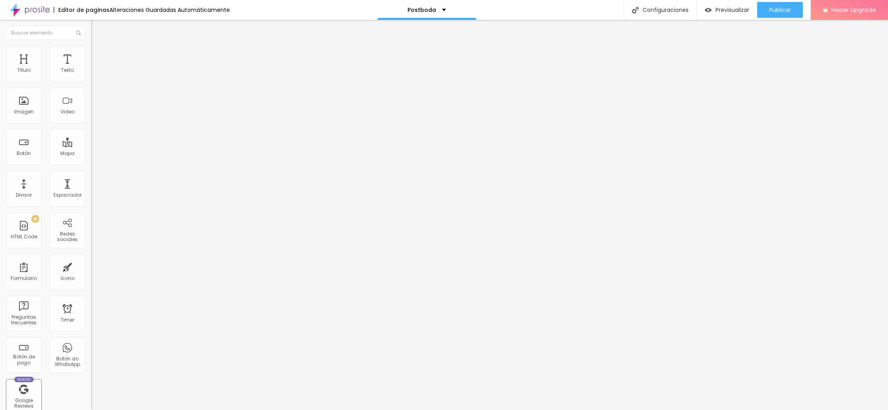
drag, startPoint x: 50, startPoint y: 113, endPoint x: 4, endPoint y: 114, distance: 46.0
click at [91, 114] on div "Número de WhatsApp * (56)93652-3209 + 55 Texto del botón Conversar no WhatsApp …" at bounding box center [136, 200] width 91 height 264
type input "Hablemos"
click at [91, 90] on div "+ 55" at bounding box center [136, 164] width 91 height 166
click at [91, 150] on p "+ 55" at bounding box center [136, 152] width 91 height 5
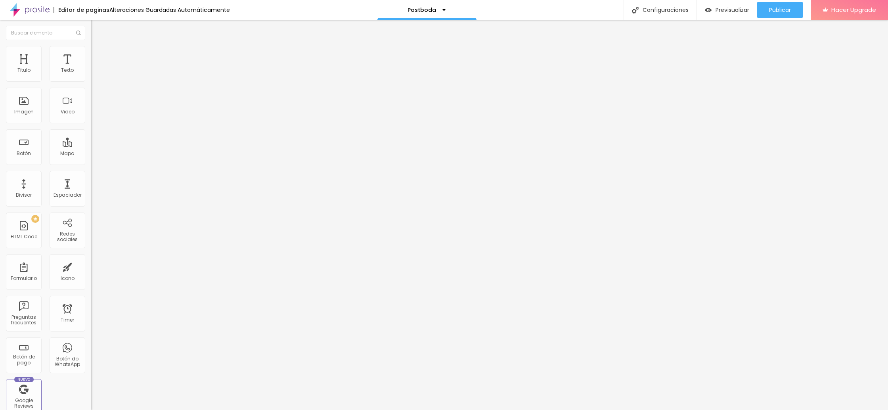
click at [91, 150] on p "+ 55" at bounding box center [136, 152] width 91 height 5
click at [91, 81] on input "(56)93652-3209" at bounding box center [138, 77] width 95 height 8
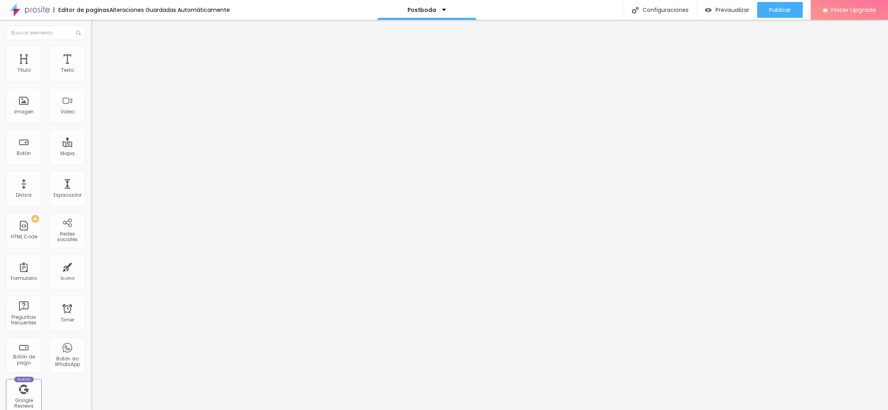
drag, startPoint x: 42, startPoint y: 89, endPoint x: 86, endPoint y: 91, distance: 44.1
click at [91, 91] on div "Número de WhatsApp * (56)93652-3209 + 56 Texto del botón Hablemos Mensaje Hola,…" at bounding box center [136, 200] width 91 height 264
type input "("
type input "936523209"
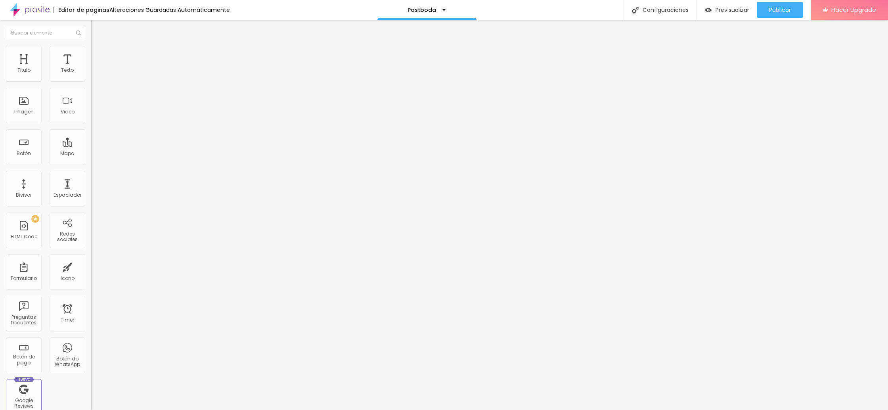
drag, startPoint x: 59, startPoint y: 227, endPoint x: 59, endPoint y: 195, distance: 32.1
click at [91, 227] on div "Número de WhatsApp * 936523209 + 56 Texto del botón Hablemos Mensaje Hola, lleg…" at bounding box center [136, 200] width 91 height 264
drag, startPoint x: 45, startPoint y: 159, endPoint x: 6, endPoint y: 137, distance: 44.6
click at [91, 274] on textarea "Hola, llegué a ti a través de la página {page_title} y me gustaría obtener más …" at bounding box center [136, 280] width 90 height 13
type textarea "Hola, me interesa una sesión de Post boda"
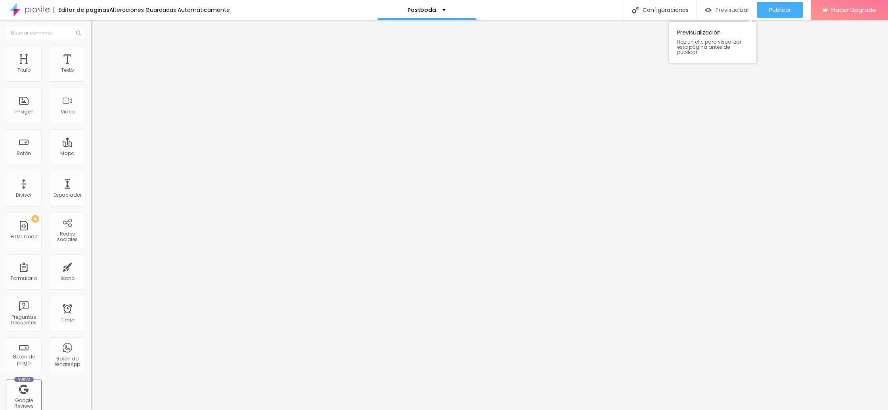
click at [726, 11] on span "Previsualizar" at bounding box center [733, 10] width 34 height 6
click at [91, 52] on li "Estilo" at bounding box center [136, 50] width 91 height 8
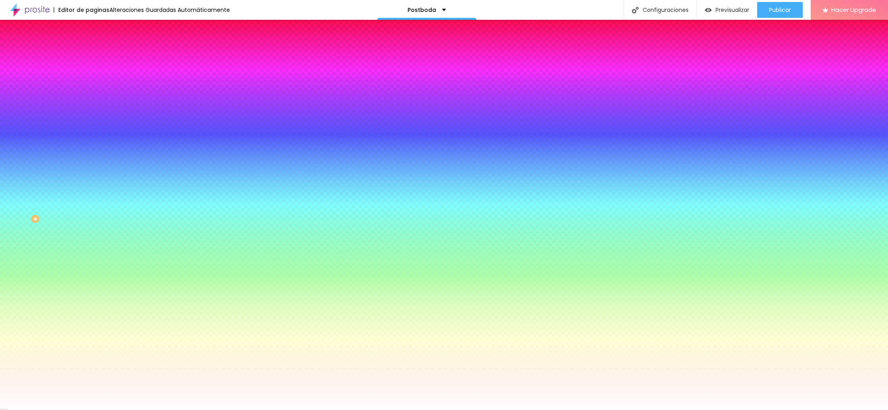
click at [91, 54] on img at bounding box center [94, 57] width 7 height 7
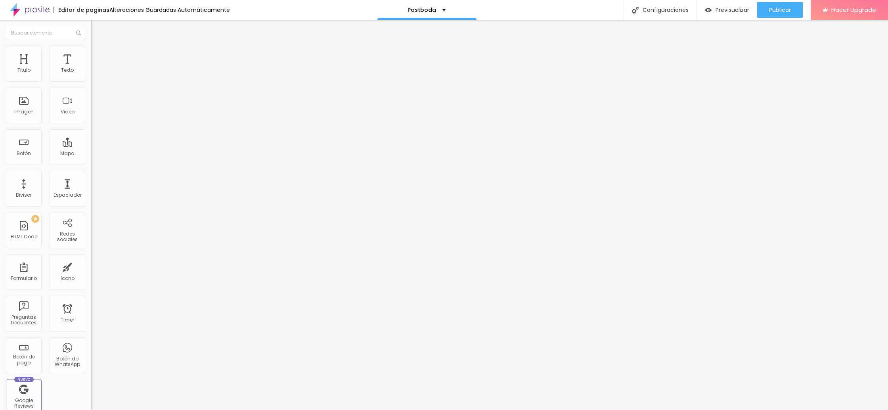
type input "22"
type input "21"
type input "19"
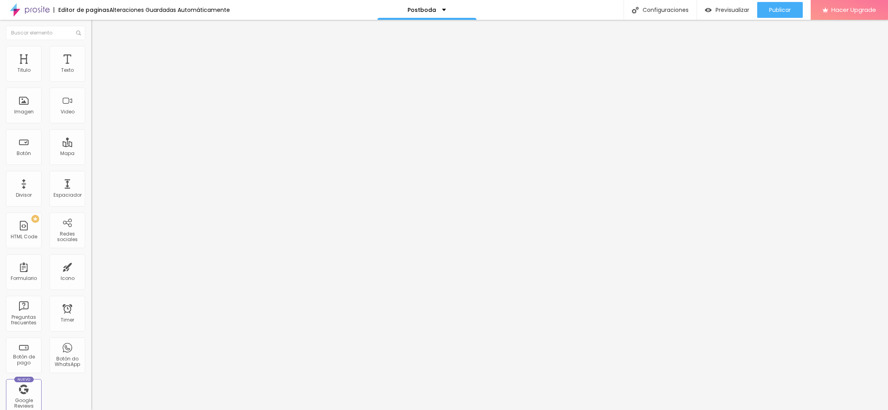
type input "19"
type input "18"
type input "17"
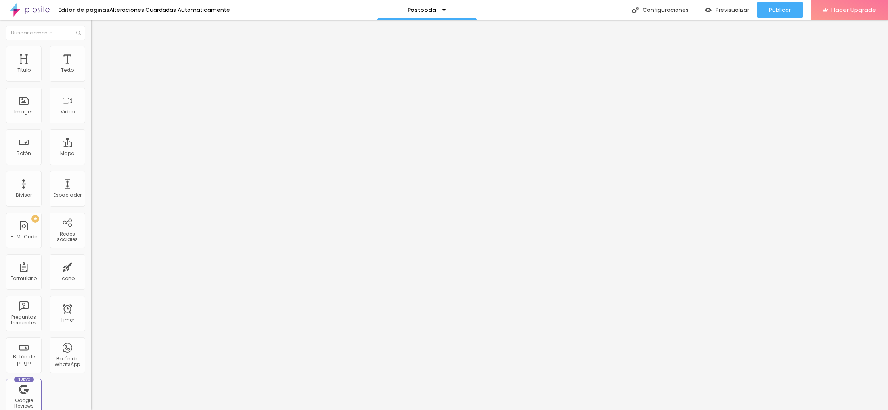
type input "16"
type input "15"
type input "14"
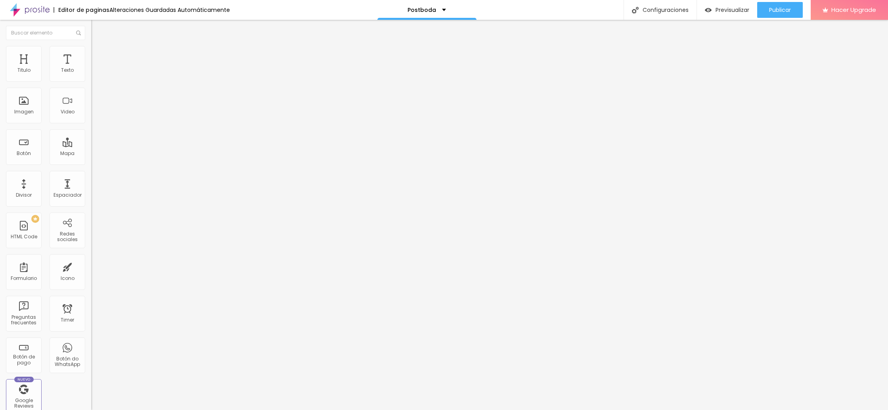
type input "14"
type input "13"
type input "12"
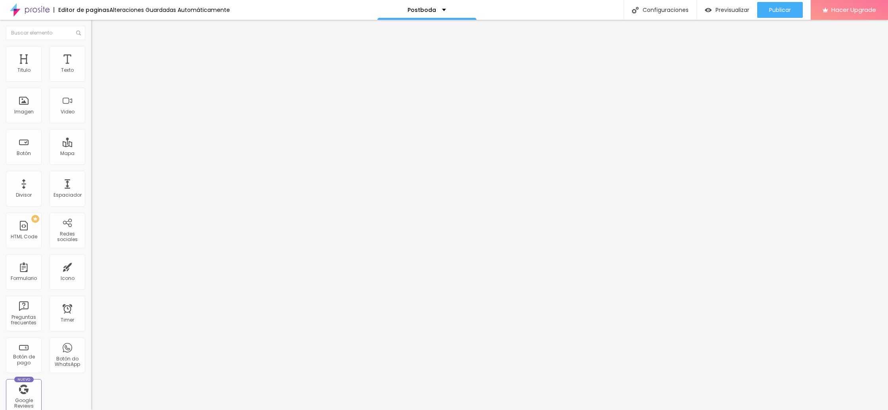
type input "11"
type input "10"
type input "9"
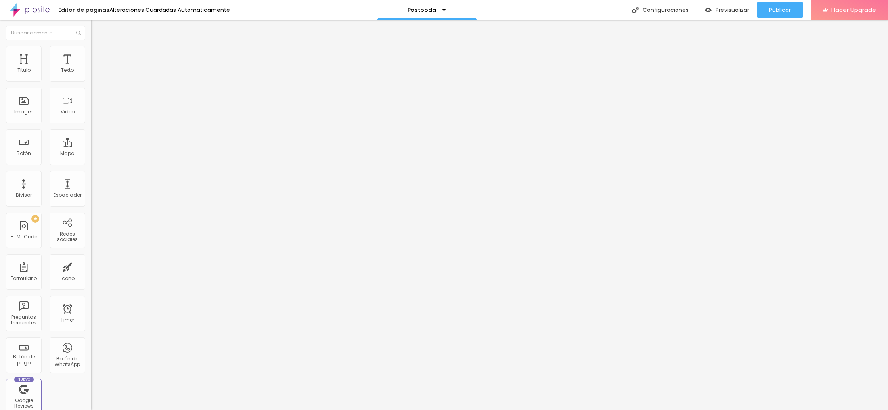
type input "9"
type input "8"
type input "7"
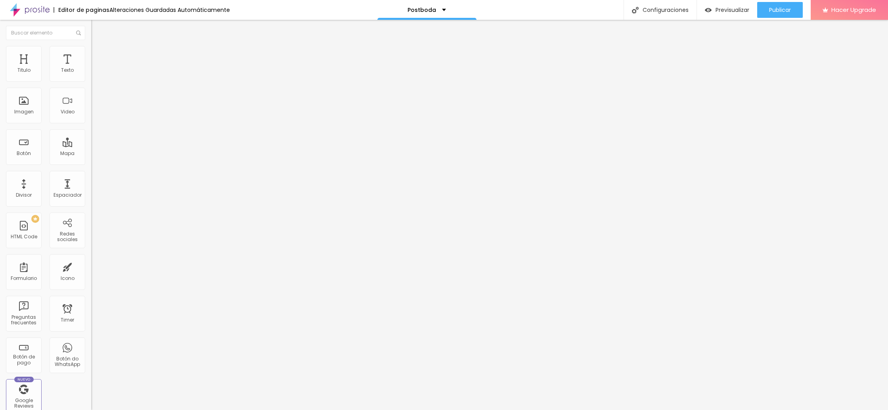
type input "6"
type input "5"
type input "0"
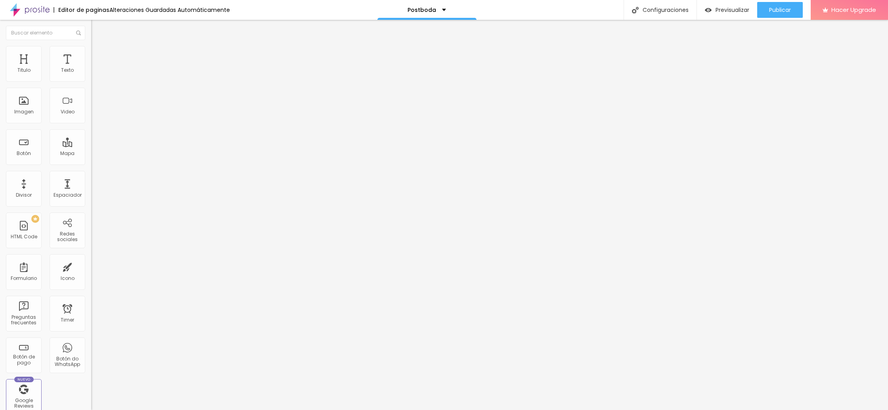
type input "0"
drag, startPoint x: 29, startPoint y: 79, endPoint x: 15, endPoint y: 82, distance: 14.2
click at [91, 78] on div "0 Espacio de arriba" at bounding box center [136, 118] width 91 height 112
type input "15"
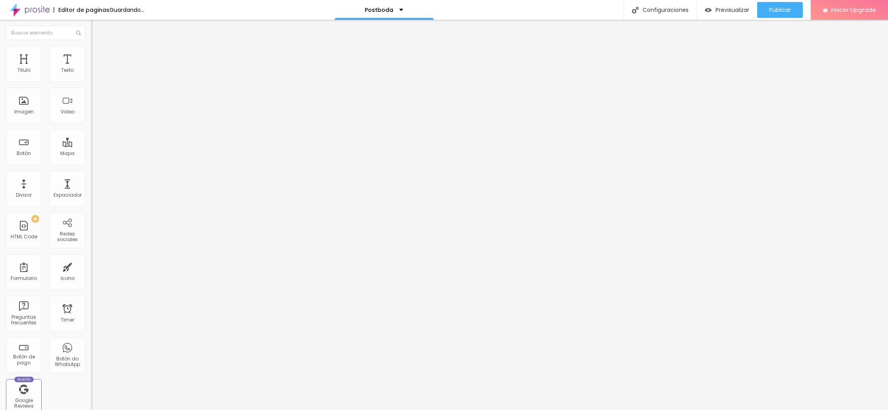
type input "15"
type input "12"
type input "10"
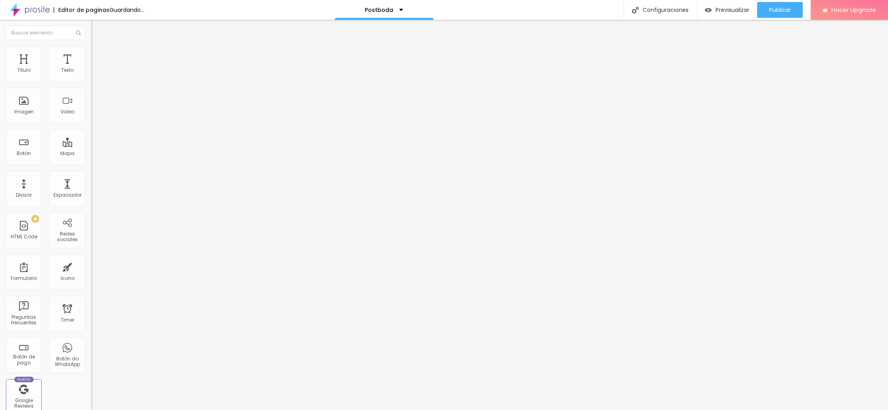
type input "8"
type input "7"
type input "5"
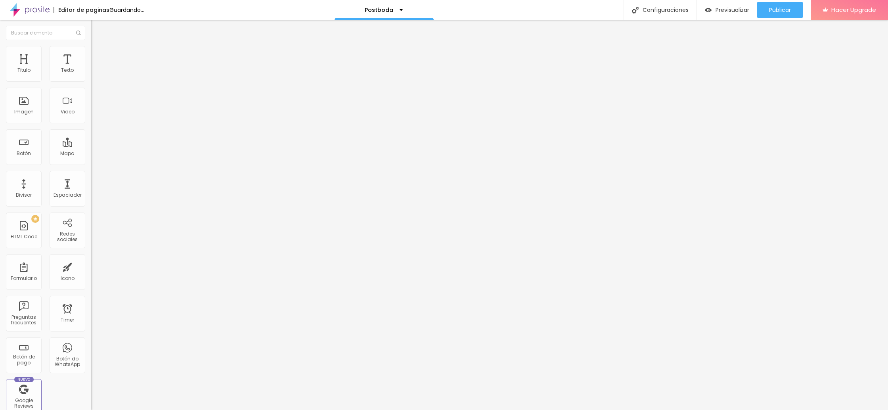
type input "5"
type input "4"
type input "2"
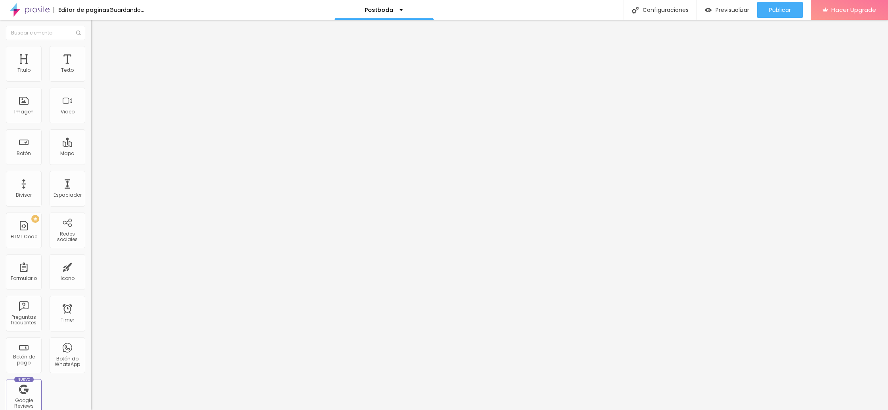
type input "1"
type input "0"
drag, startPoint x: 26, startPoint y: 92, endPoint x: 7, endPoint y: 91, distance: 18.7
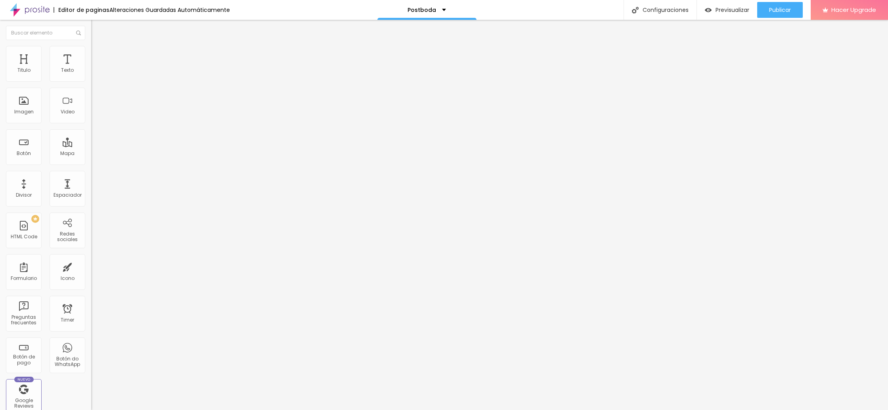
type input "0"
click at [91, 266] on input "range" at bounding box center [116, 269] width 51 height 6
click at [725, 13] on span "Previsualizar" at bounding box center [733, 10] width 34 height 6
click at [98, 55] on span "Avanzado" at bounding box center [110, 51] width 25 height 7
type input "11"
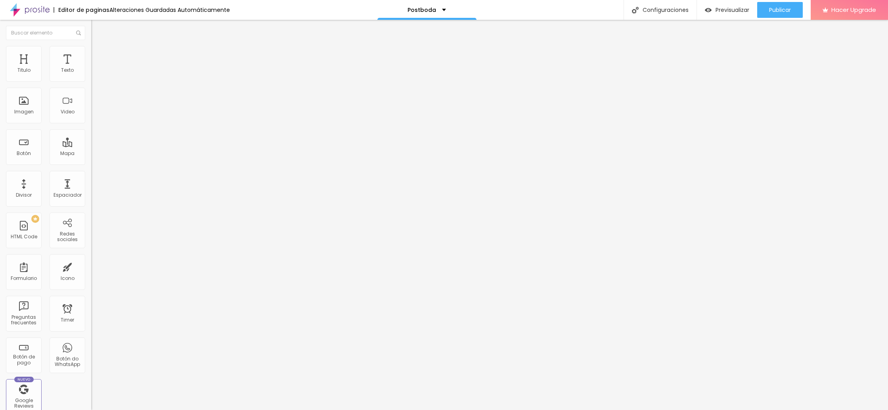
type input "11"
type input "10"
type input "9"
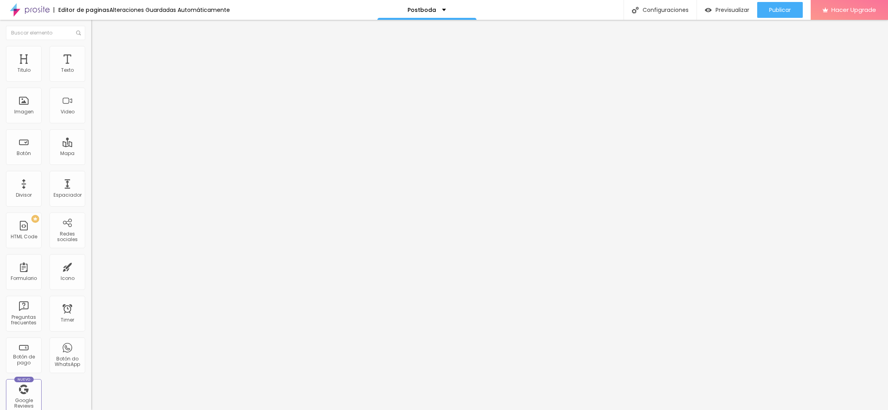
type input "8"
type input "7"
type input "5"
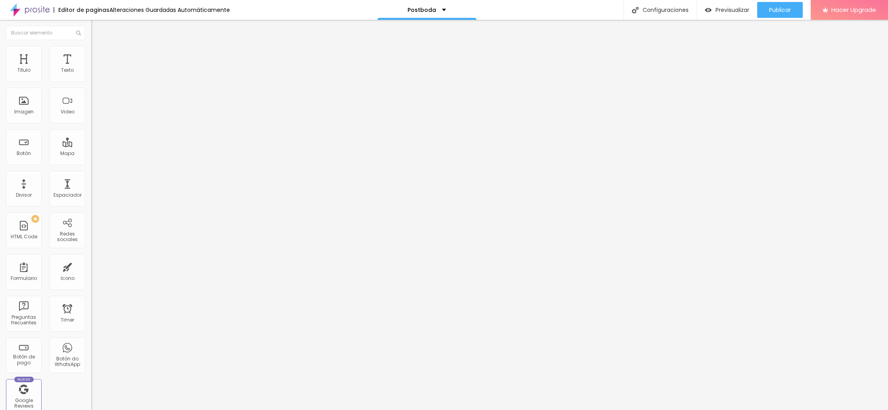
type input "5"
type input "4"
type input "3"
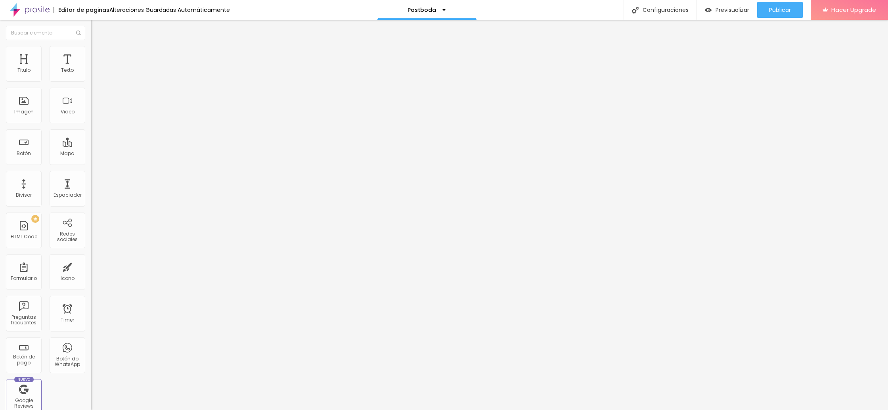
type input "1"
type input "0"
drag, startPoint x: 24, startPoint y: 78, endPoint x: 15, endPoint y: 88, distance: 13.6
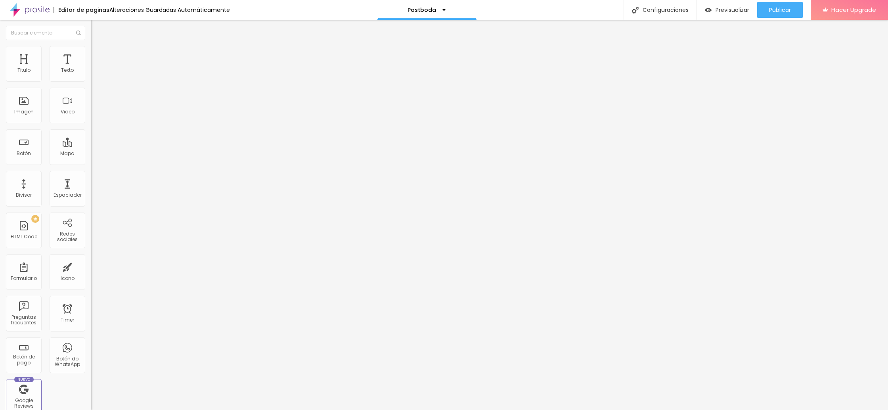
type input "0"
click at [91, 146] on input "range" at bounding box center [116, 149] width 51 height 6
type input "6"
type input "5"
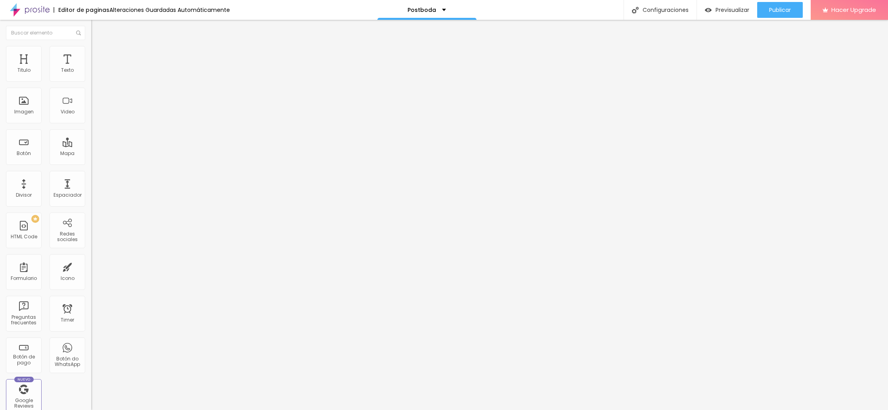
type input "5"
type input "3"
type input "1"
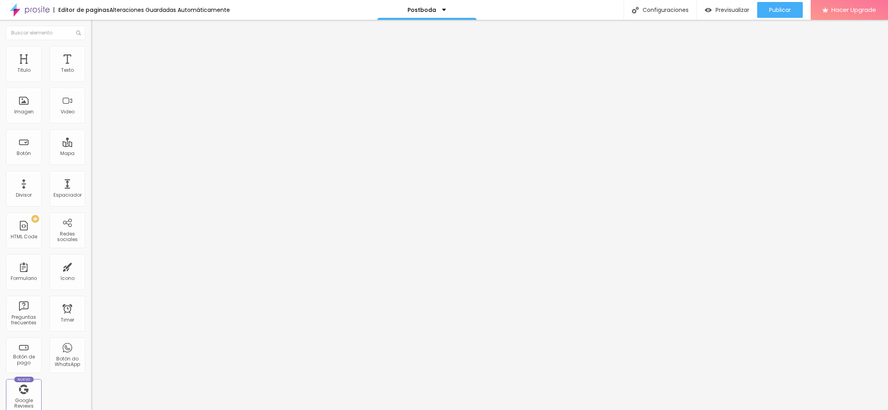
type input "0"
drag, startPoint x: 21, startPoint y: 92, endPoint x: 8, endPoint y: 92, distance: 13.1
type input "0"
click at [91, 258] on input "range" at bounding box center [116, 261] width 51 height 6
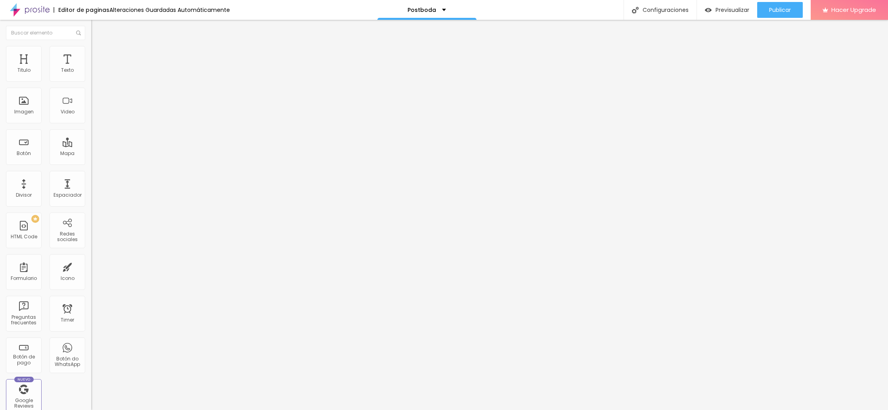
click at [91, 49] on li "Avanzado" at bounding box center [136, 50] width 91 height 8
type input "9"
type input "6"
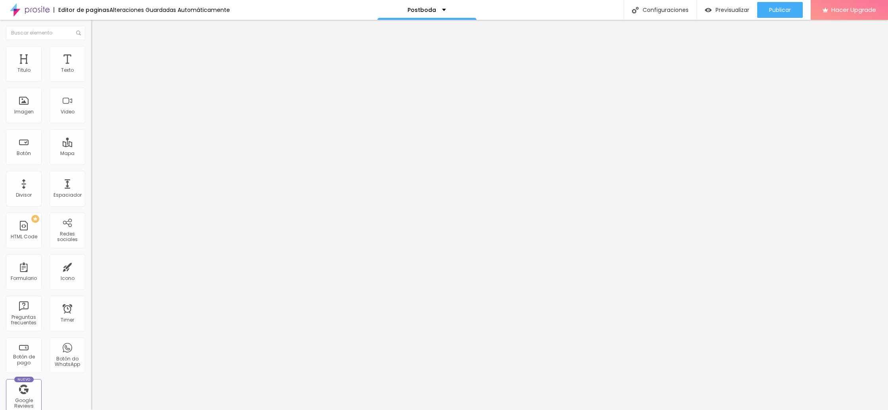
type input "2"
type input "0"
drag, startPoint x: 23, startPoint y: 79, endPoint x: 6, endPoint y: 78, distance: 17.4
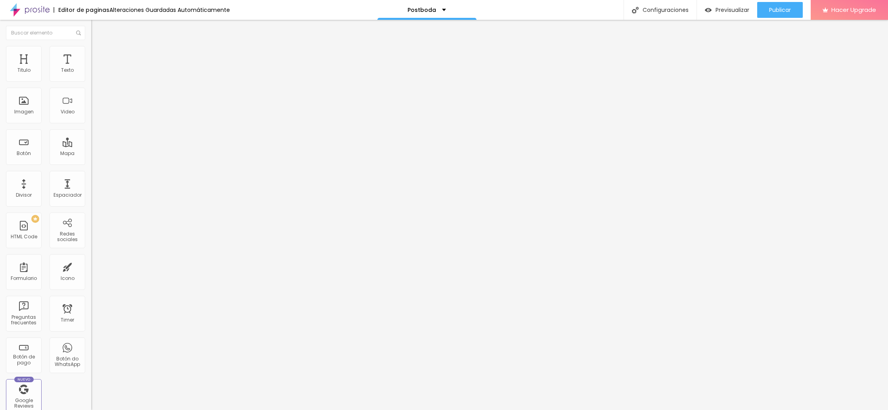
type input "0"
click at [91, 146] on input "range" at bounding box center [116, 149] width 51 height 6
drag, startPoint x: 24, startPoint y: 94, endPoint x: 21, endPoint y: 102, distance: 8.8
click at [91, 92] on div "0 Espacio de arriba 0 Espacio de bajo ID Html Clases Html Visible en dispositiv…" at bounding box center [136, 223] width 91 height 338
click at [91, 54] on li "Avanzado" at bounding box center [136, 58] width 91 height 8
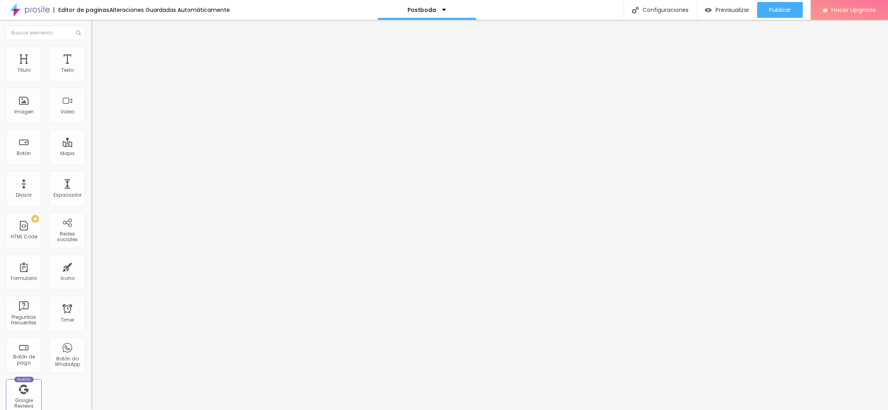
click at [91, 50] on img at bounding box center [94, 49] width 7 height 7
drag, startPoint x: 25, startPoint y: 83, endPoint x: 29, endPoint y: 85, distance: 4.3
click at [91, 81] on input "range" at bounding box center [116, 78] width 51 height 6
click at [91, 54] on li "Avanzado" at bounding box center [136, 58] width 91 height 8
click at [98, 54] on span "Estilo" at bounding box center [104, 51] width 12 height 7
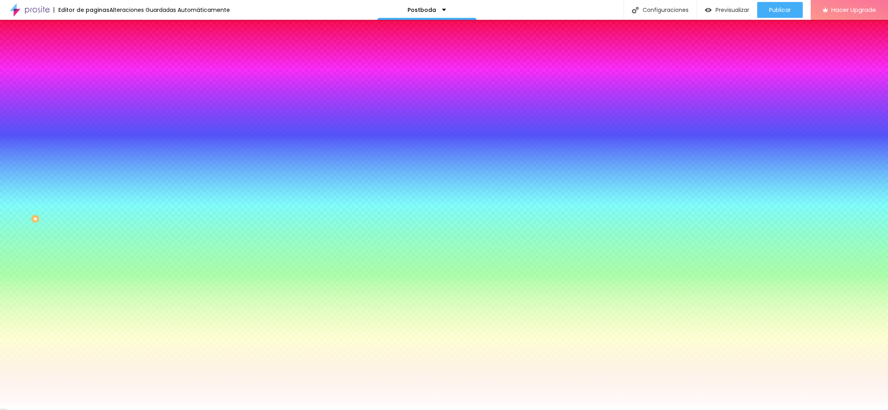
click at [91, 54] on li "Avanzado" at bounding box center [136, 58] width 91 height 8
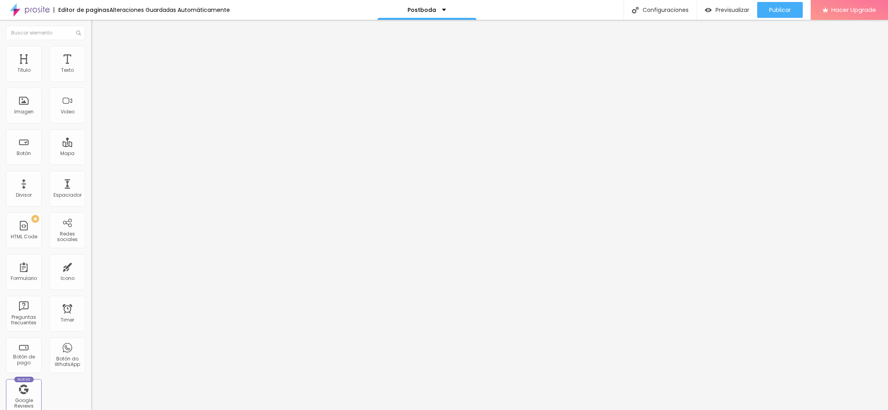
drag, startPoint x: 50, startPoint y: 77, endPoint x: 14, endPoint y: 75, distance: 35.7
click at [91, 154] on input "range" at bounding box center [116, 157] width 51 height 6
drag, startPoint x: 17, startPoint y: 92, endPoint x: 10, endPoint y: 91, distance: 7.2
click at [91, 266] on input "range" at bounding box center [116, 269] width 51 height 6
click at [91, 53] on li "Avanzado" at bounding box center [136, 50] width 91 height 8
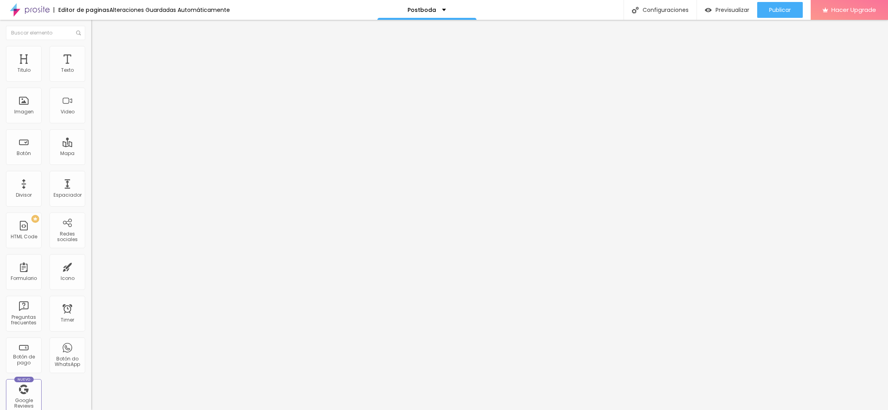
drag, startPoint x: 22, startPoint y: 77, endPoint x: 6, endPoint y: 76, distance: 16.3
click at [91, 146] on input "range" at bounding box center [116, 149] width 51 height 6
drag, startPoint x: 23, startPoint y: 93, endPoint x: 12, endPoint y: 107, distance: 17.5
click at [91, 92] on div "0 Espacio de arriba 0 Espacio de bajo ID Html Clases Html Visible en dispositiv…" at bounding box center [136, 223] width 91 height 338
click at [91, 54] on img at bounding box center [94, 57] width 7 height 7
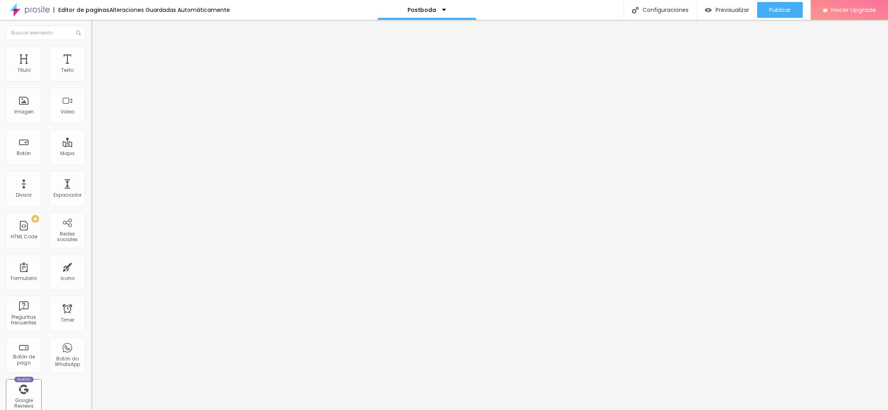
click at [98, 54] on span "Estilo" at bounding box center [104, 51] width 12 height 7
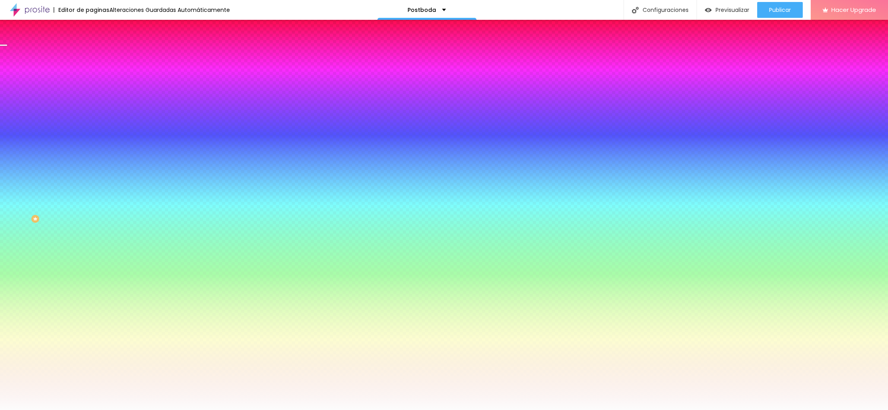
click at [91, 54] on img at bounding box center [94, 57] width 7 height 7
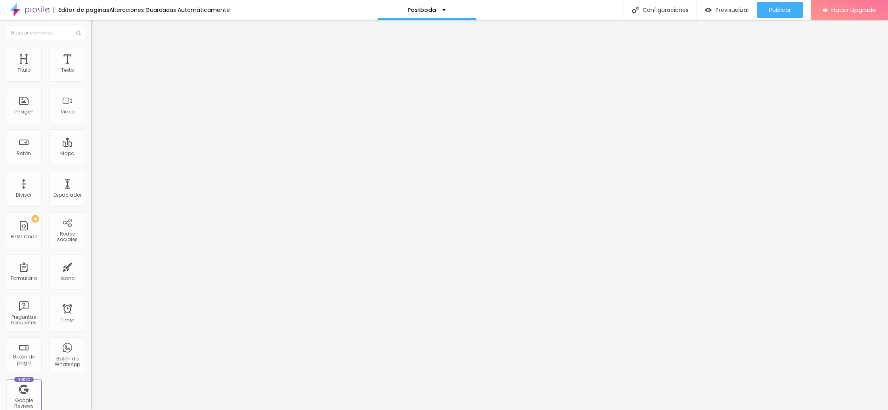
drag, startPoint x: 49, startPoint y: 77, endPoint x: 29, endPoint y: 86, distance: 22.5
click at [91, 154] on input "range" at bounding box center [116, 157] width 51 height 6
drag, startPoint x: 21, startPoint y: 93, endPoint x: 10, endPoint y: 93, distance: 10.7
click at [91, 266] on input "range" at bounding box center [116, 269] width 51 height 6
click at [735, 12] on span "Previsualizar" at bounding box center [733, 10] width 34 height 6
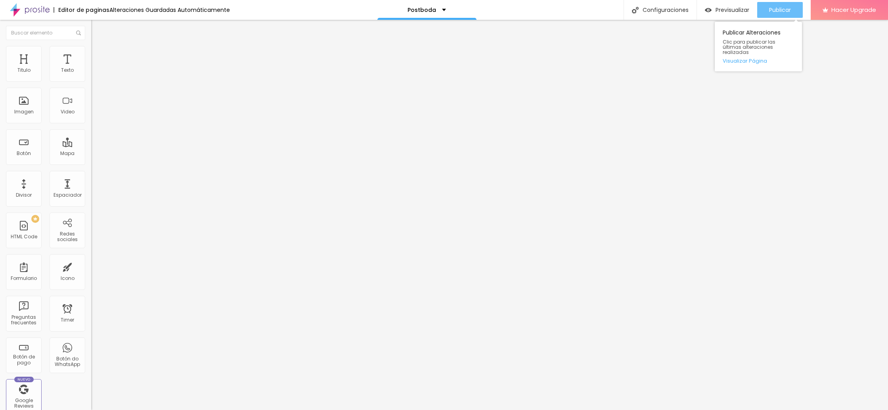
click at [776, 9] on span "Publicar" at bounding box center [780, 10] width 22 height 6
click at [780, 12] on span "Publicar" at bounding box center [780, 10] width 22 height 6
click at [91, 78] on img at bounding box center [94, 76] width 6 height 6
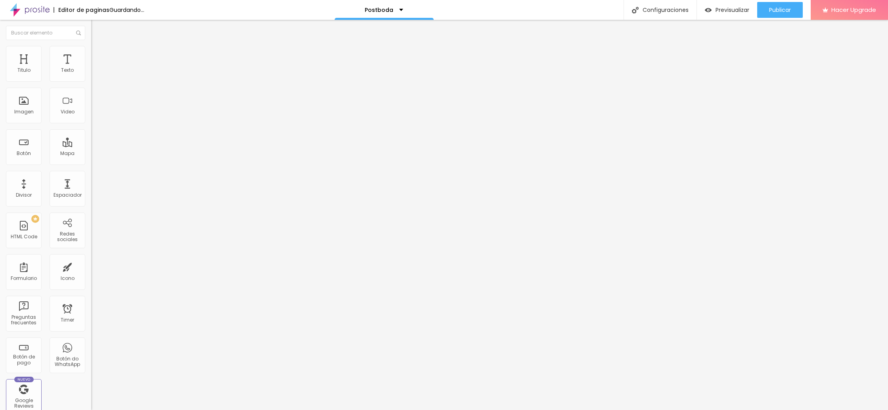
click at [91, 80] on img at bounding box center [94, 82] width 6 height 6
click at [91, 78] on img at bounding box center [94, 76] width 6 height 6
click at [91, 72] on img at bounding box center [94, 70] width 6 height 6
click at [91, 75] on input "Click me" at bounding box center [138, 71] width 95 height 8
type input "C"
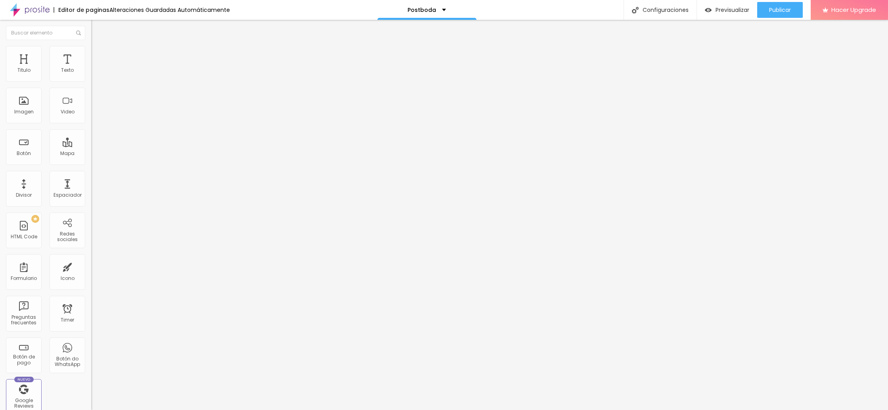
type input "Home"
click at [91, 163] on input "https://" at bounding box center [138, 159] width 95 height 8
paste input "[URL][DOMAIN_NAME]"
click at [731, 7] on span "Previsualizar" at bounding box center [733, 10] width 34 height 6
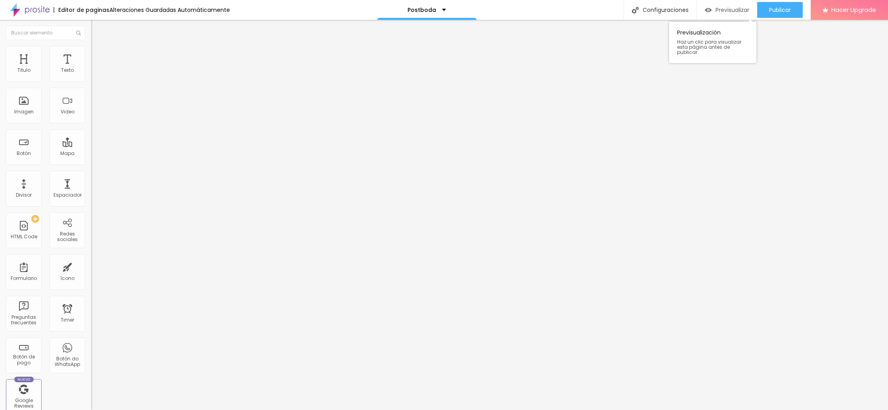
scroll to position [0, 0]
drag, startPoint x: 27, startPoint y: 163, endPoint x: 5, endPoint y: 162, distance: 22.6
click at [91, 162] on div "Texto Home Alineación Tamaño Normal Pequeno Normal Grande Link URL https://[URL…" at bounding box center [136, 119] width 91 height 115
type input "[URL][DOMAIN_NAME]"
click at [726, 8] on span "Previsualizar" at bounding box center [733, 10] width 34 height 6
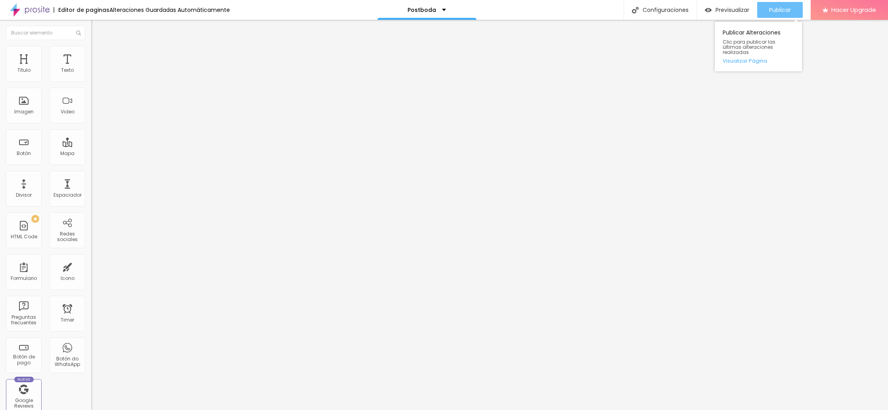
click at [789, 7] on span "Publicar" at bounding box center [780, 10] width 22 height 6
